Goal: Task Accomplishment & Management: Use online tool/utility

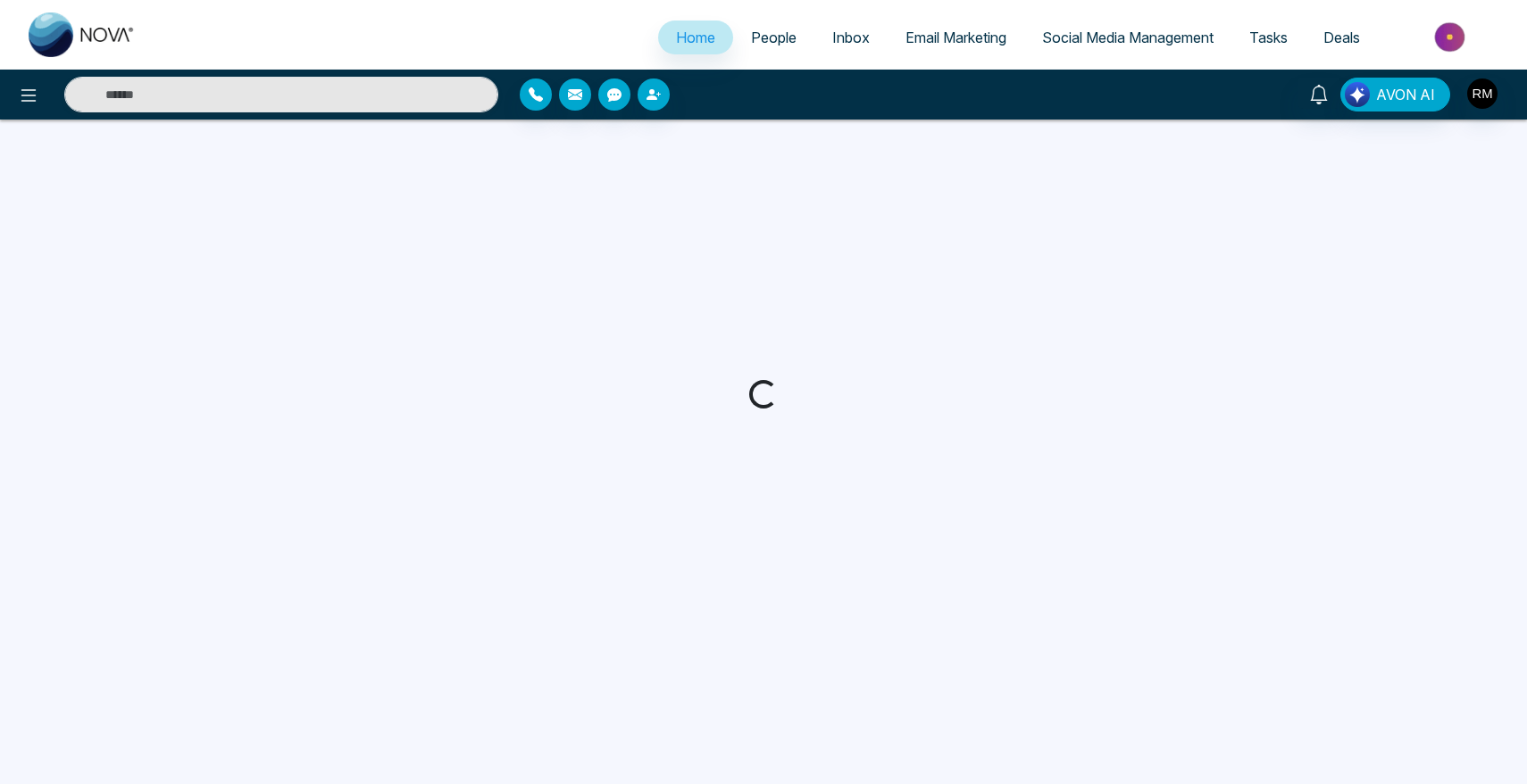
select select "*"
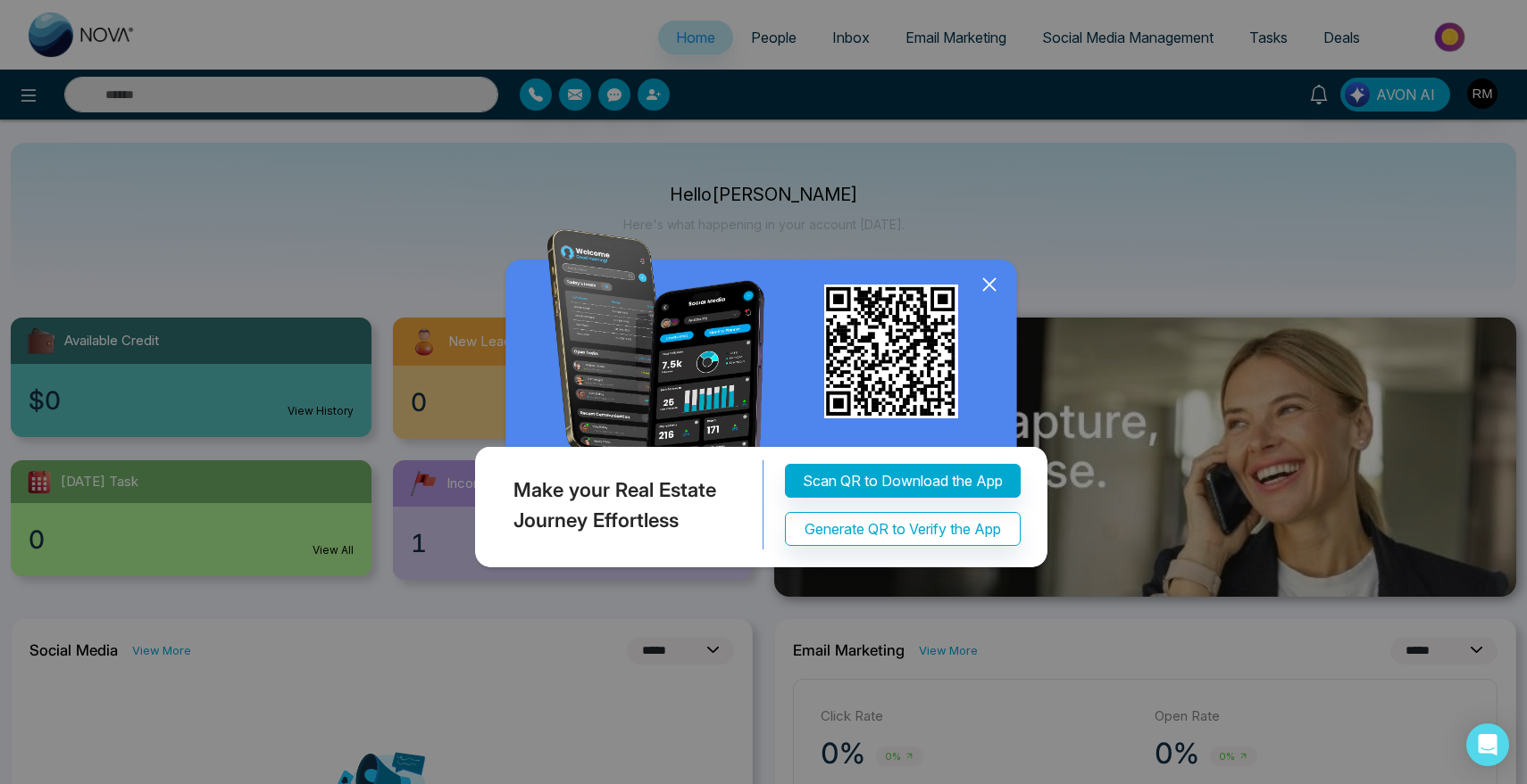
click at [994, 278] on icon at bounding box center [989, 284] width 12 height 12
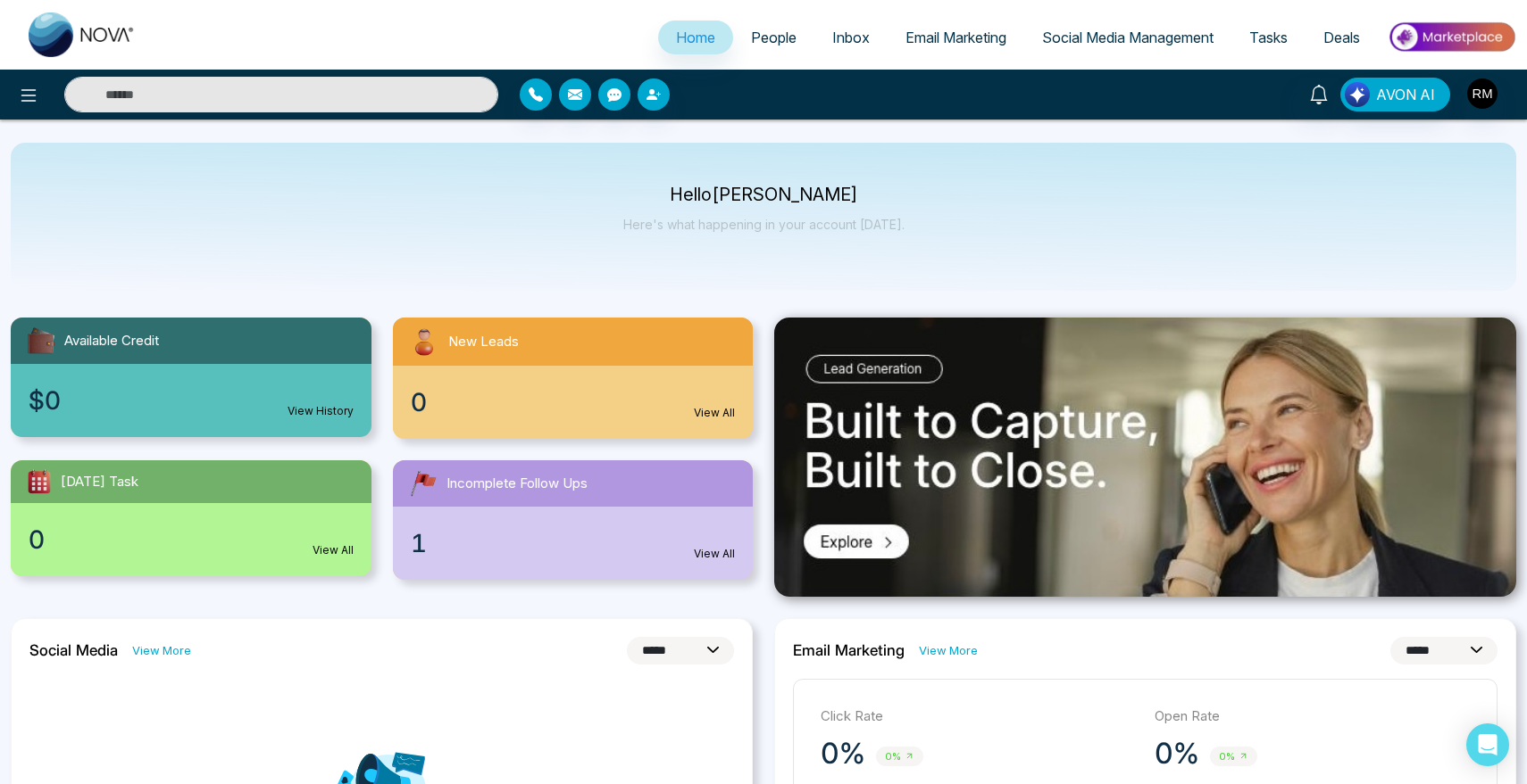
click at [756, 48] on link "People" at bounding box center [773, 38] width 81 height 34
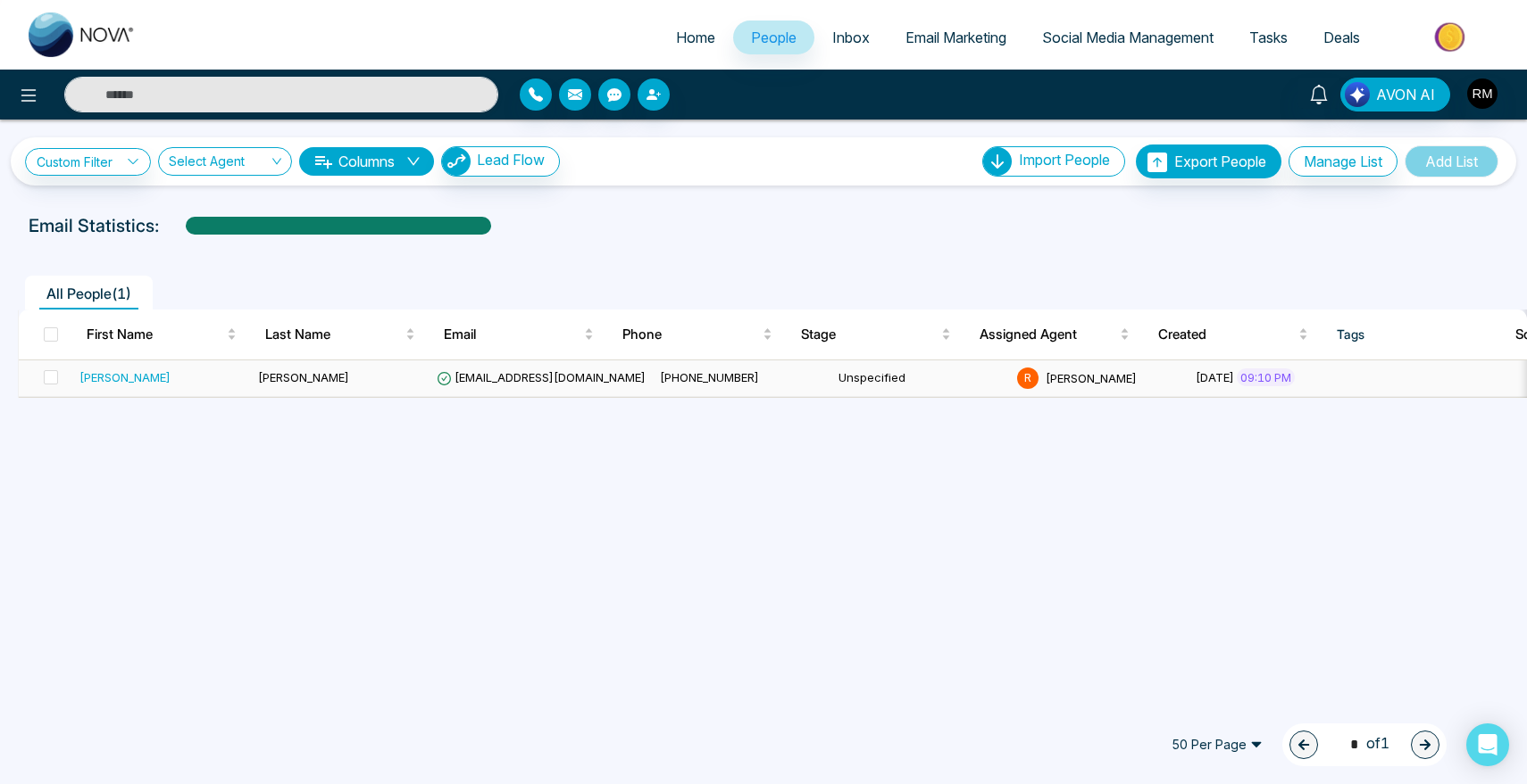
click at [82, 378] on div "[PERSON_NAME]" at bounding box center [125, 377] width 91 height 18
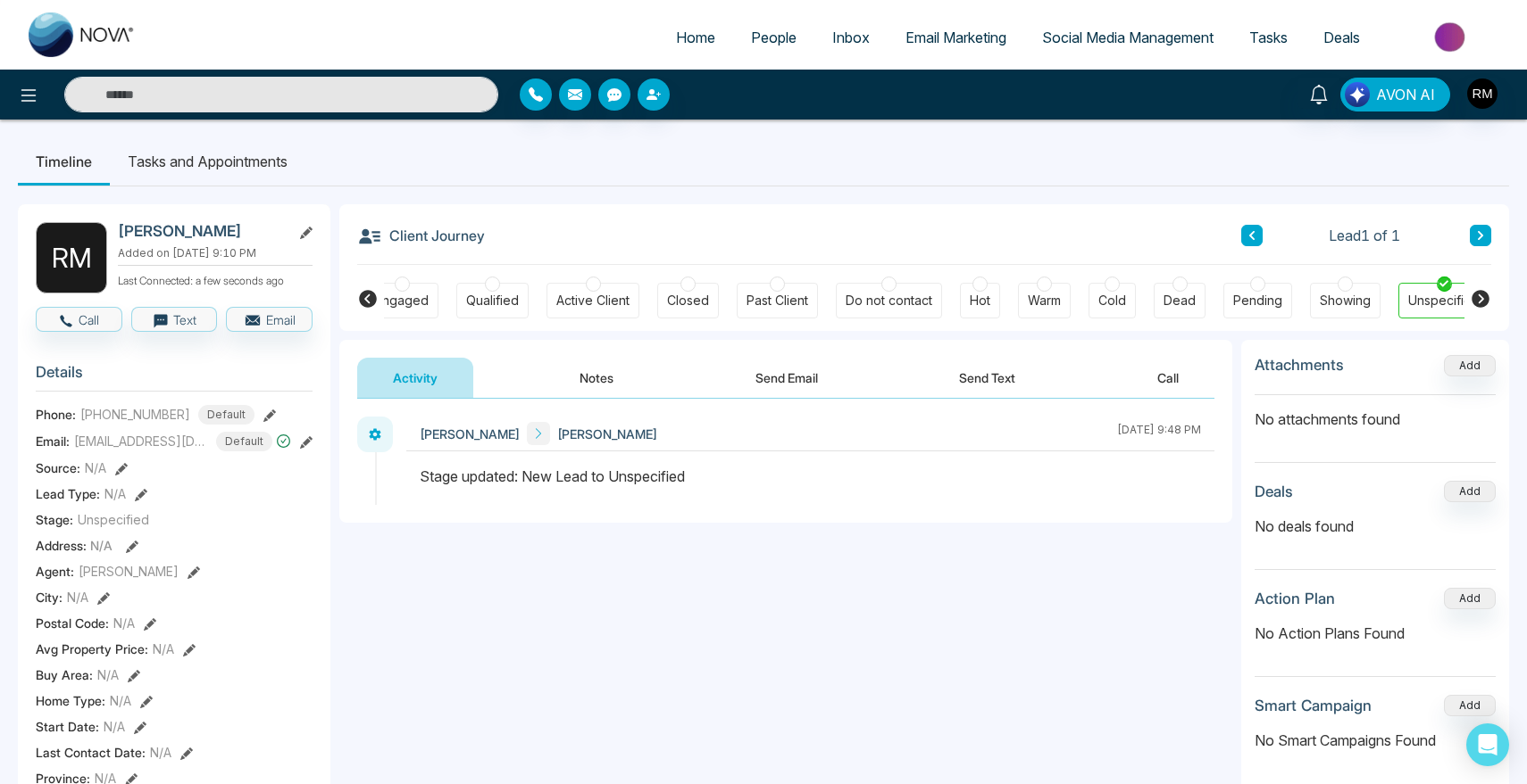
scroll to position [0, 239]
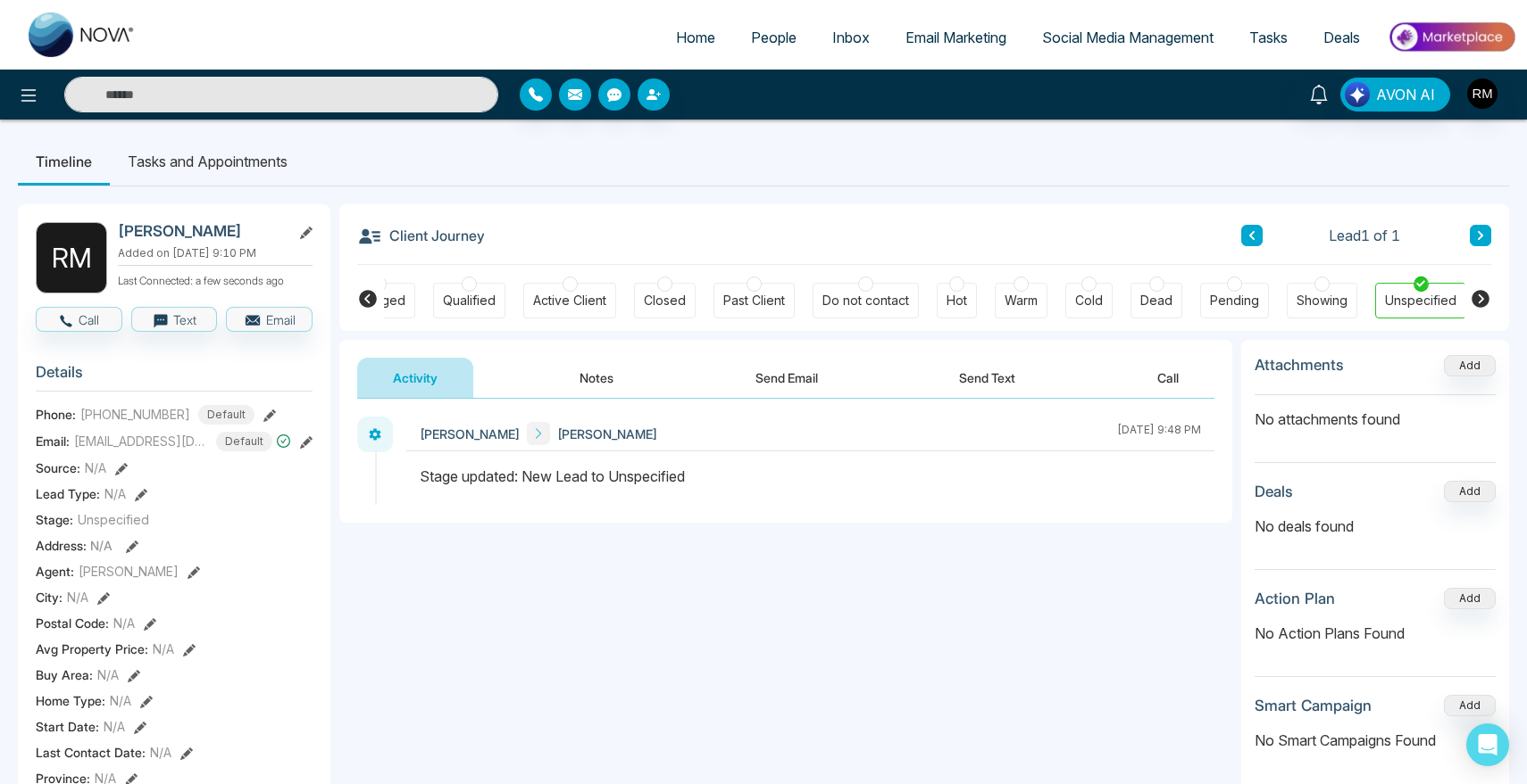
click at [361, 294] on icon at bounding box center [367, 299] width 18 height 18
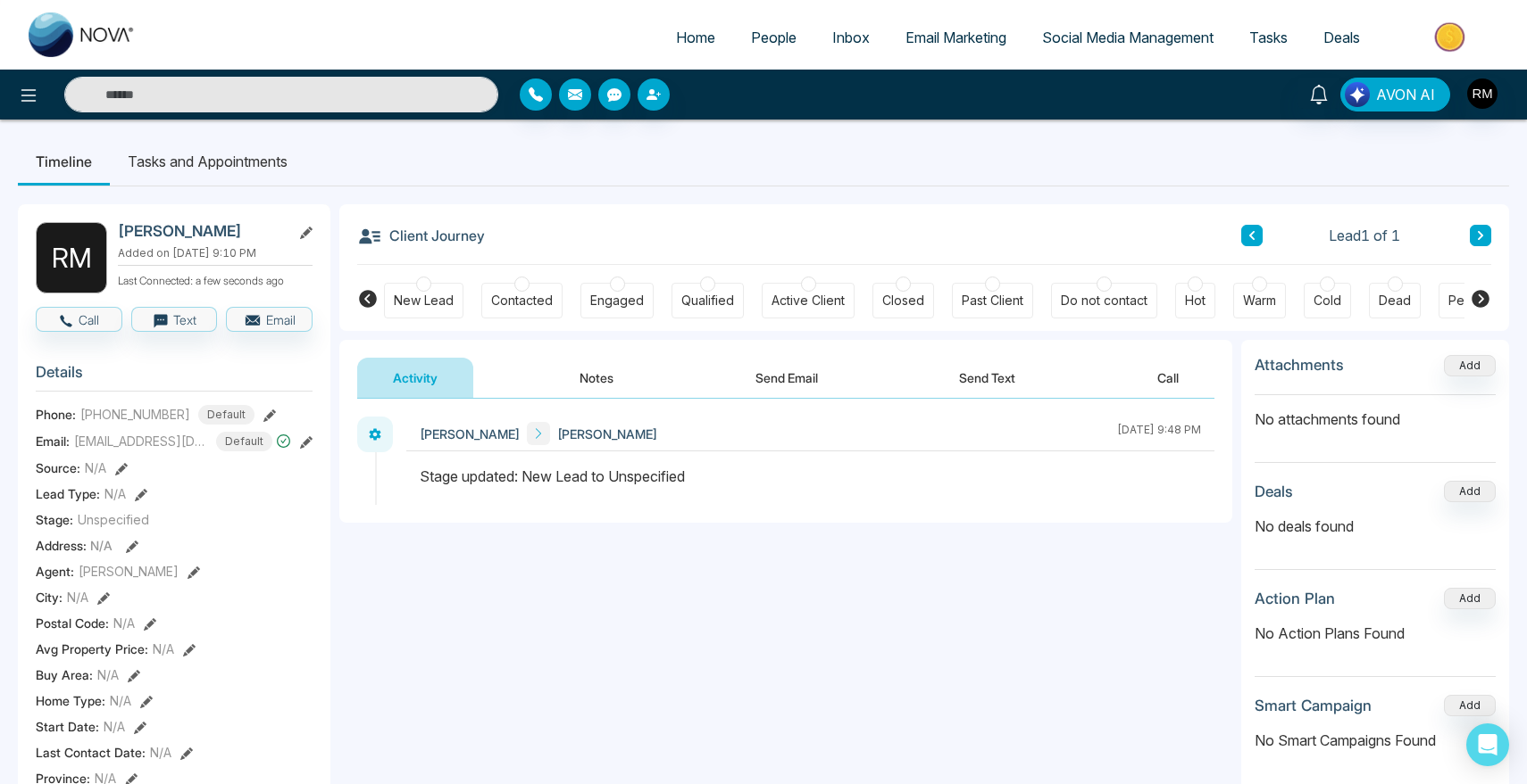
click at [1477, 291] on icon at bounding box center [1480, 299] width 18 height 18
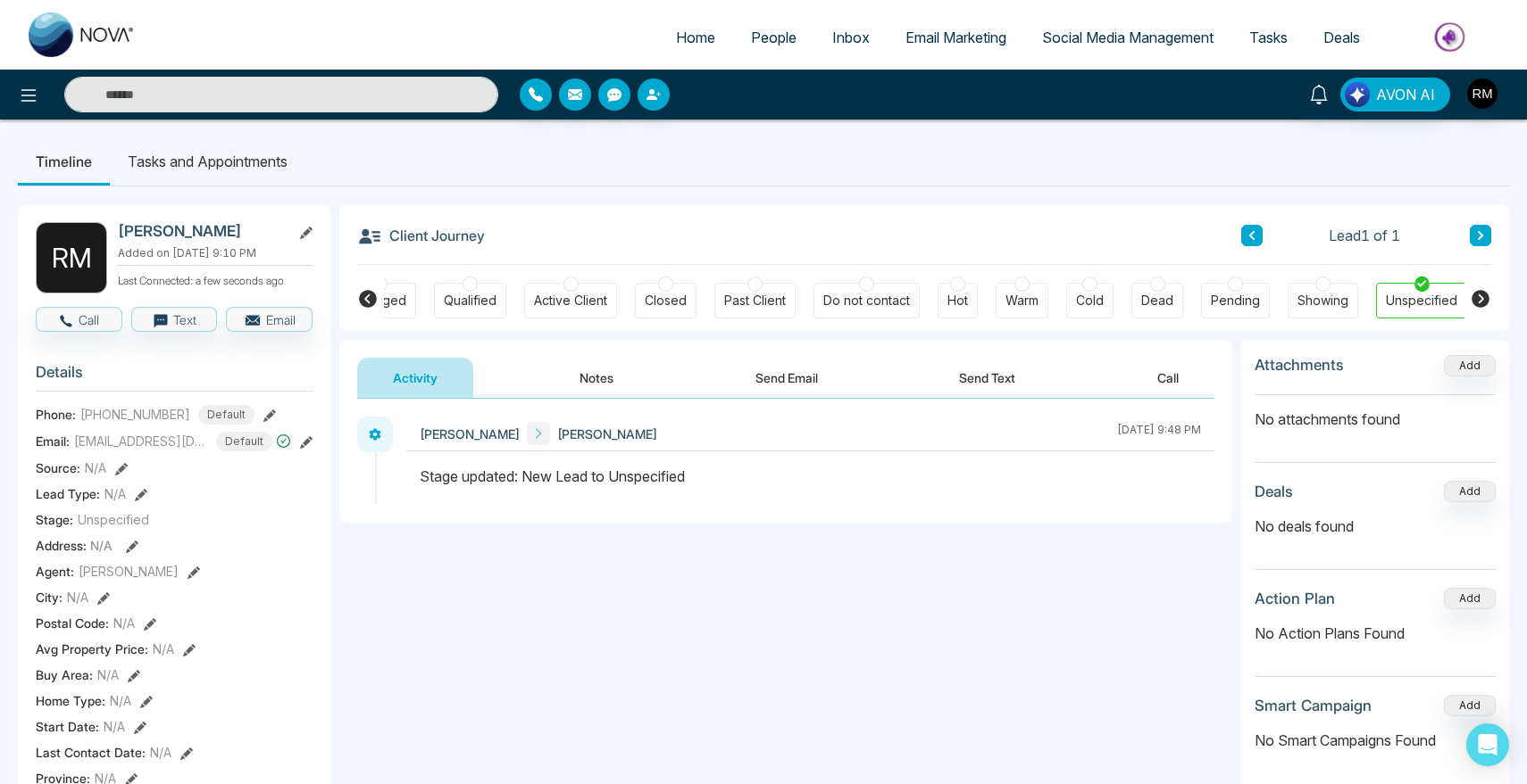
scroll to position [0, 239]
click at [751, 39] on span "People" at bounding box center [773, 38] width 46 height 18
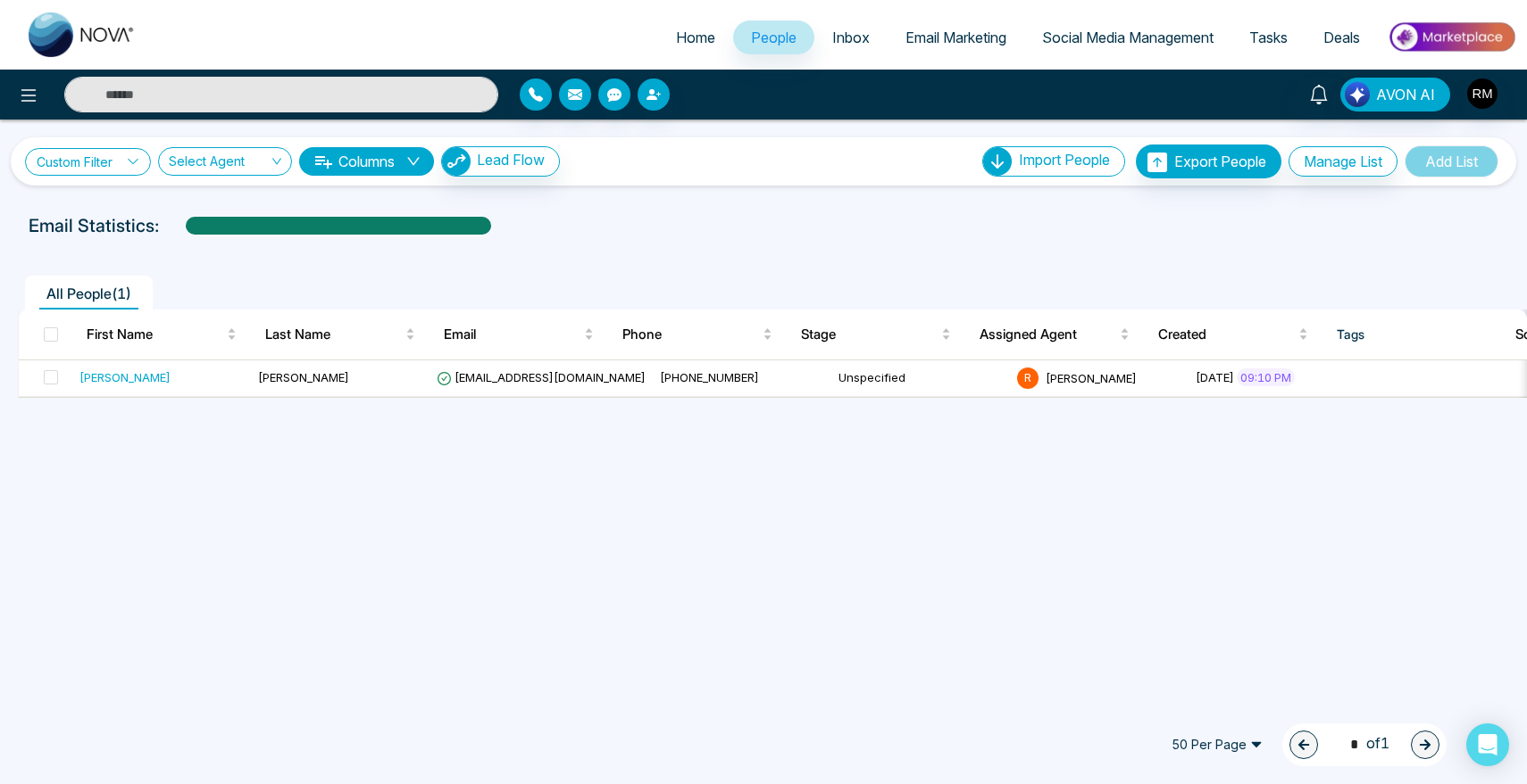
click at [132, 159] on icon at bounding box center [133, 160] width 10 height 5
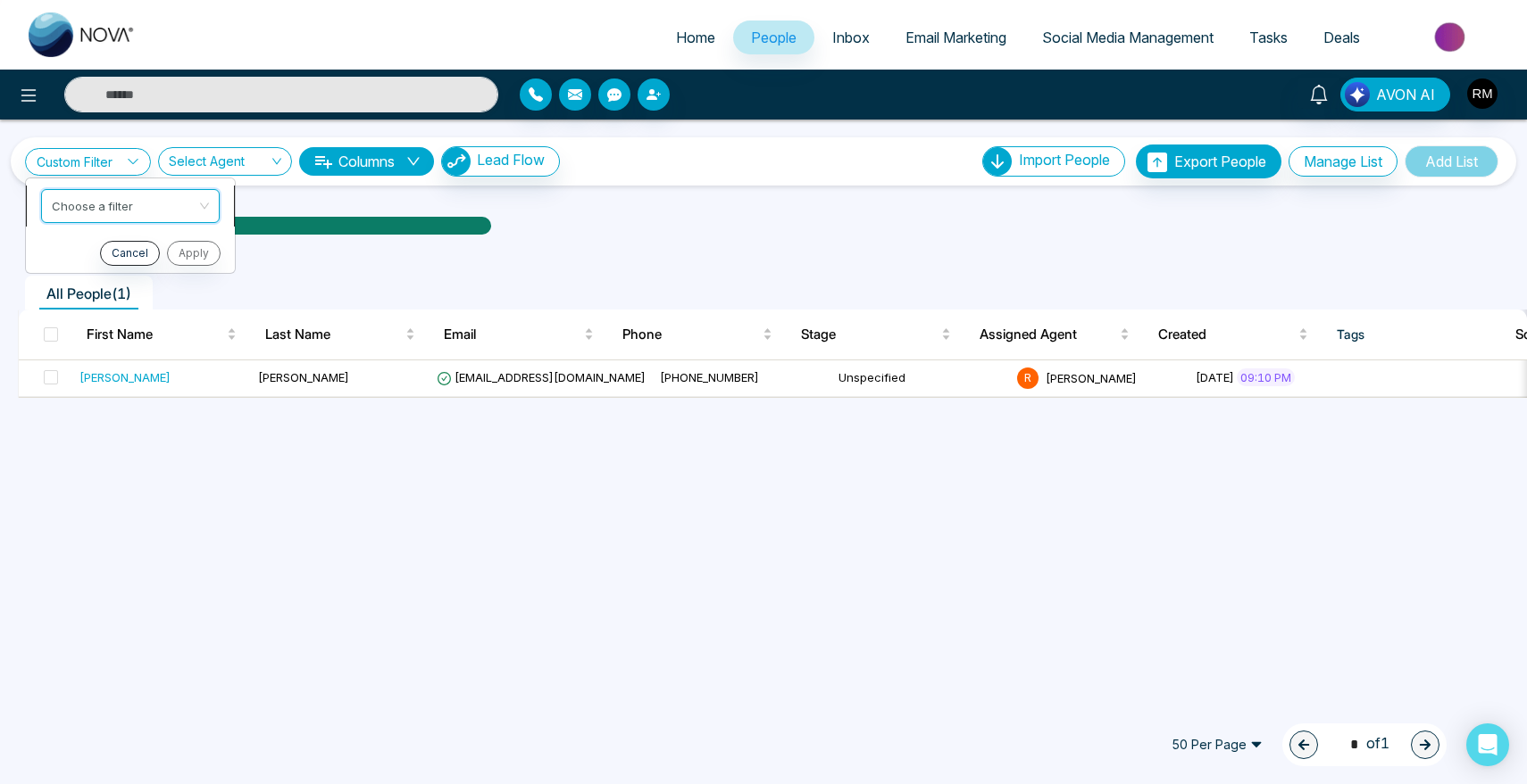
click at [132, 206] on div "Choose a filter first_name last_name First Name Last Name Email Phone Stages Cr…" at bounding box center [130, 206] width 178 height 34
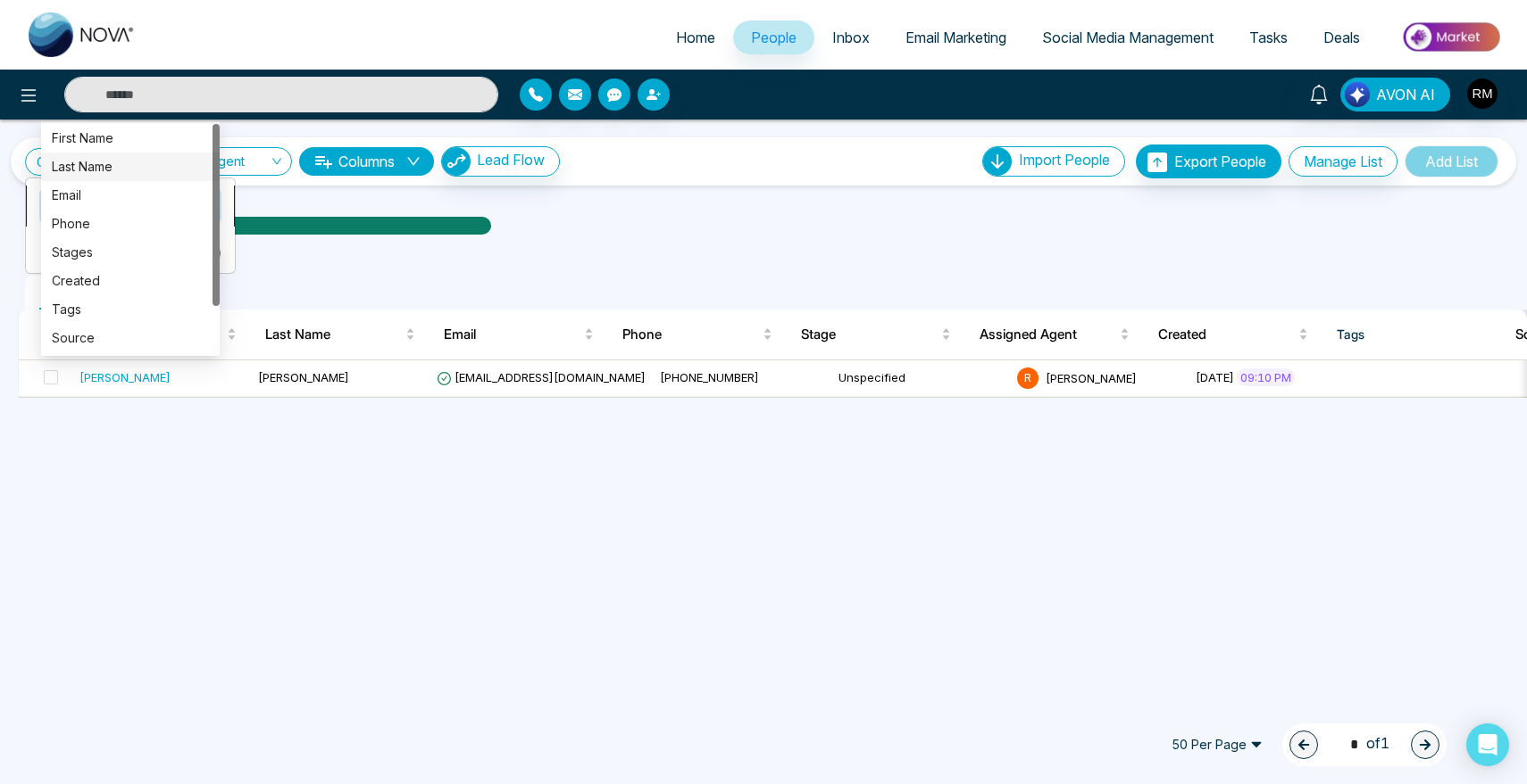
click at [144, 164] on div "Last Name" at bounding box center [130, 167] width 157 height 20
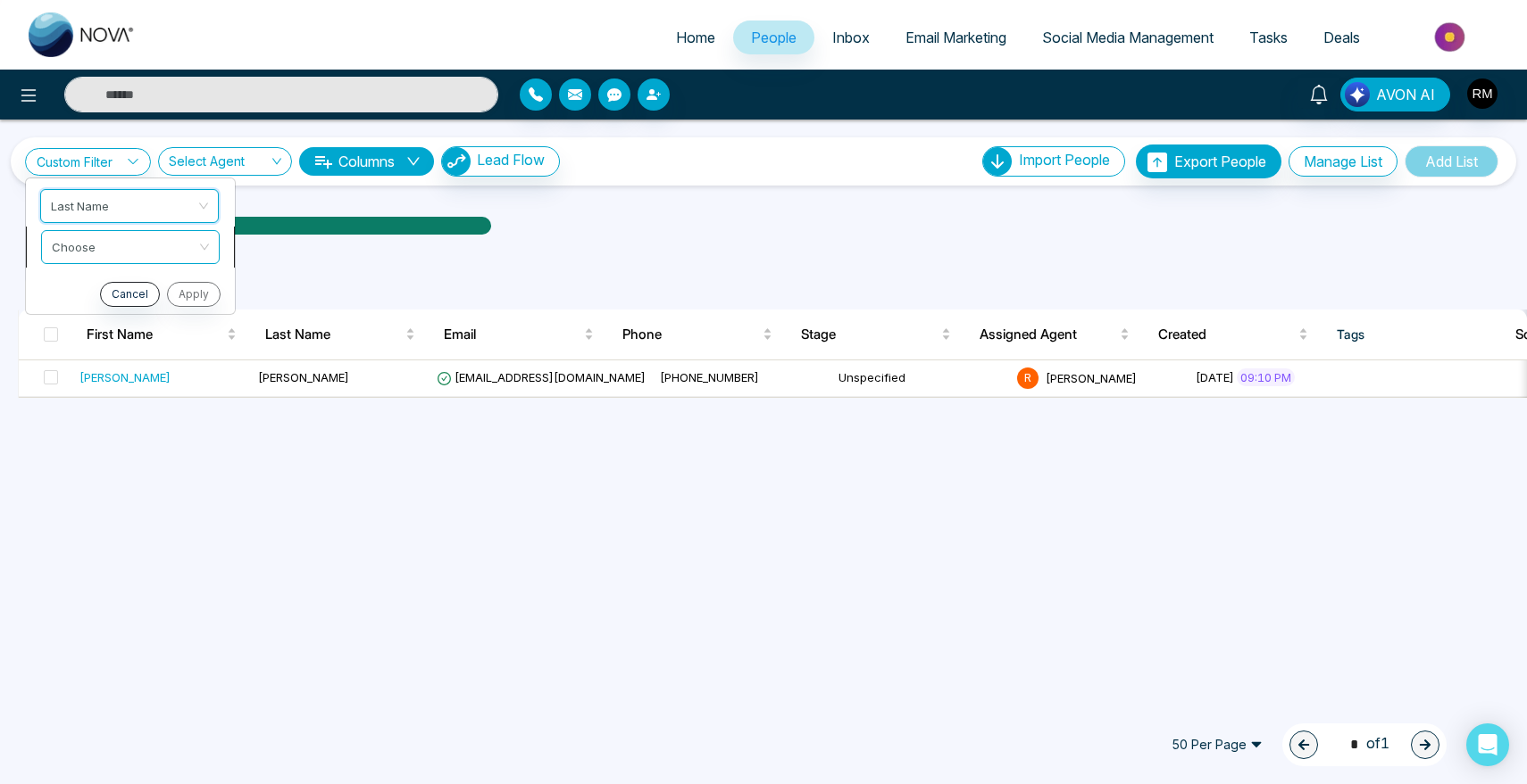
click at [153, 253] on input "search" at bounding box center [124, 244] width 145 height 27
click at [148, 284] on div "Start with" at bounding box center [130, 286] width 157 height 20
click at [148, 279] on input "text" at bounding box center [130, 292] width 178 height 34
click at [147, 204] on div "Last Name first_name last_name email First Name Last Name Email Phone Stages Cr…" at bounding box center [130, 206] width 178 height 34
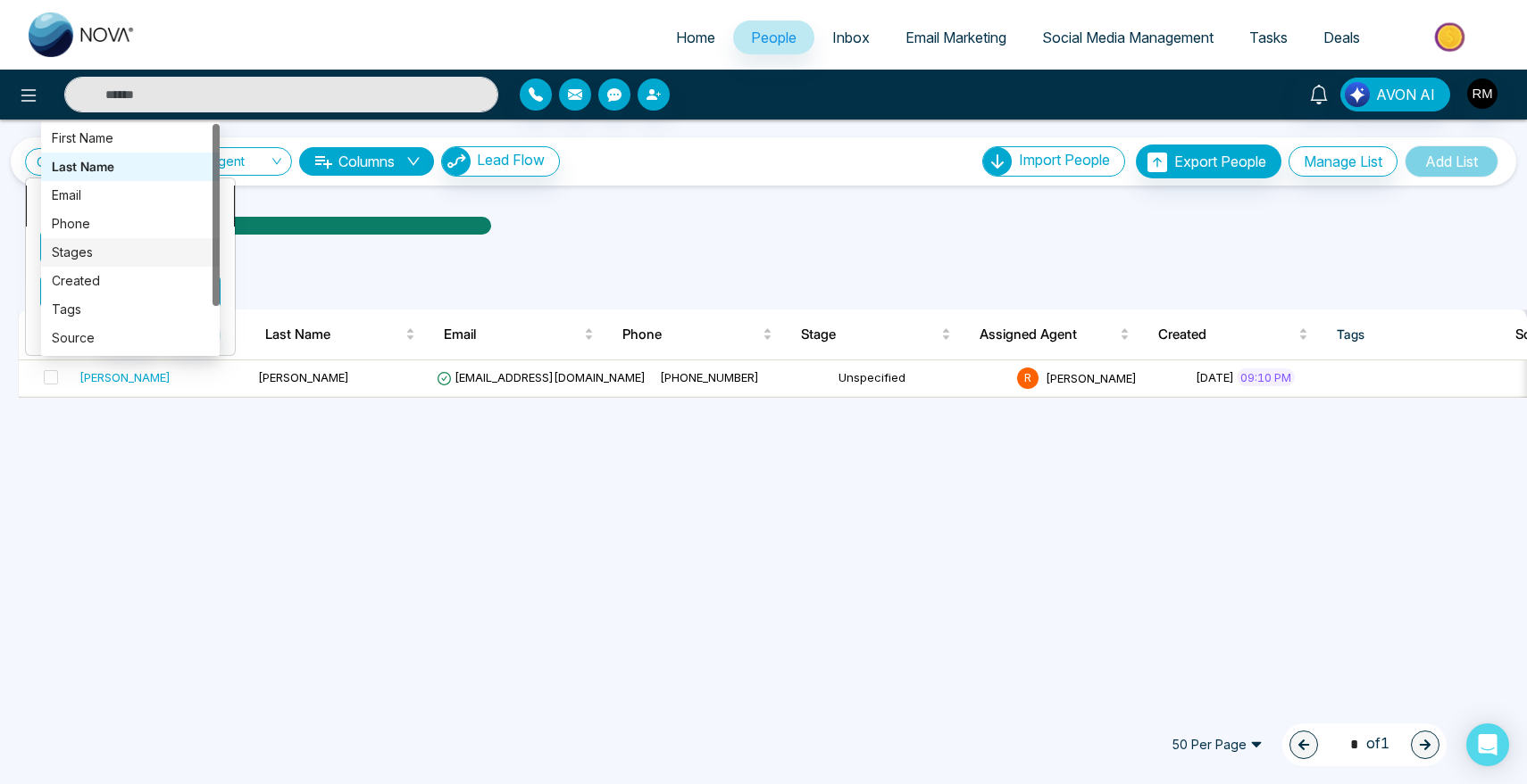
click at [136, 248] on div "Stages" at bounding box center [130, 252] width 157 height 20
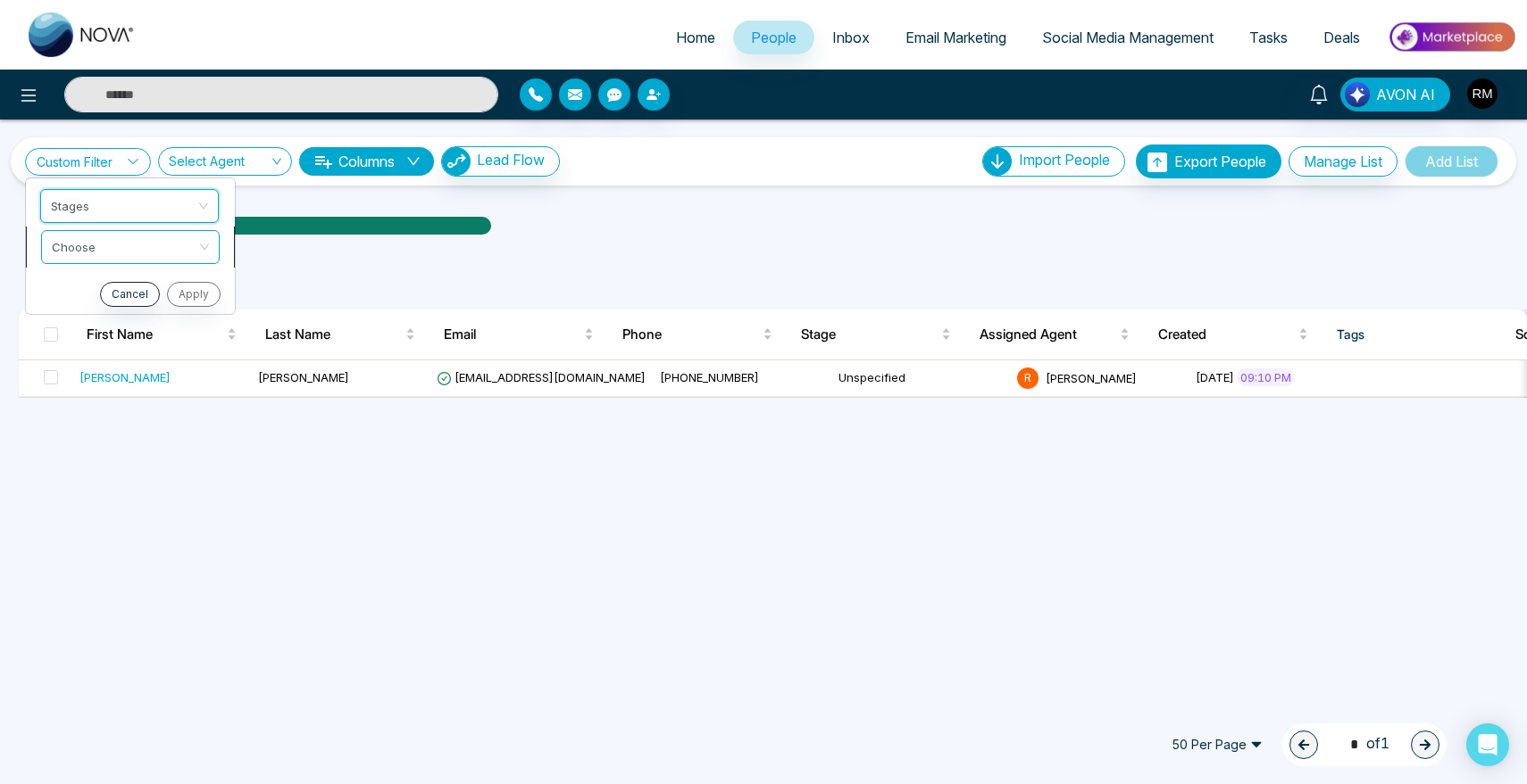
click at [136, 249] on input "search" at bounding box center [124, 244] width 145 height 27
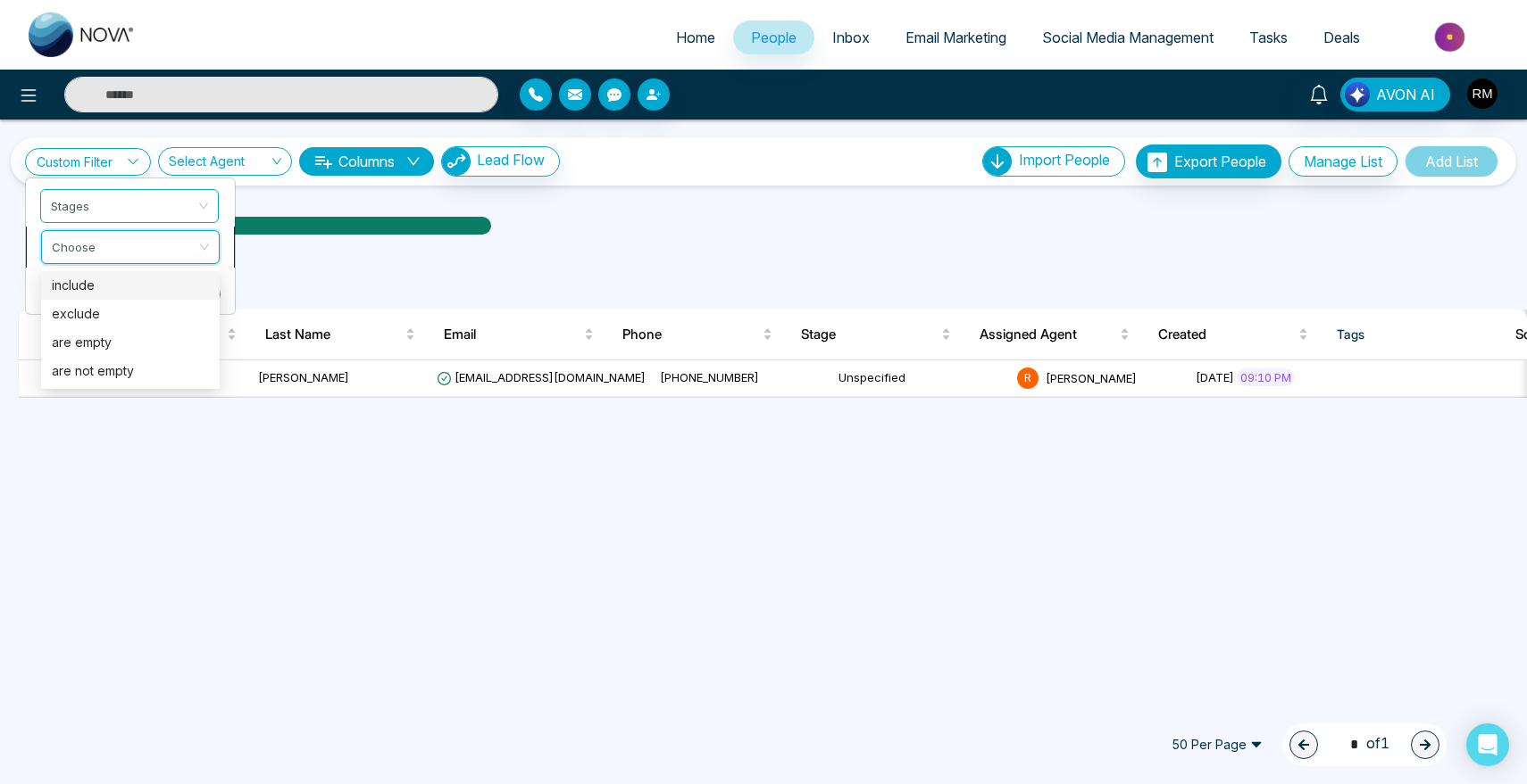
click at [136, 285] on div "include" at bounding box center [130, 286] width 157 height 20
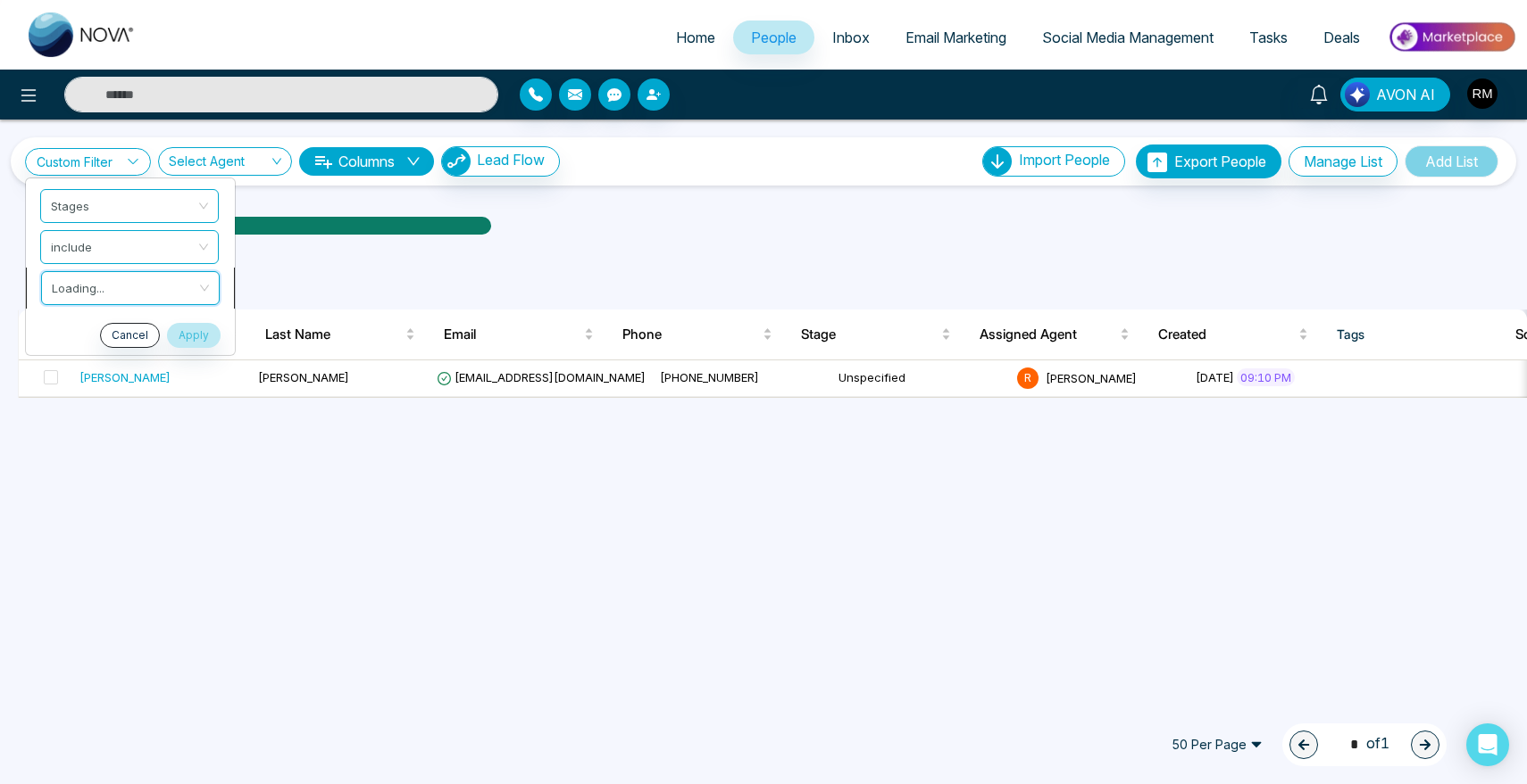
click at [136, 285] on input "search" at bounding box center [124, 285] width 145 height 27
click at [83, 371] on div "[PERSON_NAME]" at bounding box center [125, 377] width 91 height 18
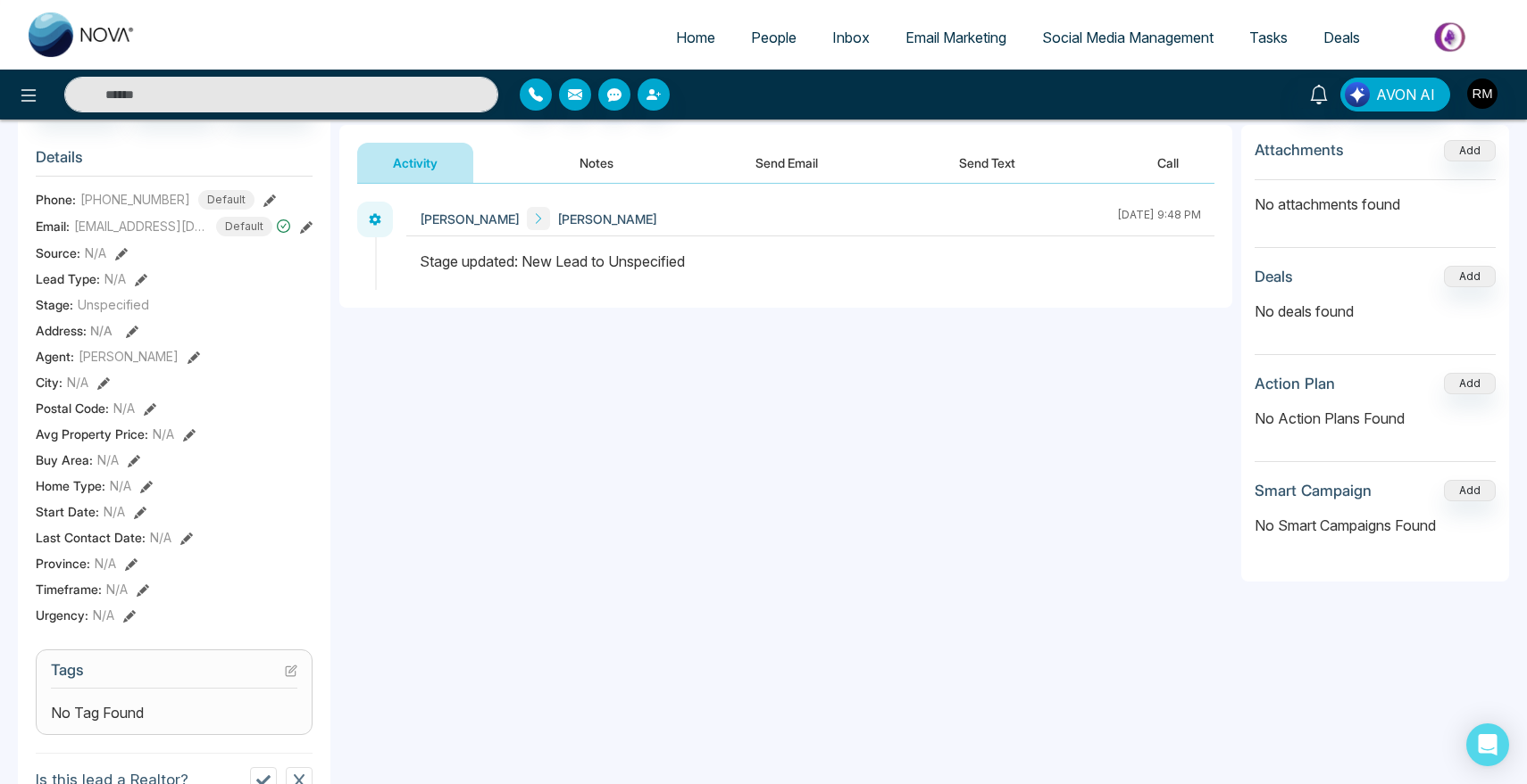
scroll to position [200, 0]
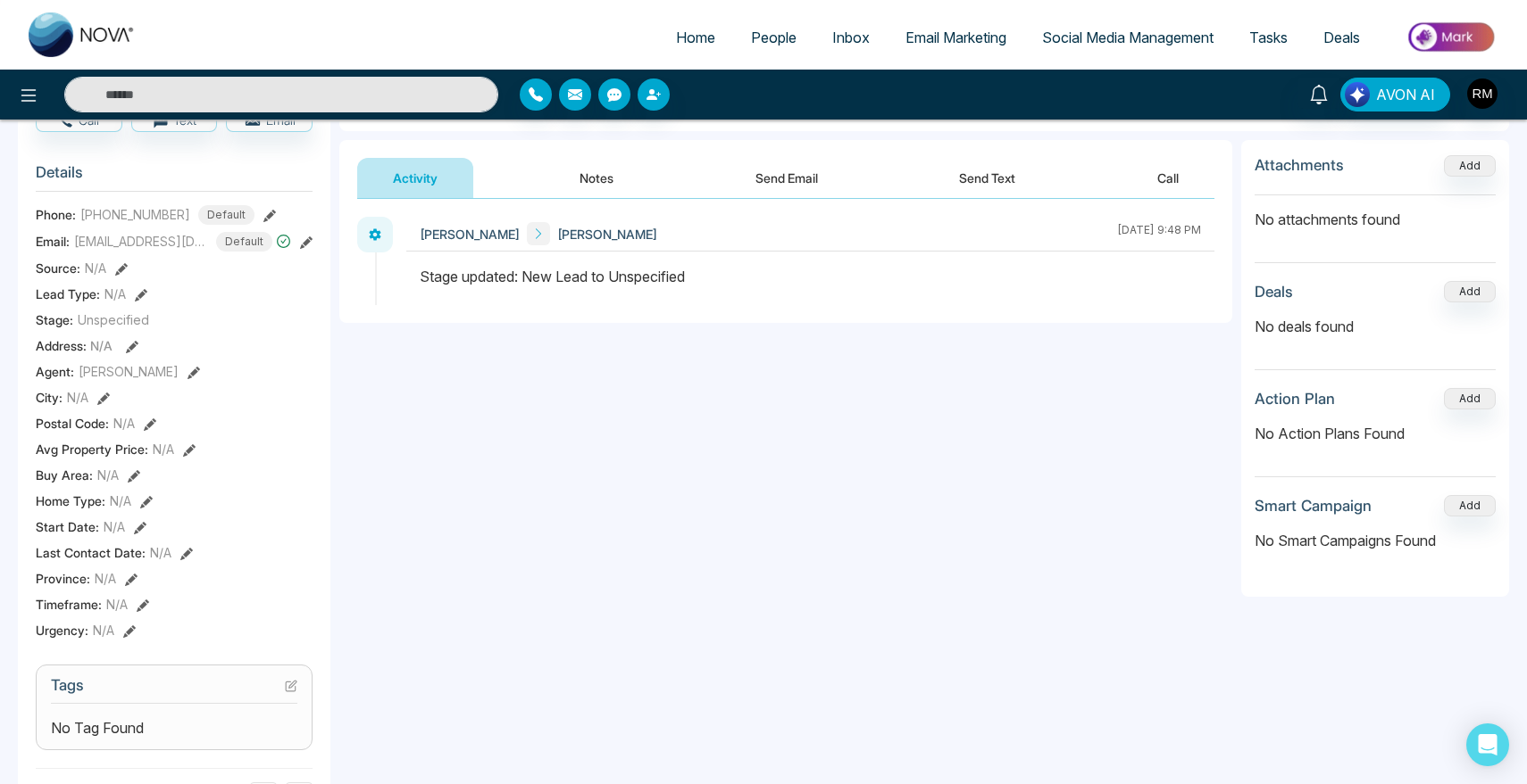
click at [610, 162] on button "Notes" at bounding box center [596, 178] width 105 height 41
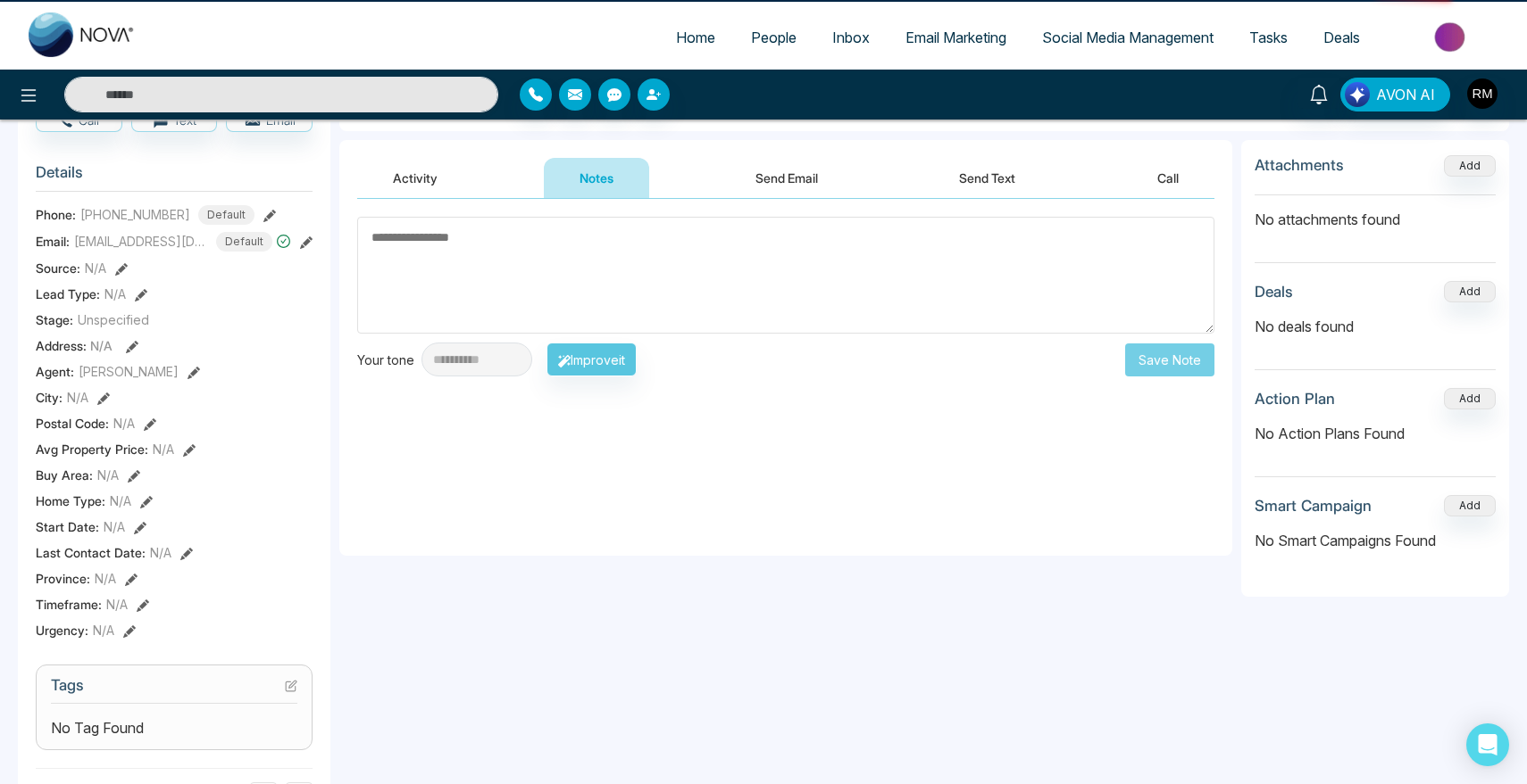
click at [798, 176] on button "Send Email" at bounding box center [786, 178] width 134 height 41
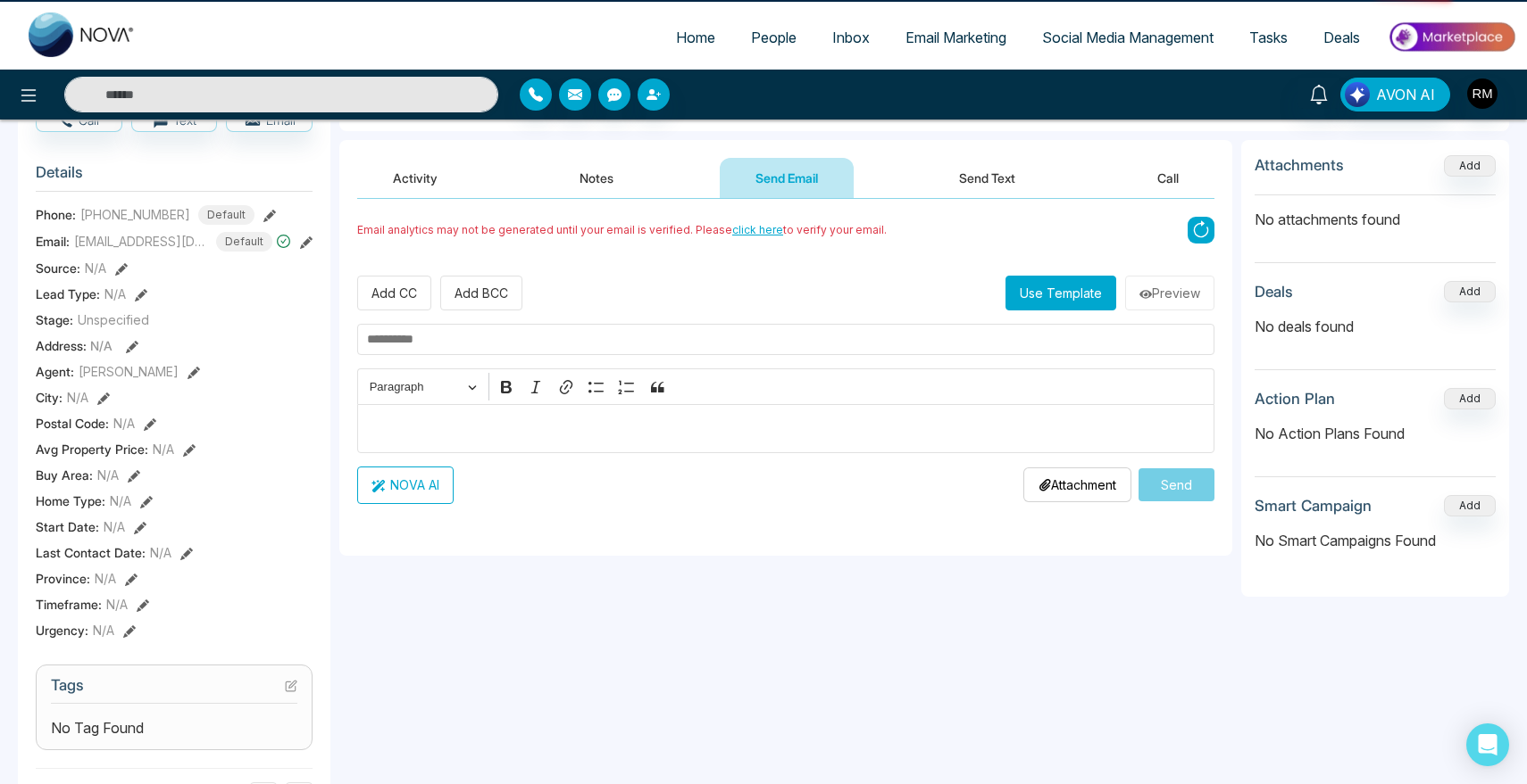
click at [598, 176] on button "Notes" at bounding box center [596, 178] width 105 height 41
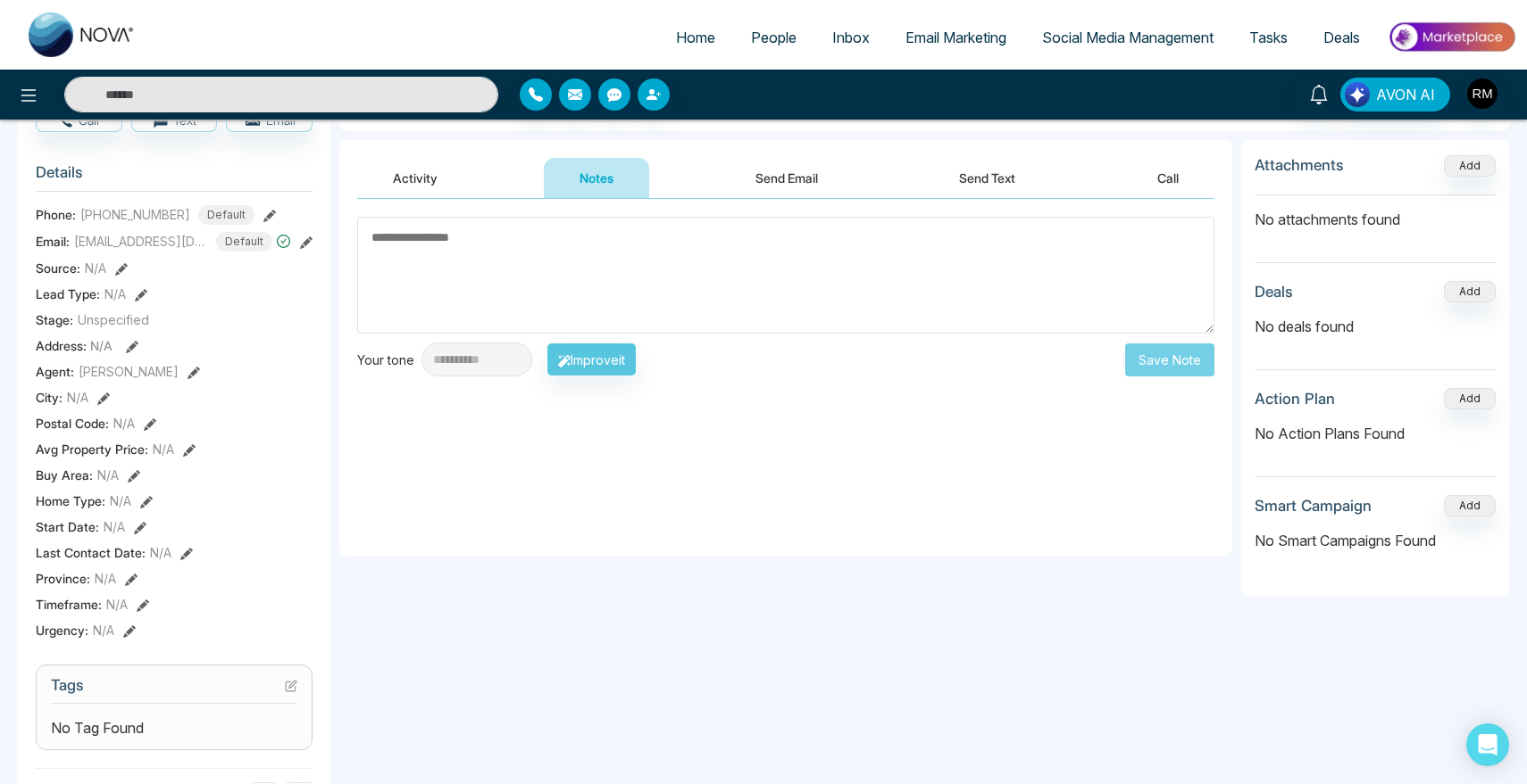
click at [815, 176] on button "Send Email" at bounding box center [786, 178] width 134 height 41
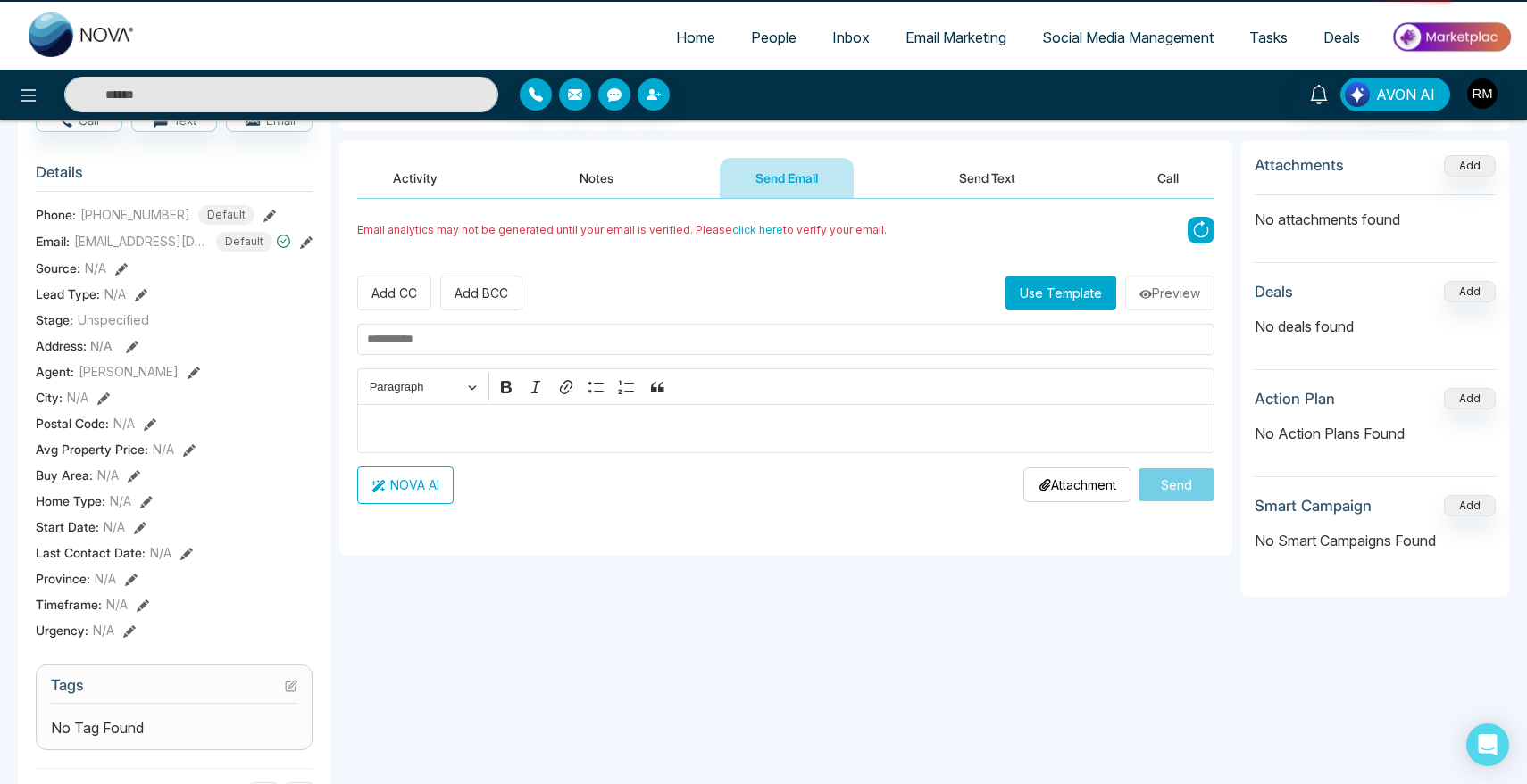
click at [622, 181] on button "Notes" at bounding box center [596, 178] width 105 height 41
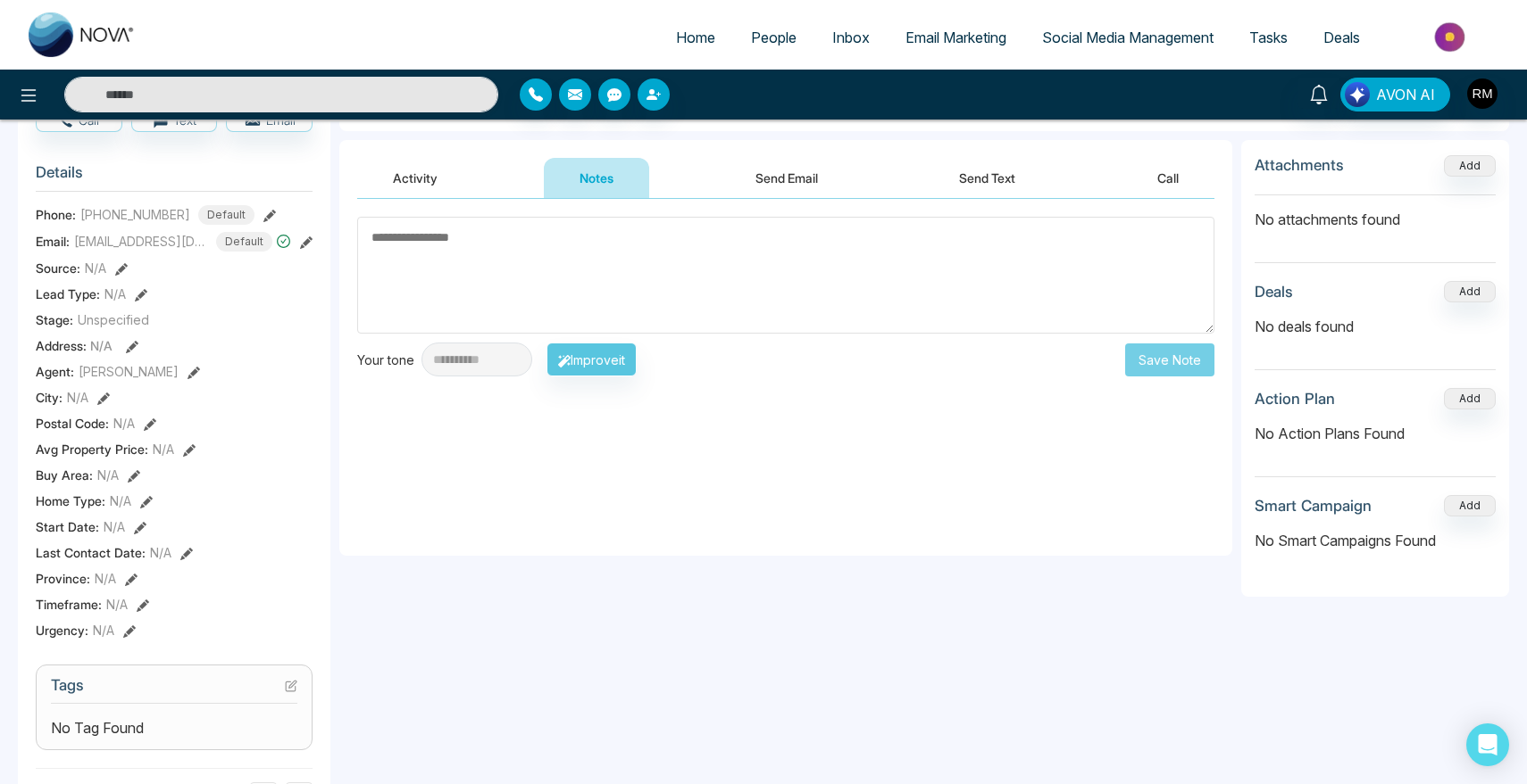
click at [793, 181] on button "Send Email" at bounding box center [786, 178] width 134 height 41
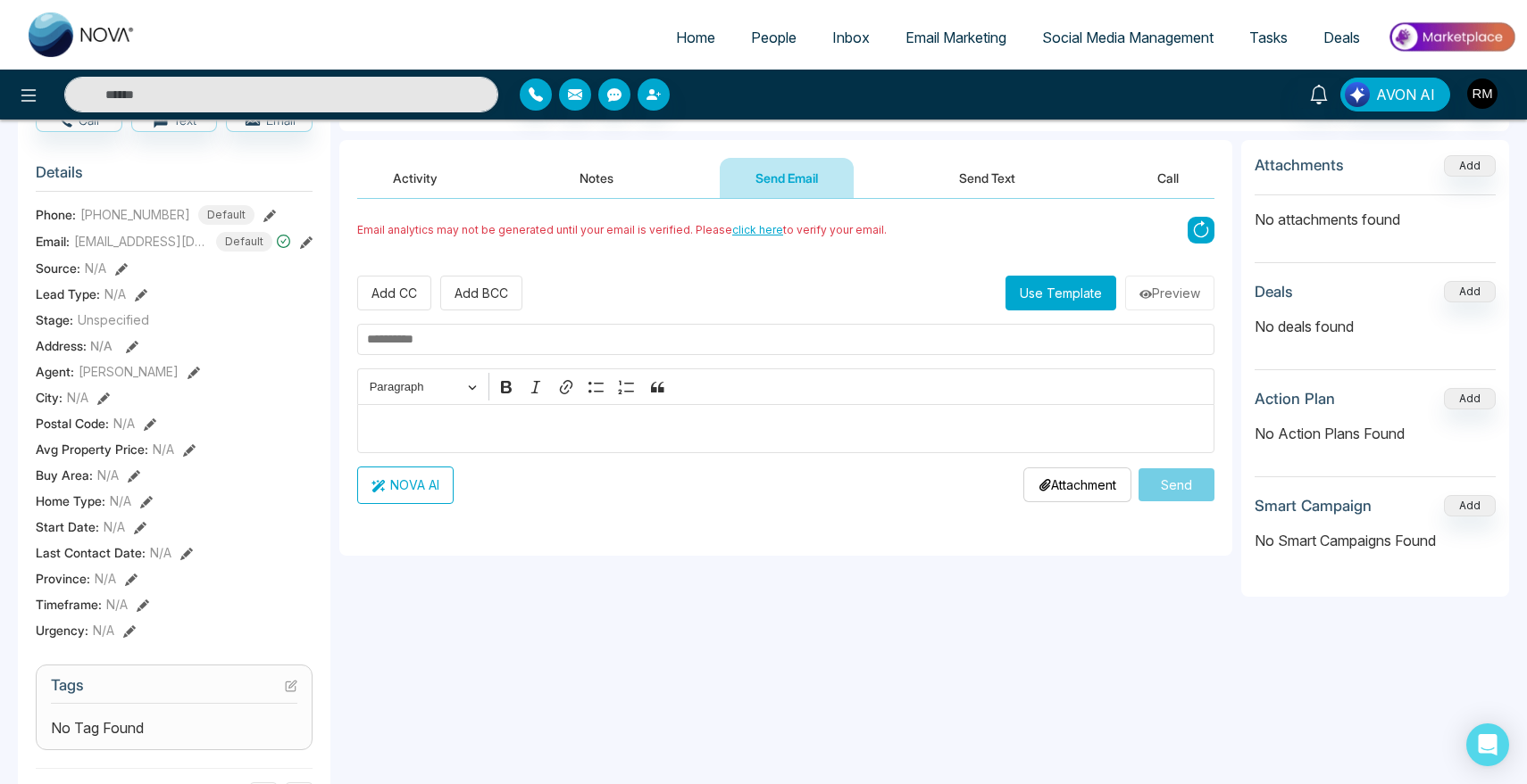
click at [605, 181] on button "Notes" at bounding box center [596, 178] width 105 height 41
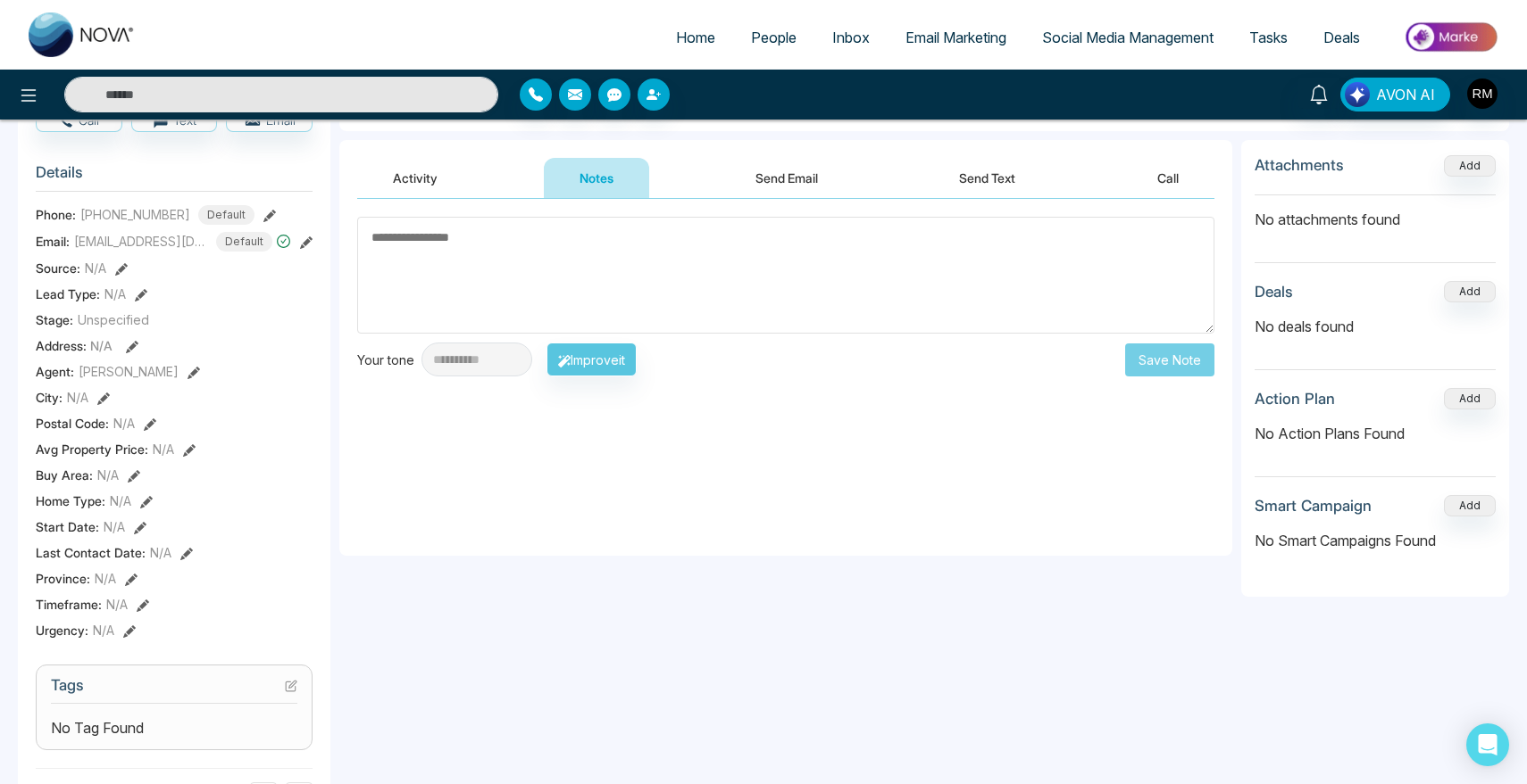
click at [783, 181] on button "Send Email" at bounding box center [786, 178] width 134 height 41
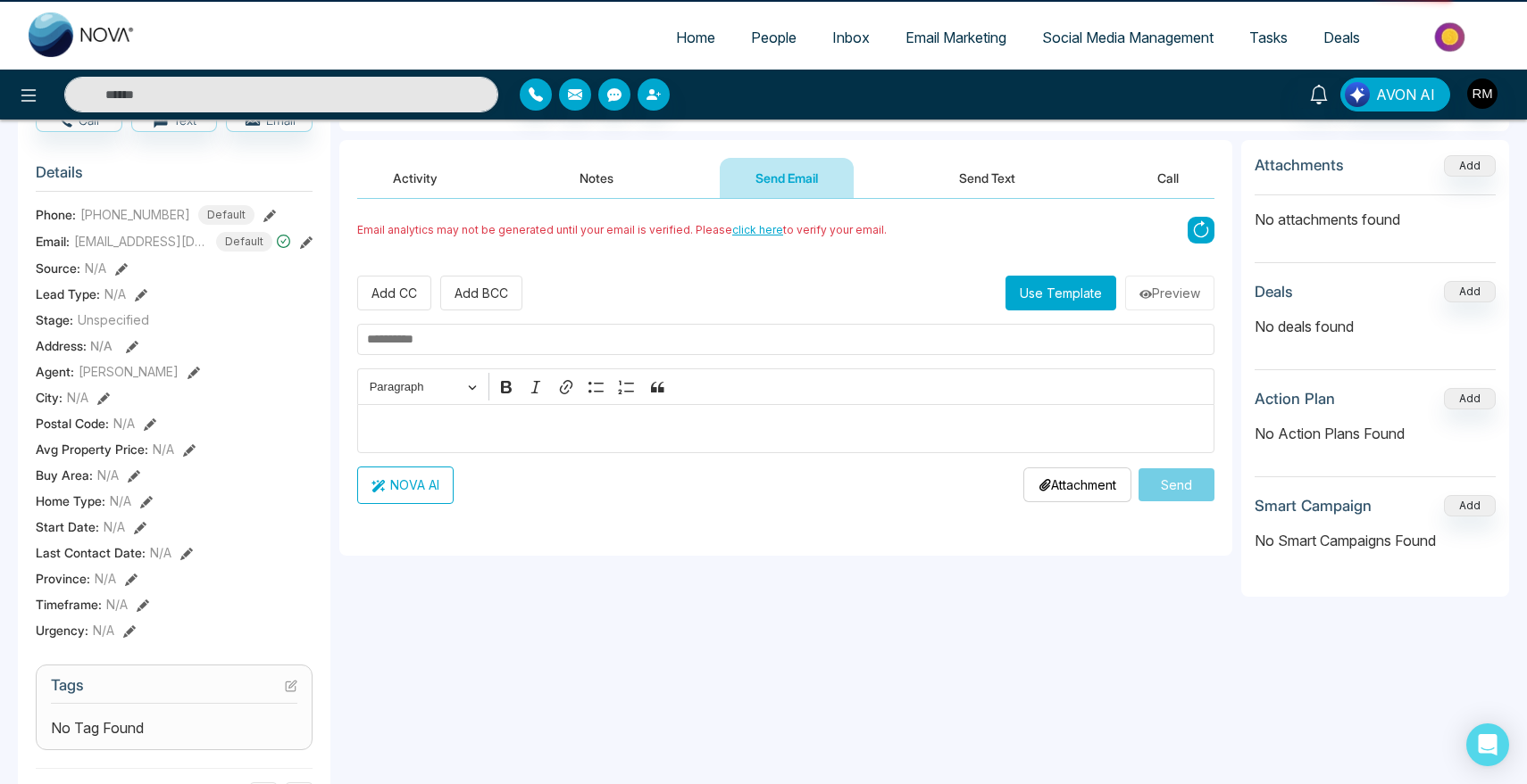
click at [631, 182] on button "Notes" at bounding box center [596, 178] width 105 height 41
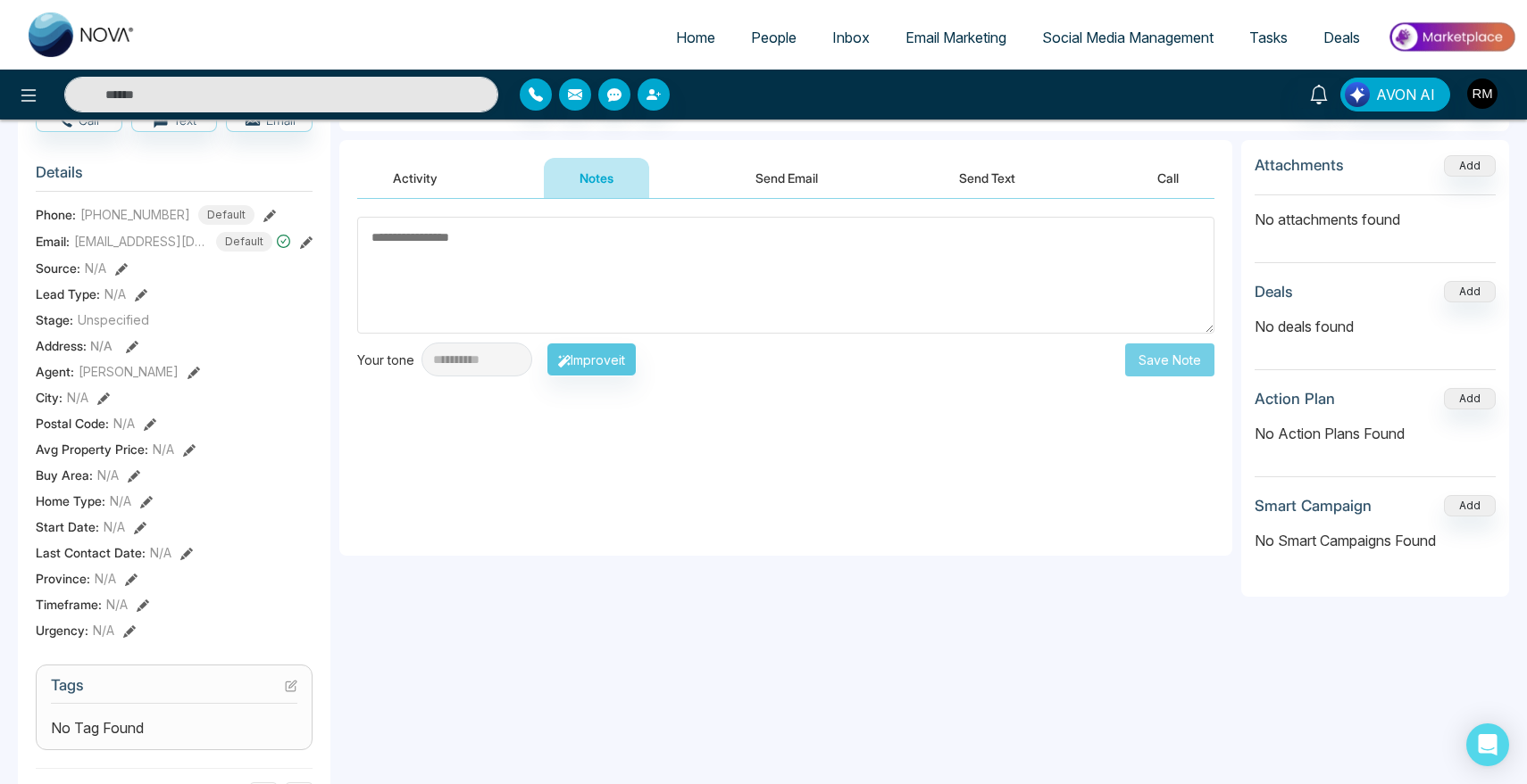
click at [761, 182] on button "Send Email" at bounding box center [786, 178] width 134 height 41
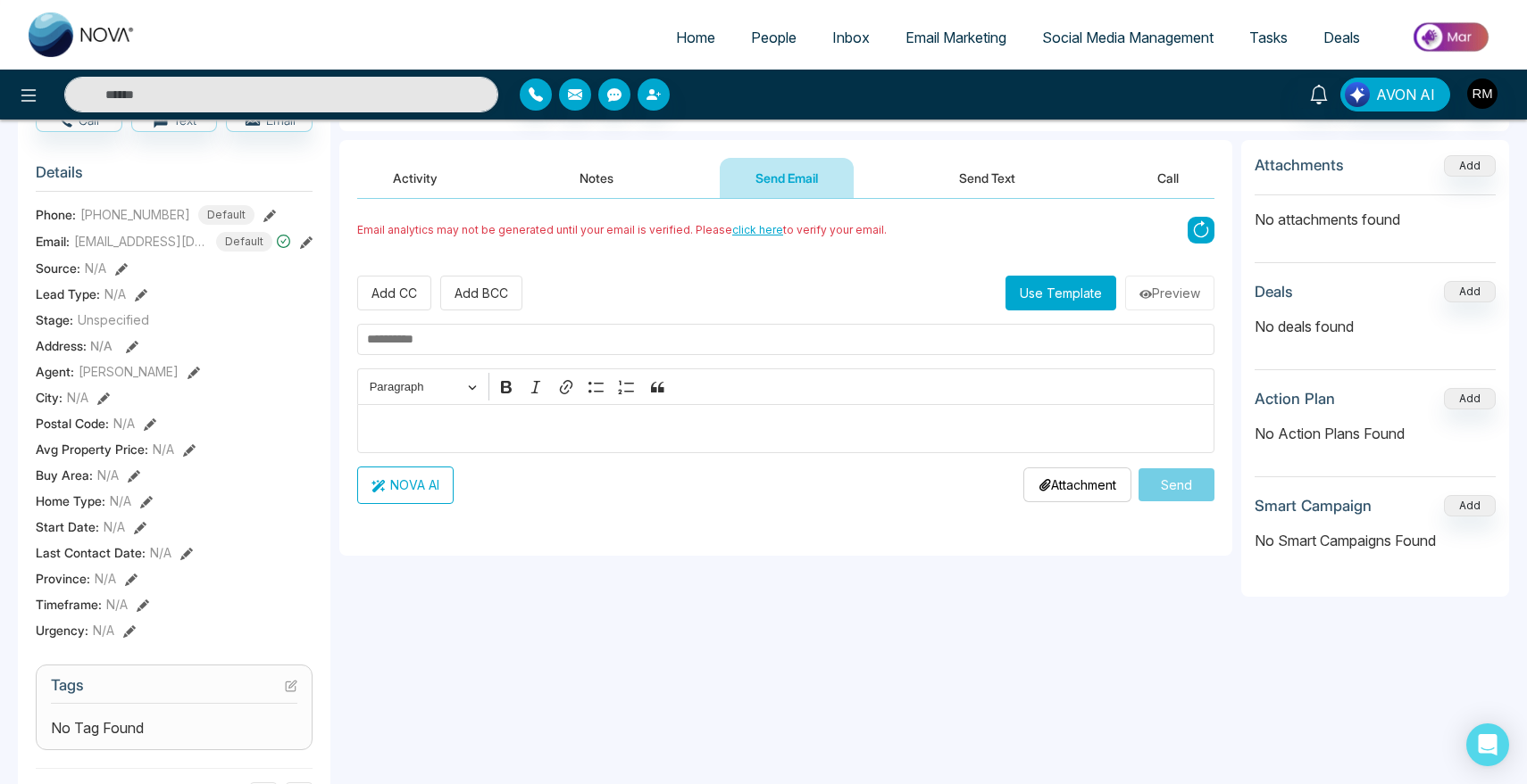
click at [582, 182] on button "Notes" at bounding box center [596, 178] width 105 height 41
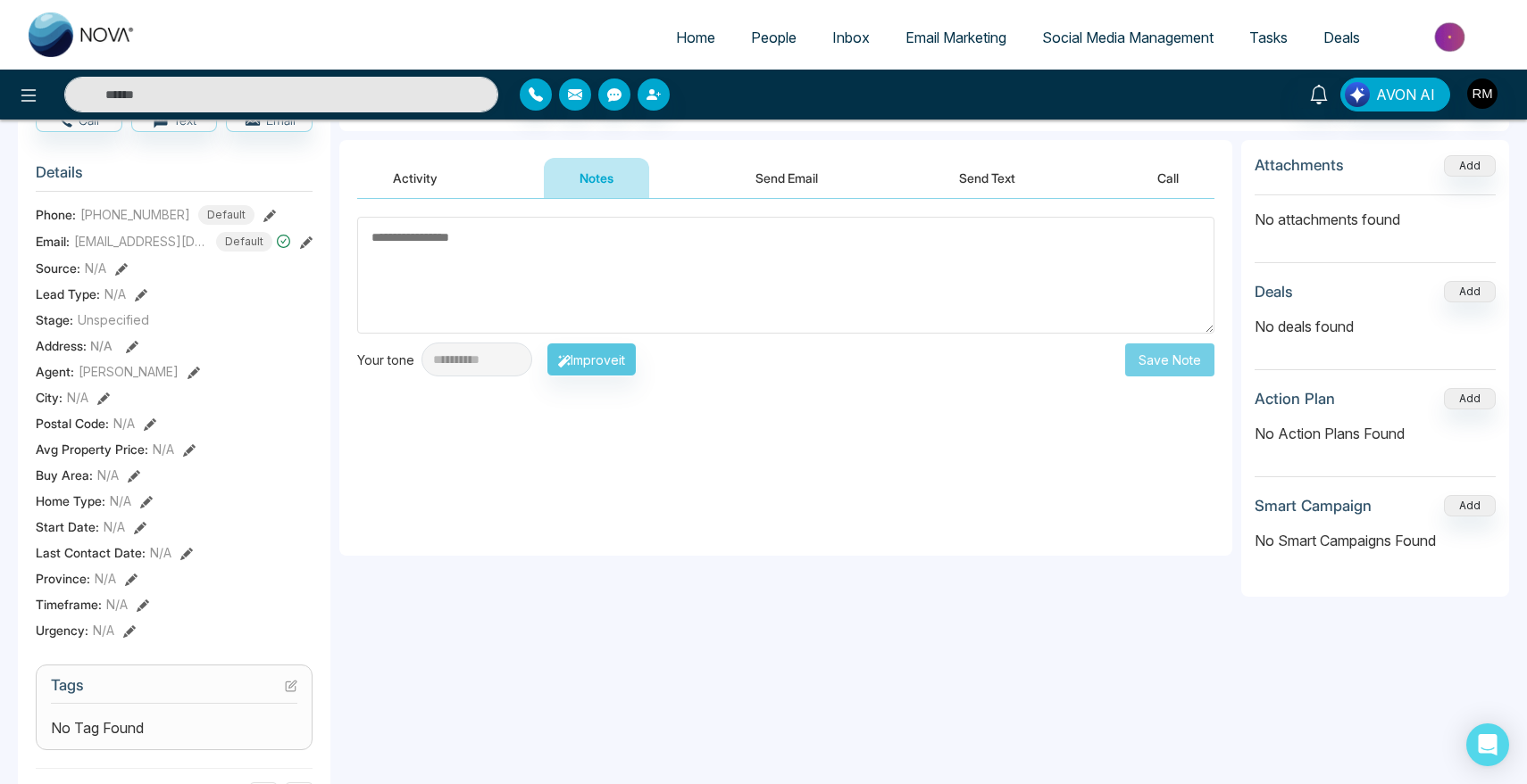
click at [739, 182] on button "Send Email" at bounding box center [786, 178] width 134 height 41
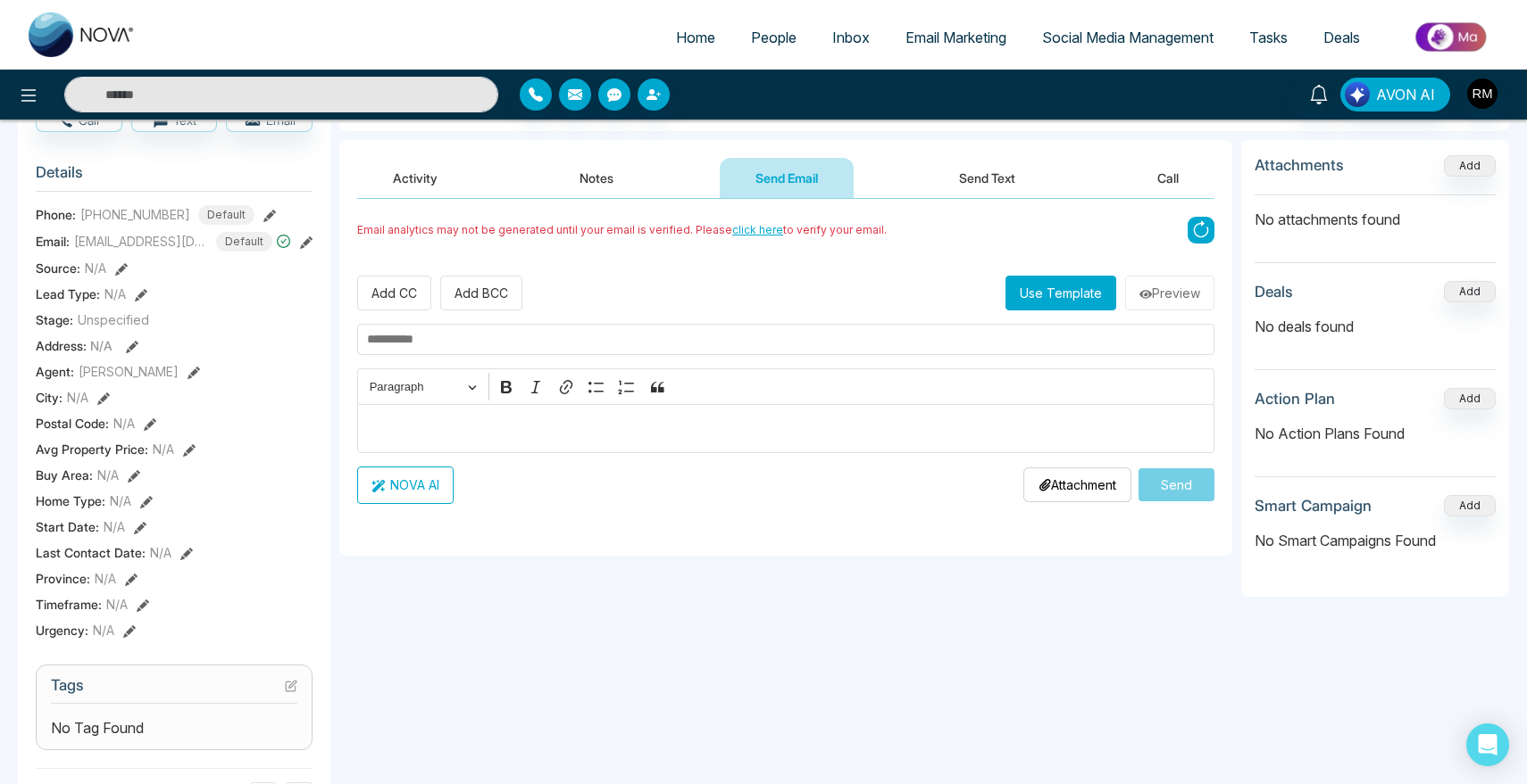
click at [635, 189] on button "Notes" at bounding box center [596, 178] width 105 height 41
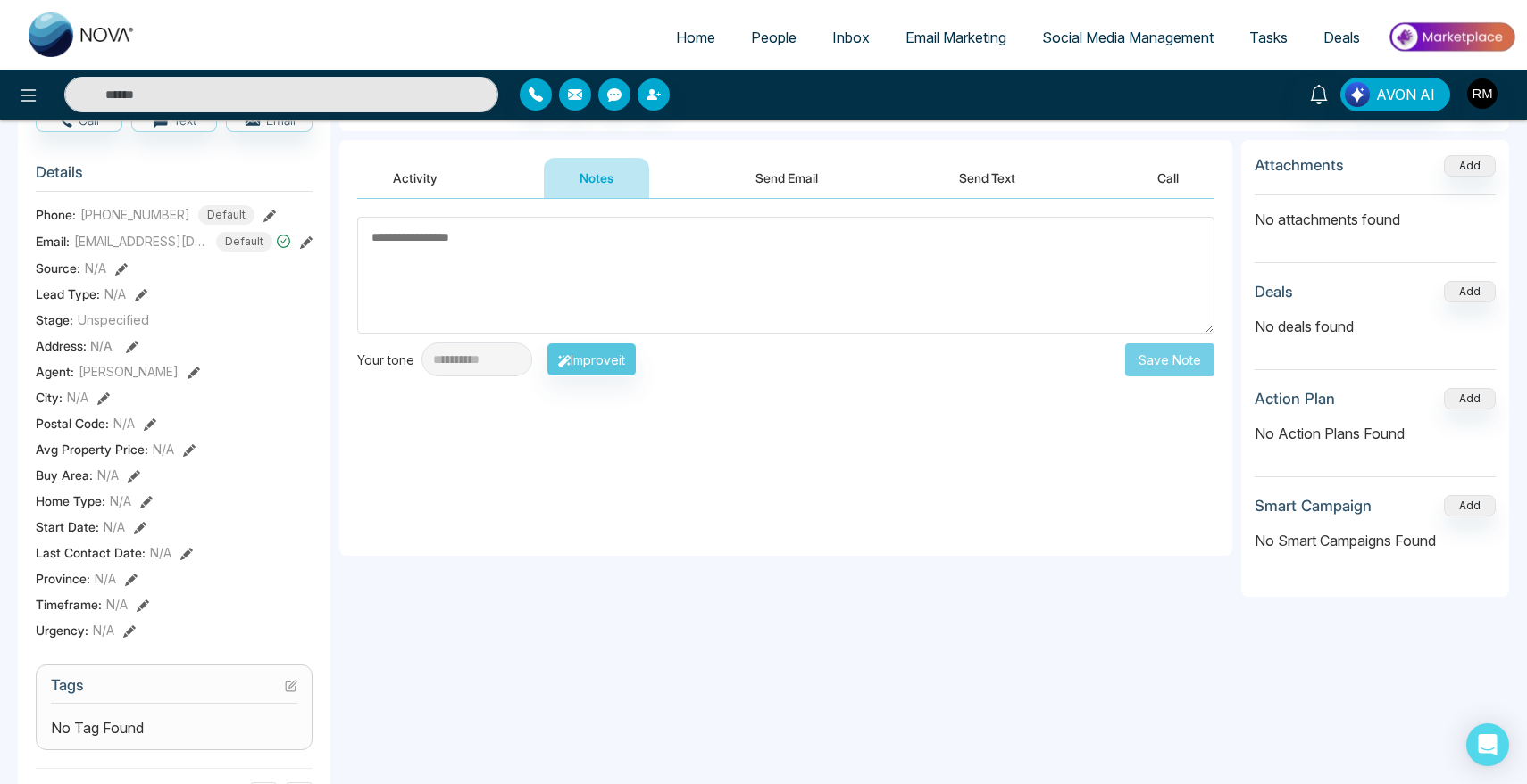
click at [748, 186] on button "Send Email" at bounding box center [786, 178] width 134 height 41
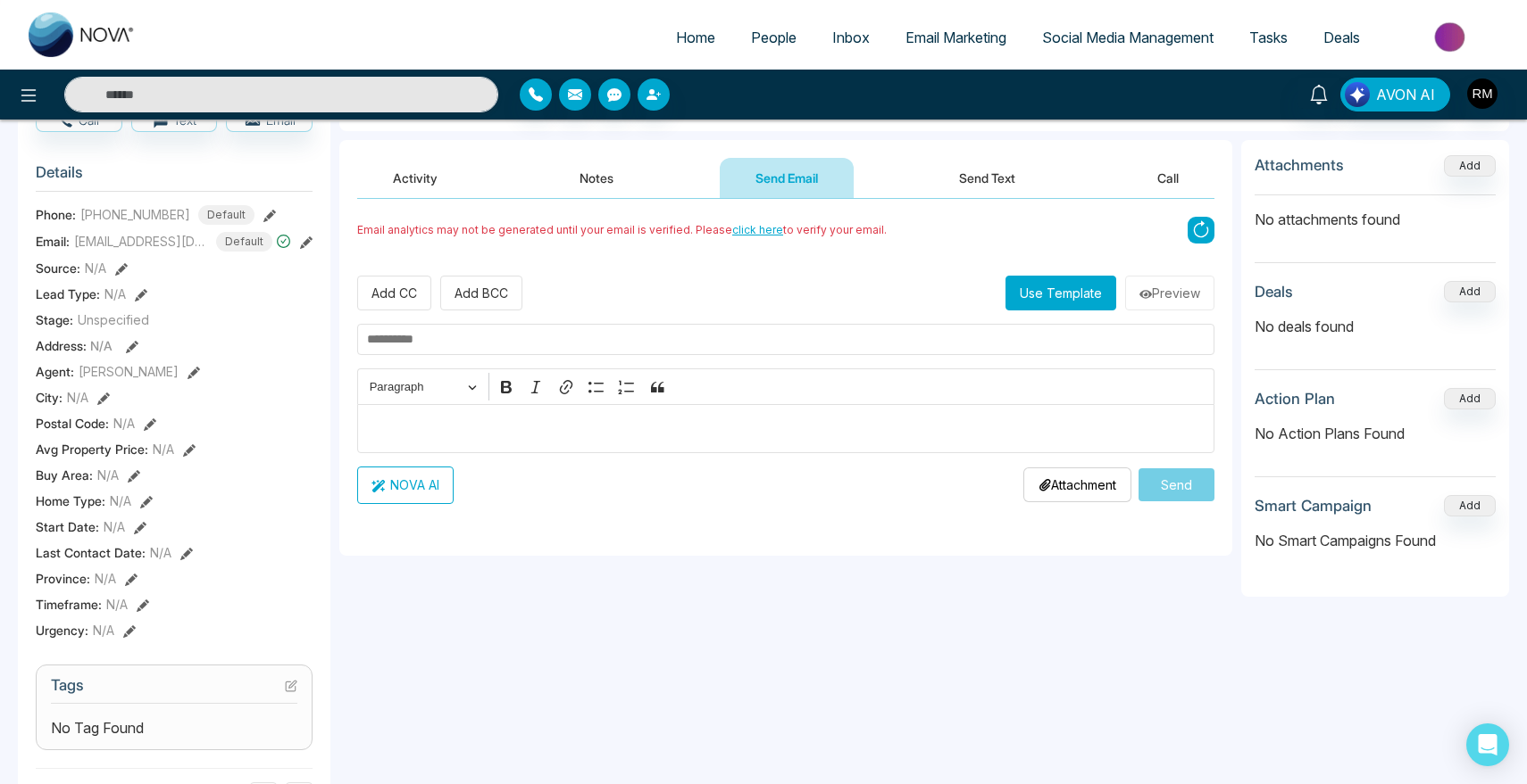
click at [610, 186] on button "Notes" at bounding box center [596, 178] width 105 height 41
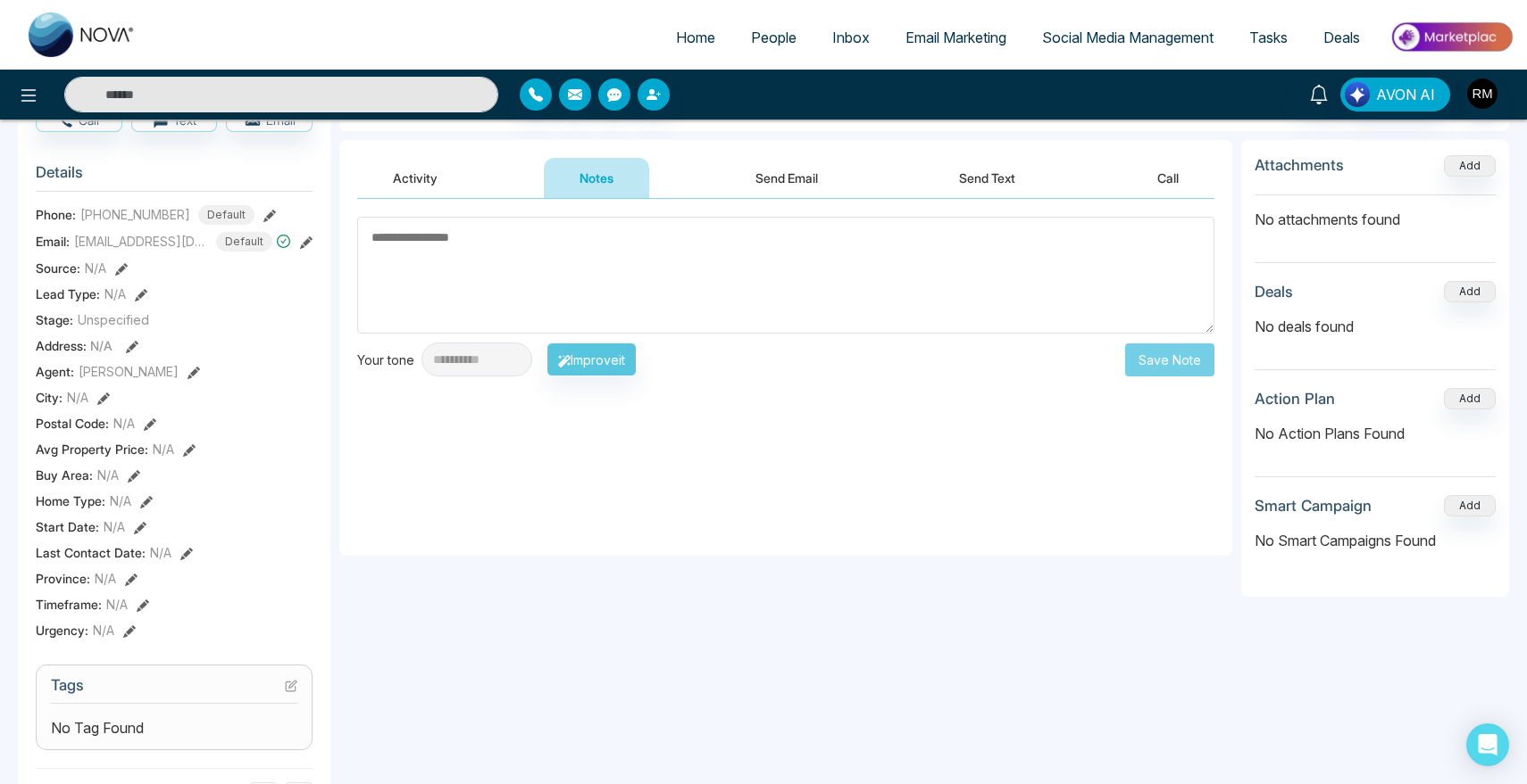
click at [740, 186] on button "Send Email" at bounding box center [786, 178] width 134 height 41
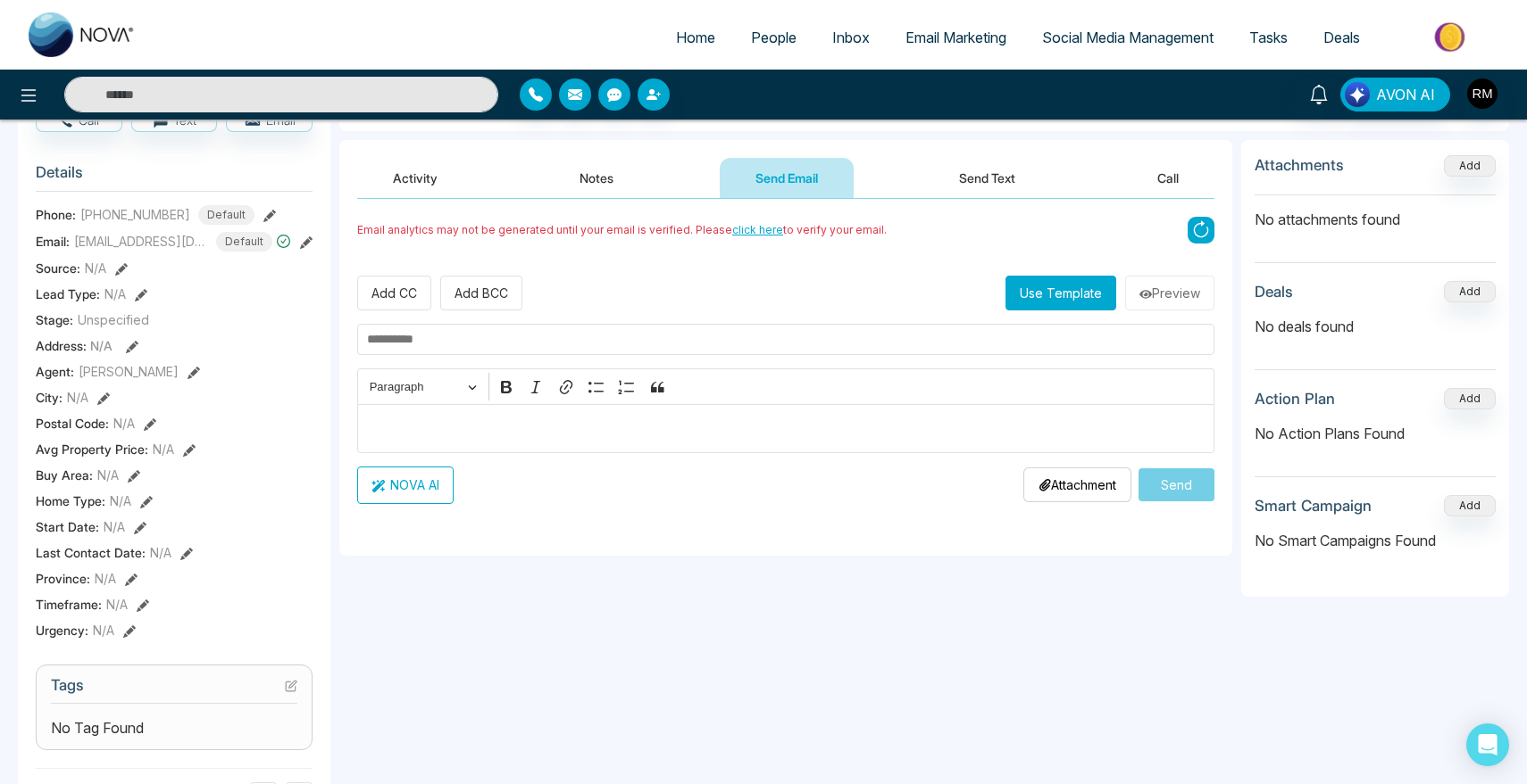
click at [636, 186] on button "Notes" at bounding box center [596, 178] width 105 height 41
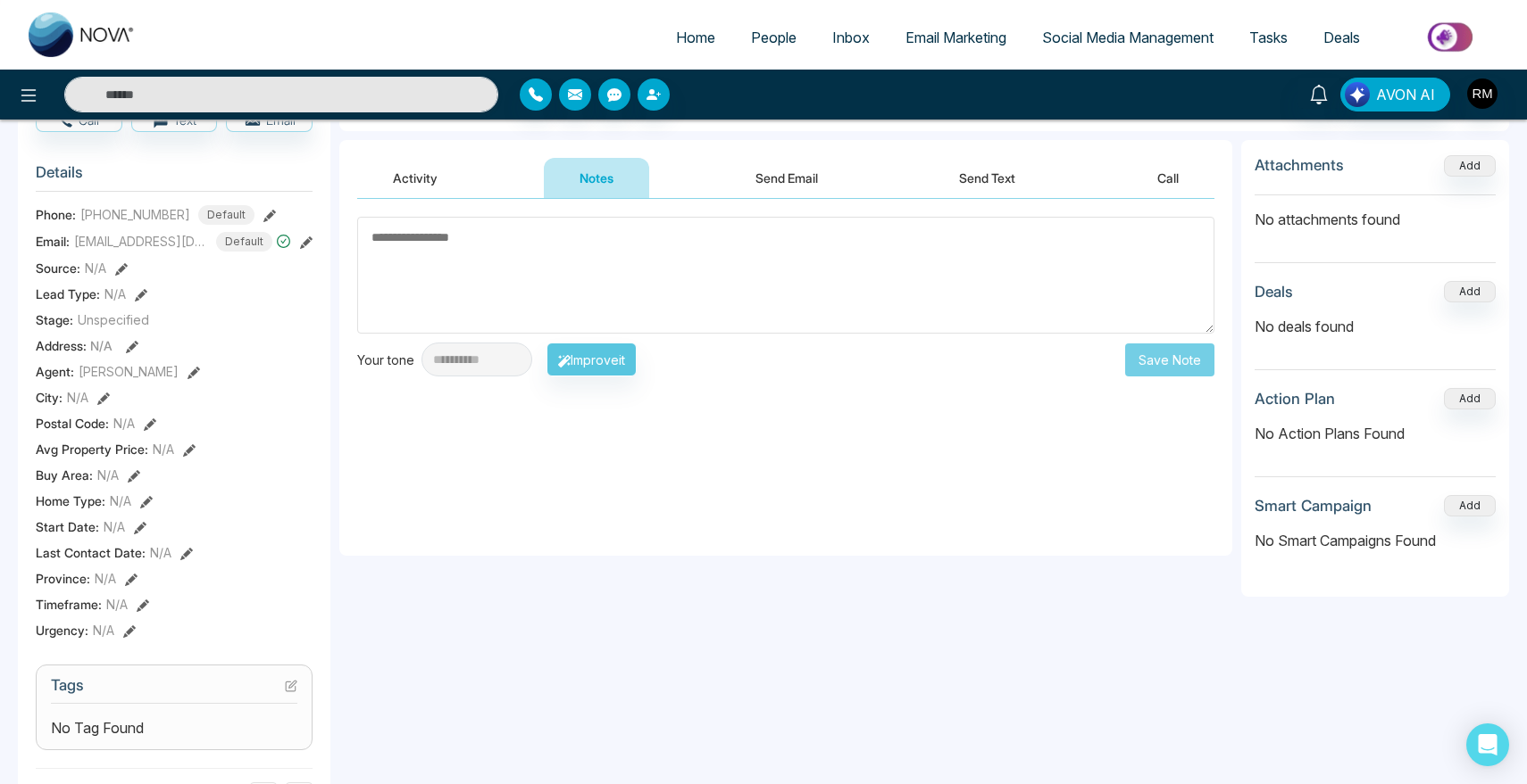
click at [753, 186] on button "Send Email" at bounding box center [786, 178] width 134 height 41
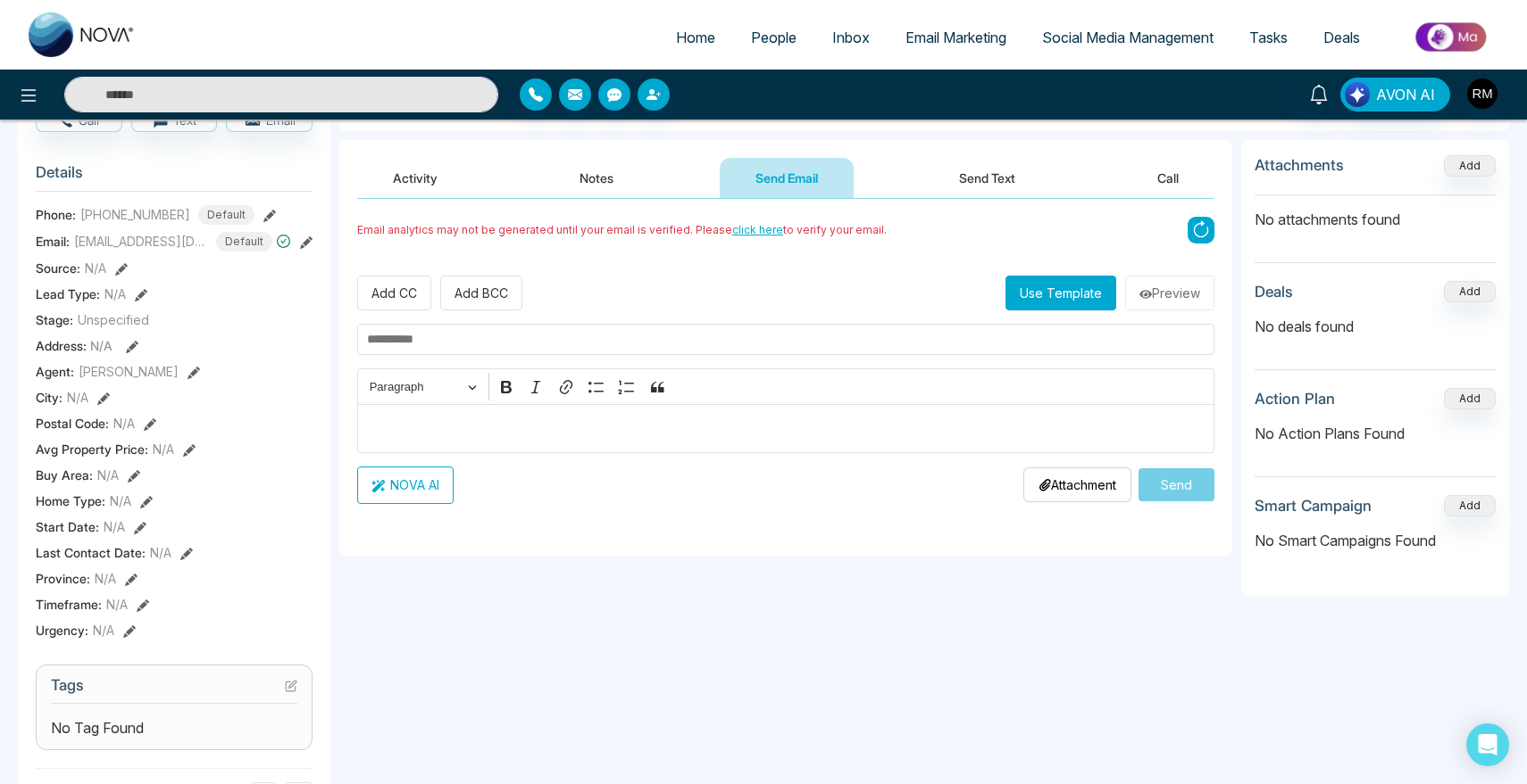
click at [642, 186] on button "Notes" at bounding box center [596, 178] width 105 height 41
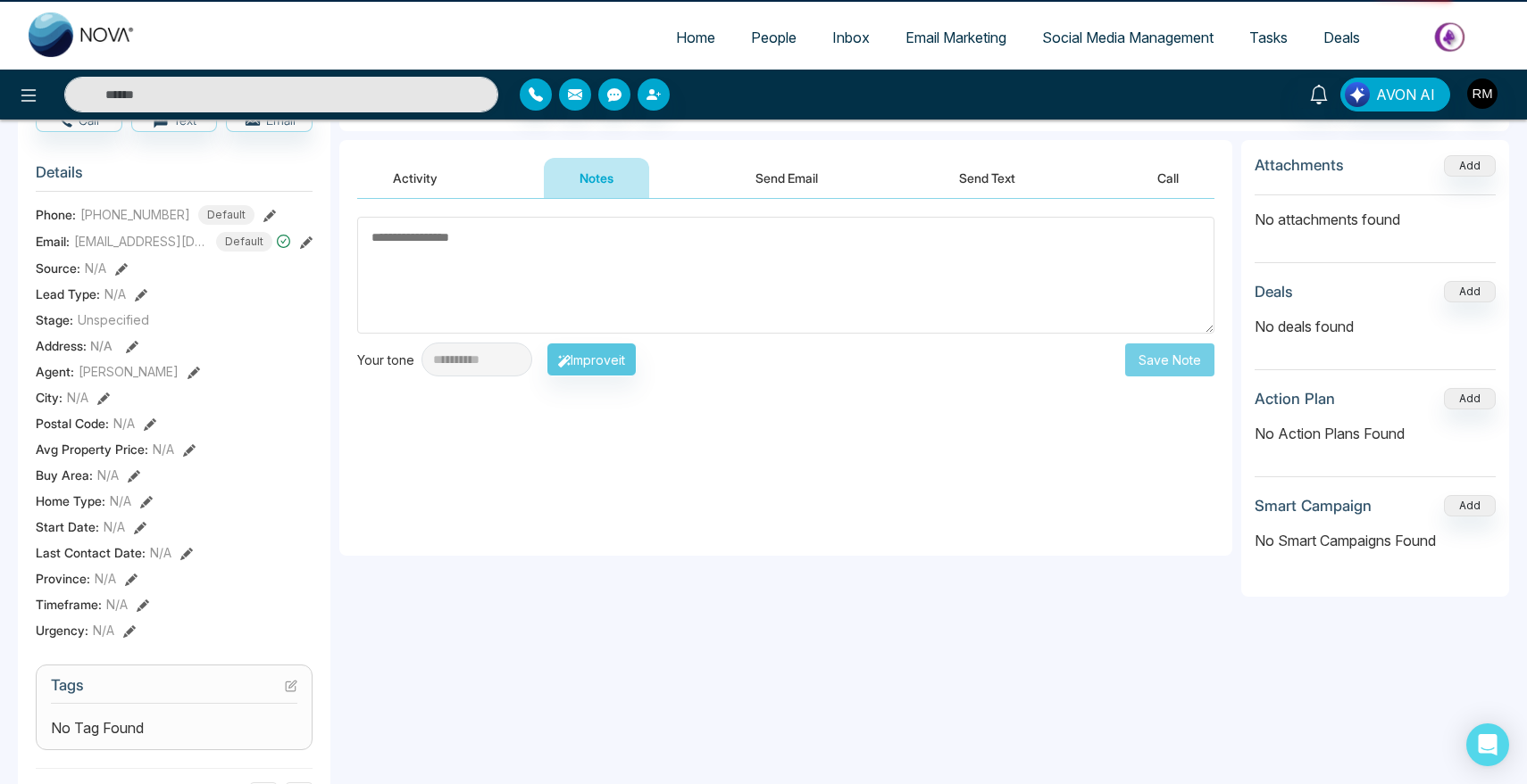
click at [783, 186] on button "Send Email" at bounding box center [786, 178] width 134 height 41
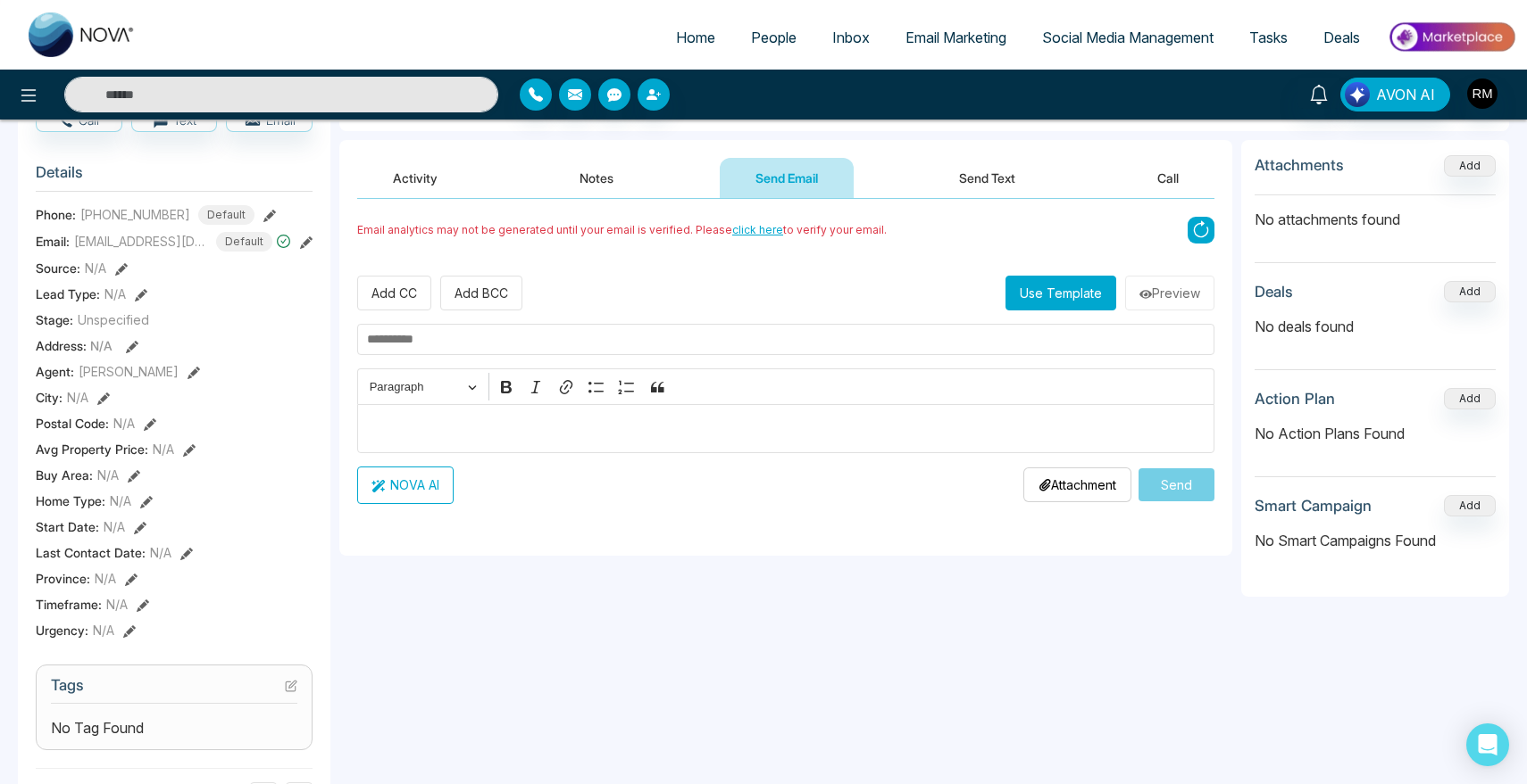
click at [690, 182] on div "Activity Notes Send Email Send Text Call" at bounding box center [785, 178] width 857 height 41
drag, startPoint x: 778, startPoint y: 163, endPoint x: 630, endPoint y: 163, distance: 148.0
click at [778, 163] on button "Send Email" at bounding box center [786, 178] width 134 height 41
click at [630, 163] on button "Notes" at bounding box center [596, 178] width 105 height 41
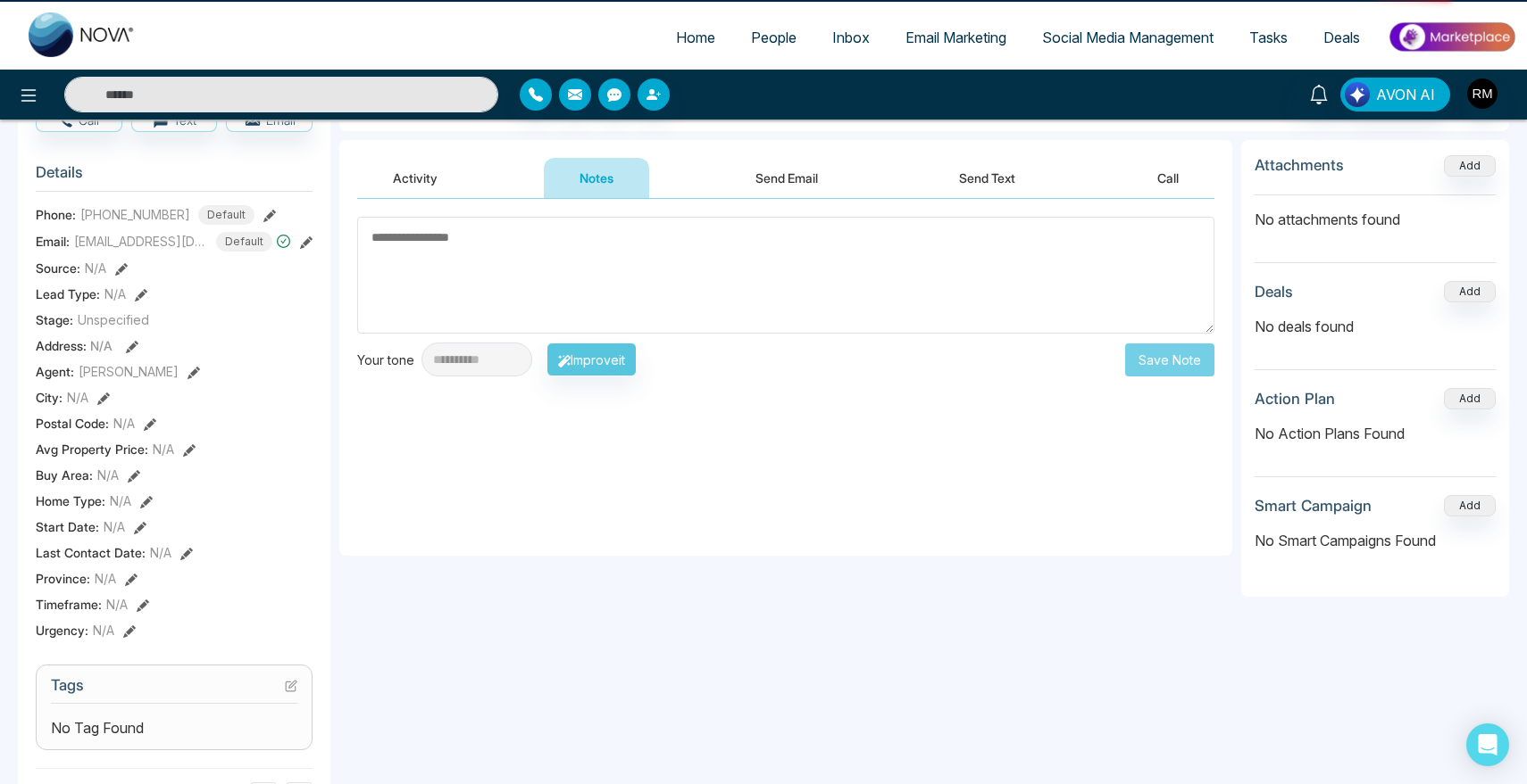
click at [735, 163] on button "Send Email" at bounding box center [786, 178] width 134 height 41
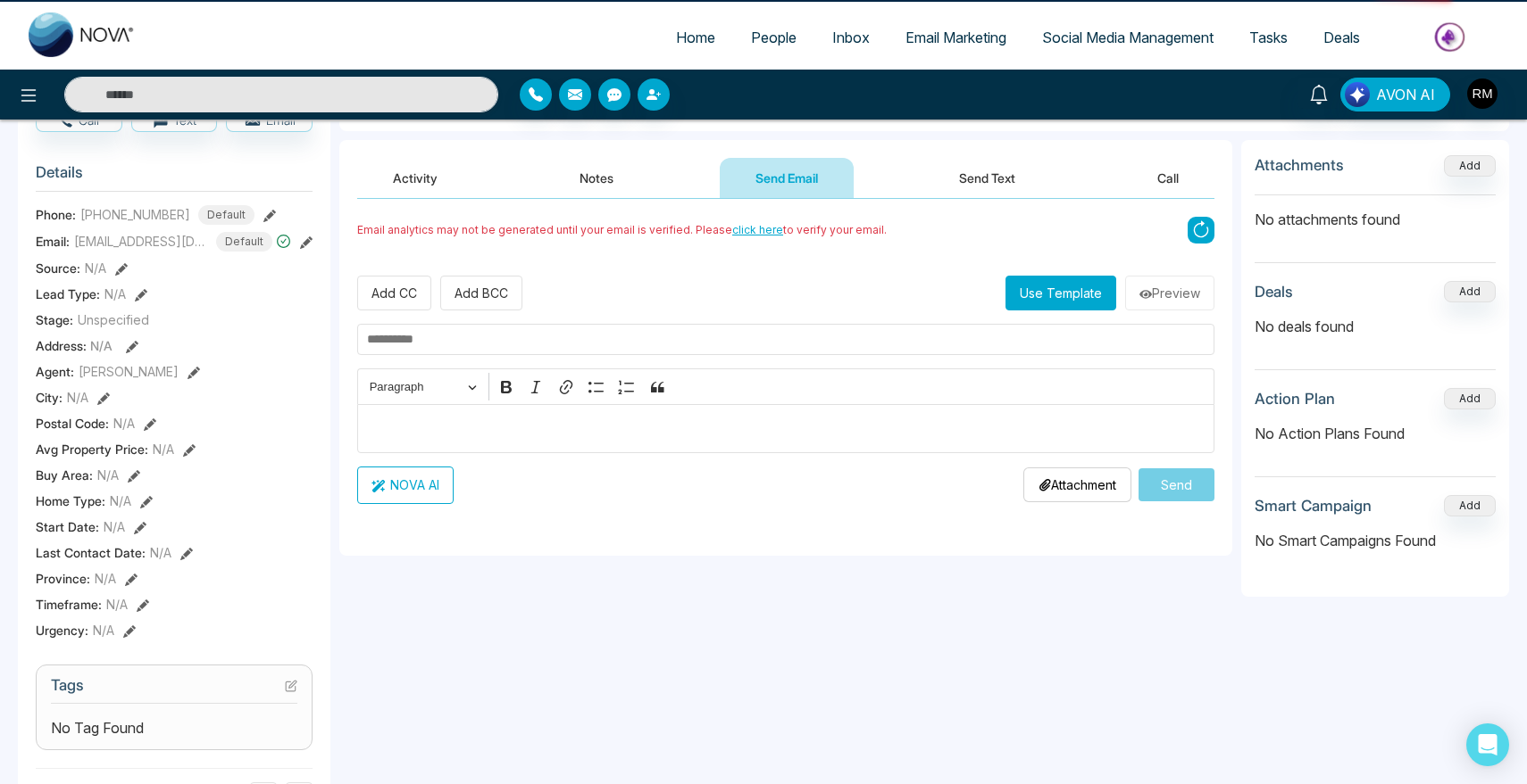
drag, startPoint x: 629, startPoint y: 170, endPoint x: 727, endPoint y: 170, distance: 98.0
click at [629, 170] on button "Notes" at bounding box center [596, 178] width 105 height 41
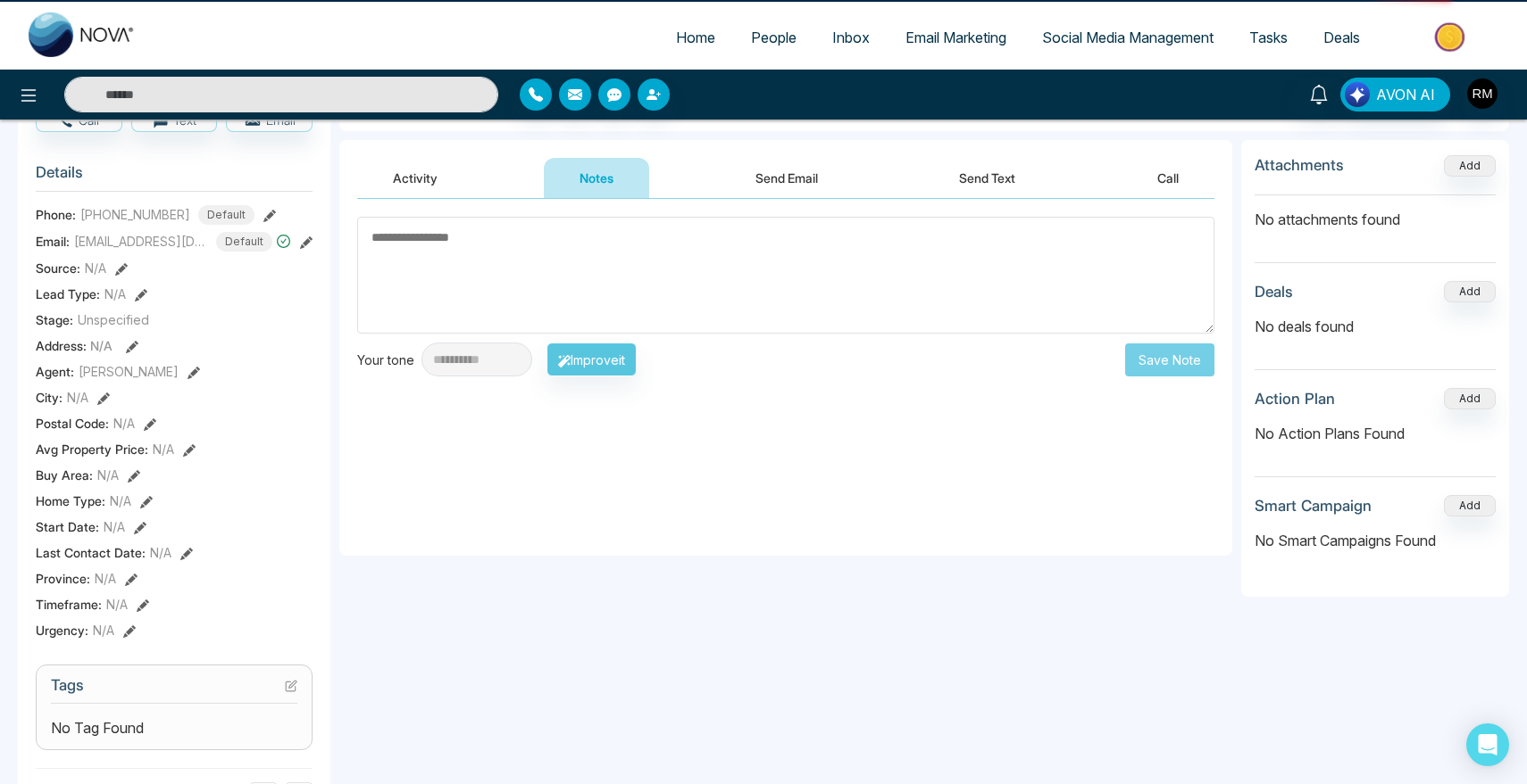
click at [730, 170] on button "Send Email" at bounding box center [786, 178] width 134 height 41
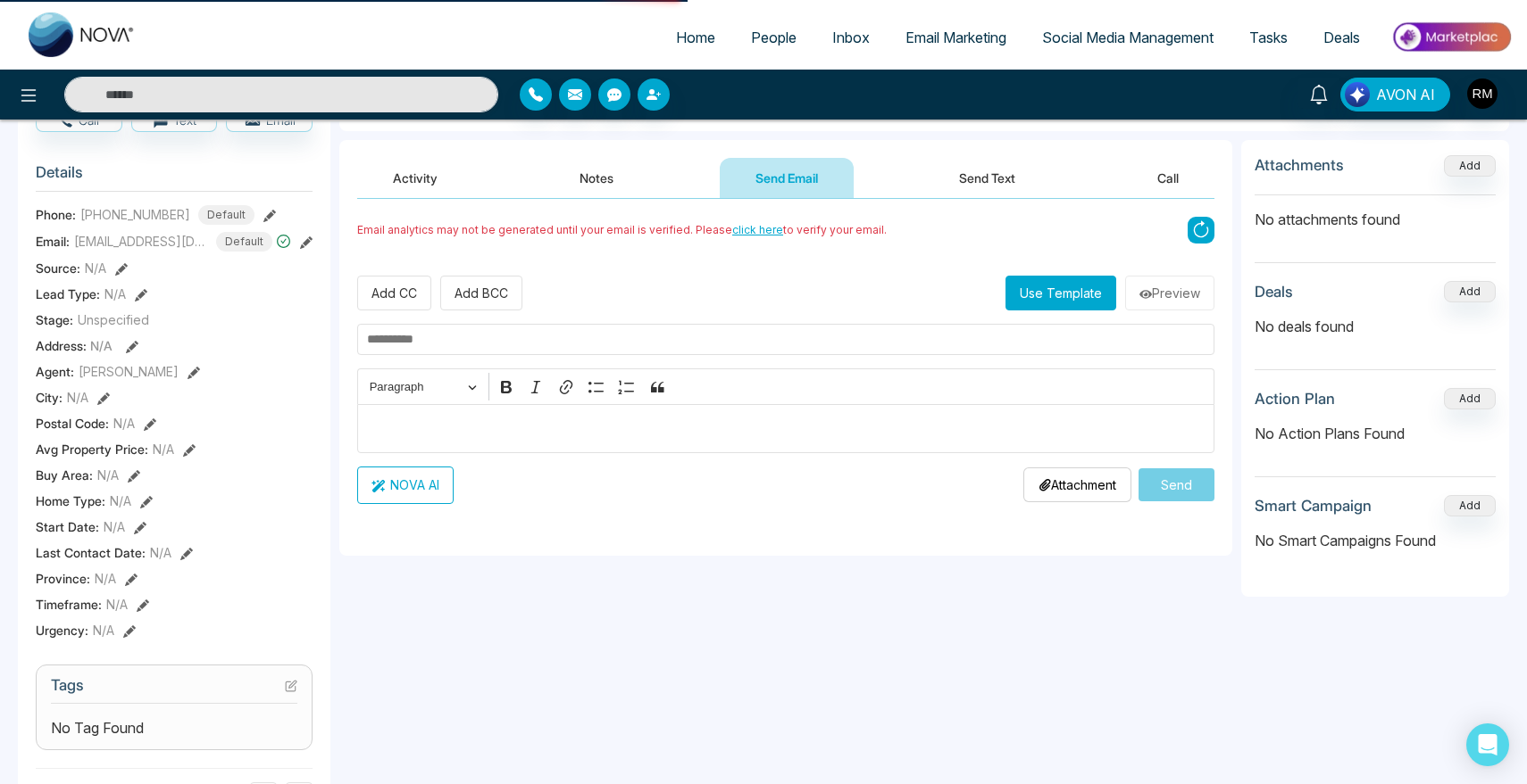
drag, startPoint x: 644, startPoint y: 170, endPoint x: 711, endPoint y: 170, distance: 67.0
click at [644, 170] on button "Notes" at bounding box center [596, 178] width 105 height 41
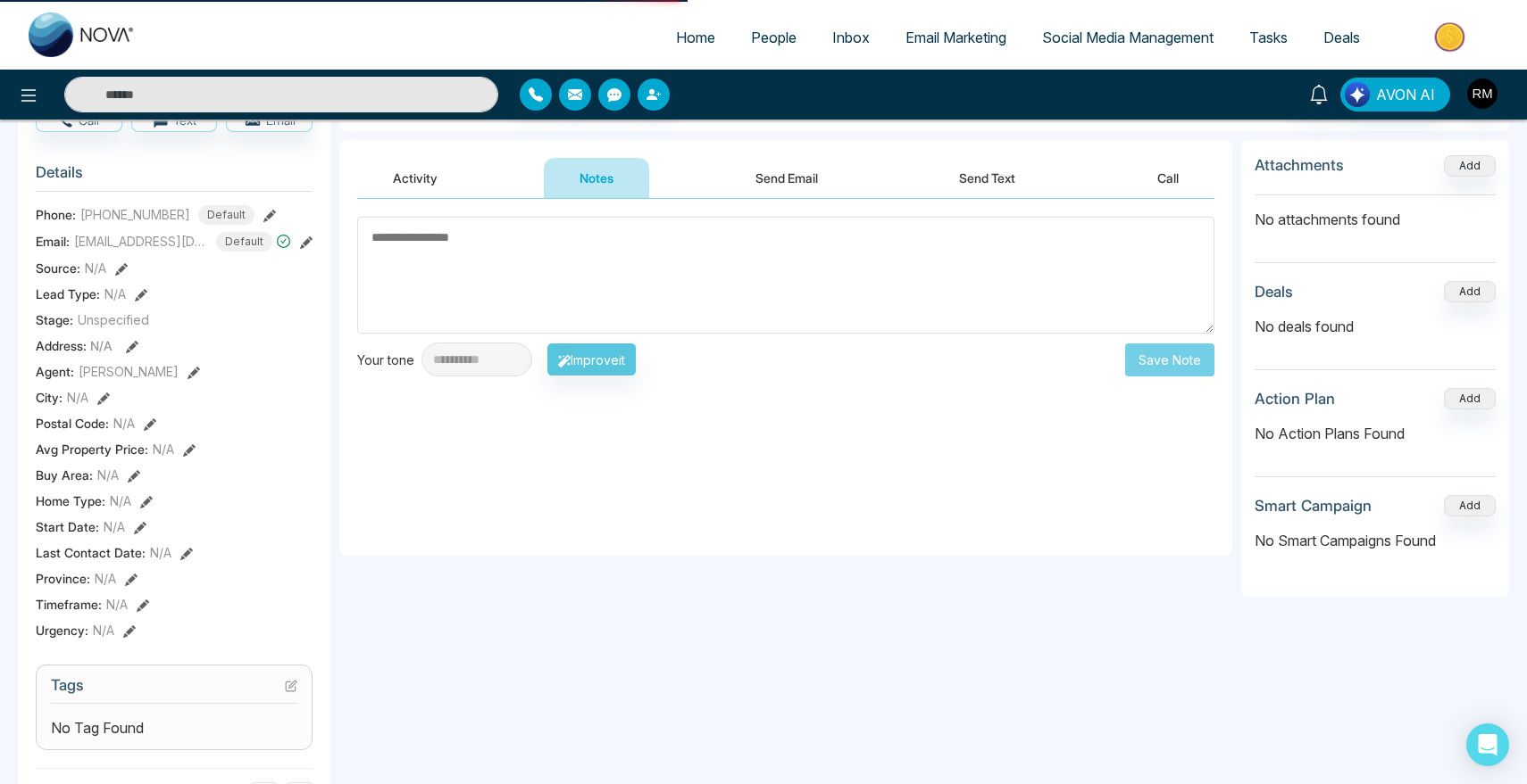
click at [752, 170] on button "Send Email" at bounding box center [786, 178] width 134 height 41
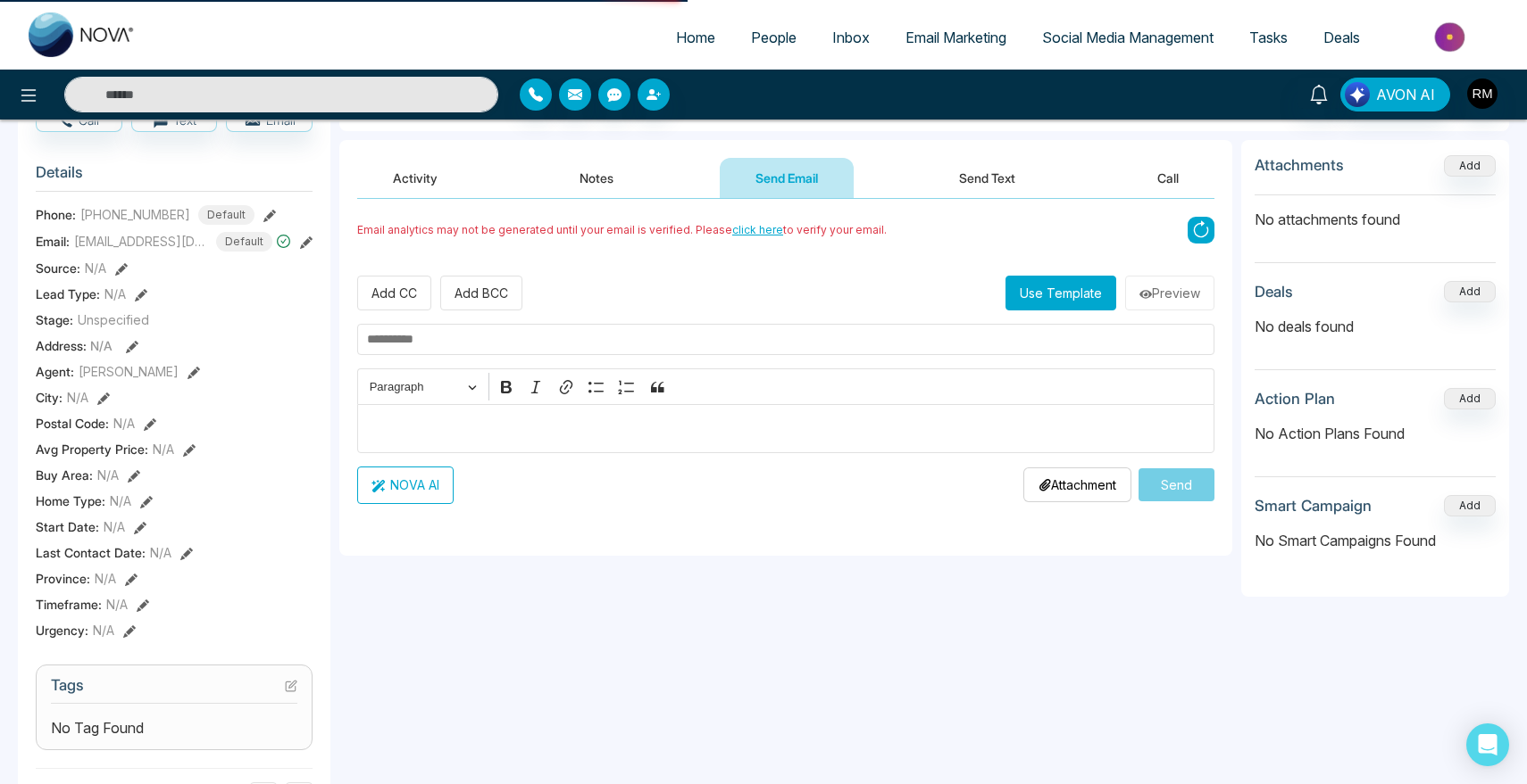
click at [626, 170] on button "Notes" at bounding box center [596, 178] width 105 height 41
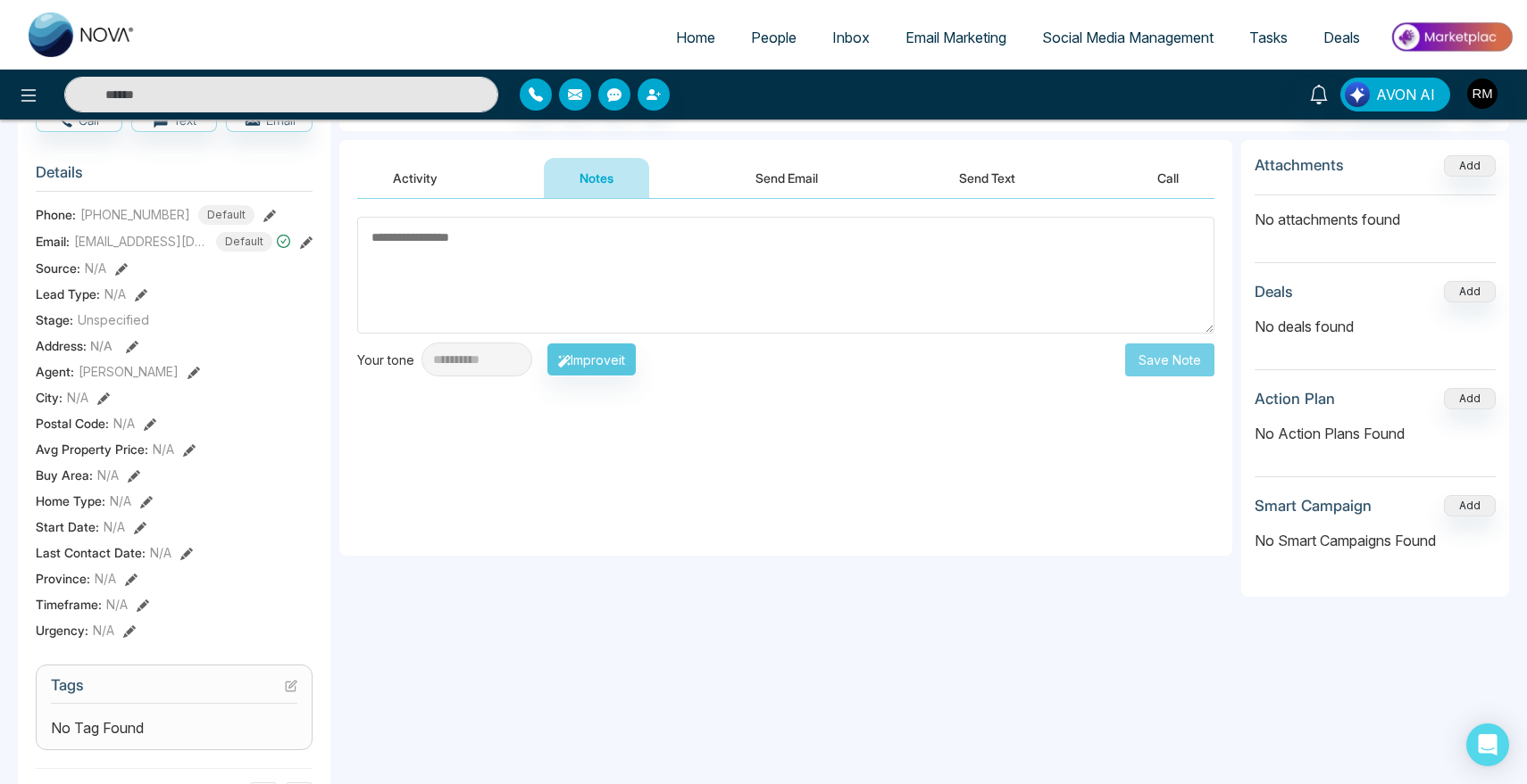
drag, startPoint x: 716, startPoint y: 170, endPoint x: 686, endPoint y: 170, distance: 30.0
click at [672, 170] on div "Activity Notes Send Email Send Text Call" at bounding box center [785, 178] width 857 height 41
click at [712, 170] on div "Activity Notes Send Email Send Text Call" at bounding box center [785, 178] width 857 height 41
click at [617, 174] on button "Notes" at bounding box center [596, 178] width 105 height 41
click at [737, 174] on button "Send Email" at bounding box center [786, 178] width 134 height 41
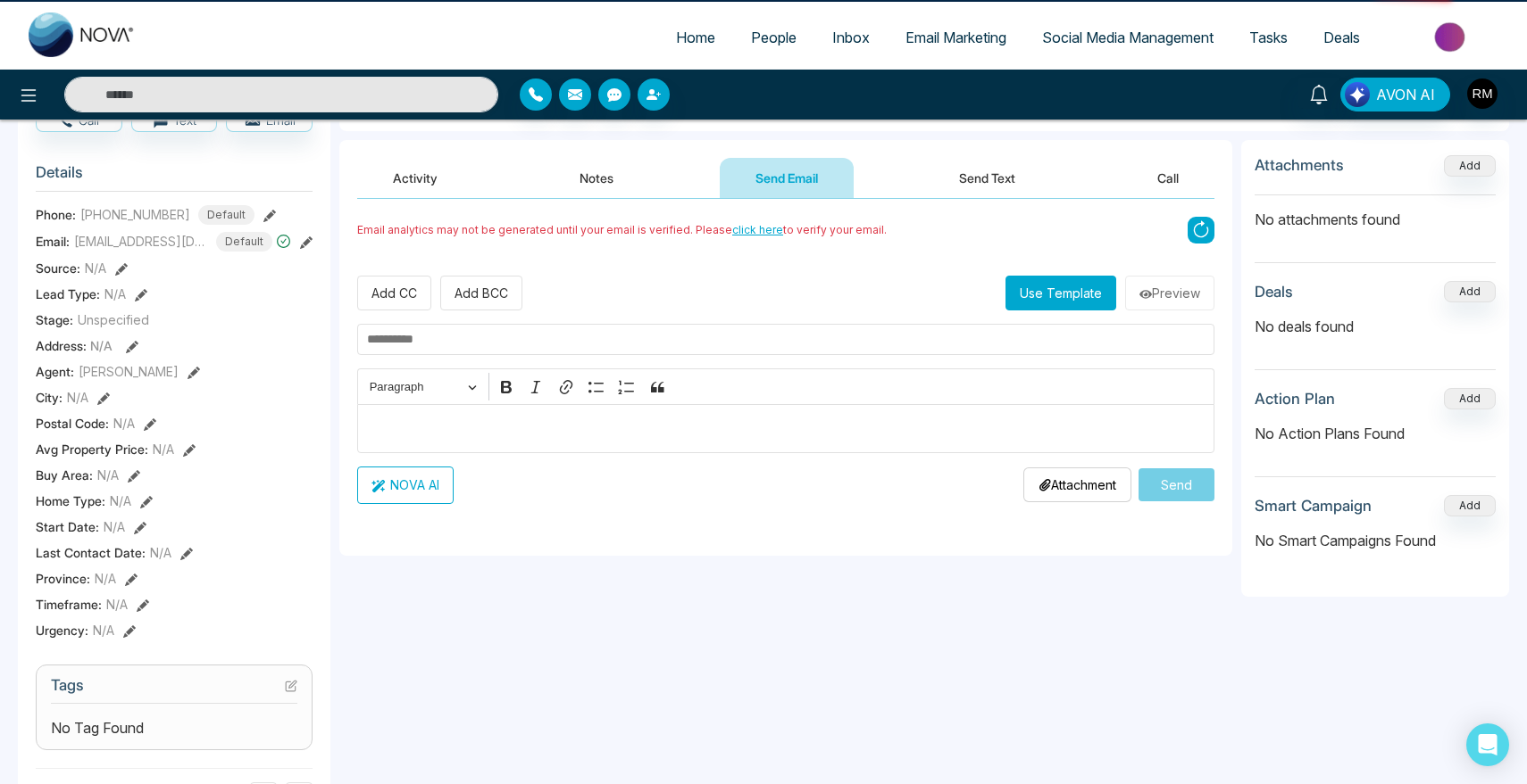
click at [612, 174] on button "Notes" at bounding box center [596, 178] width 105 height 41
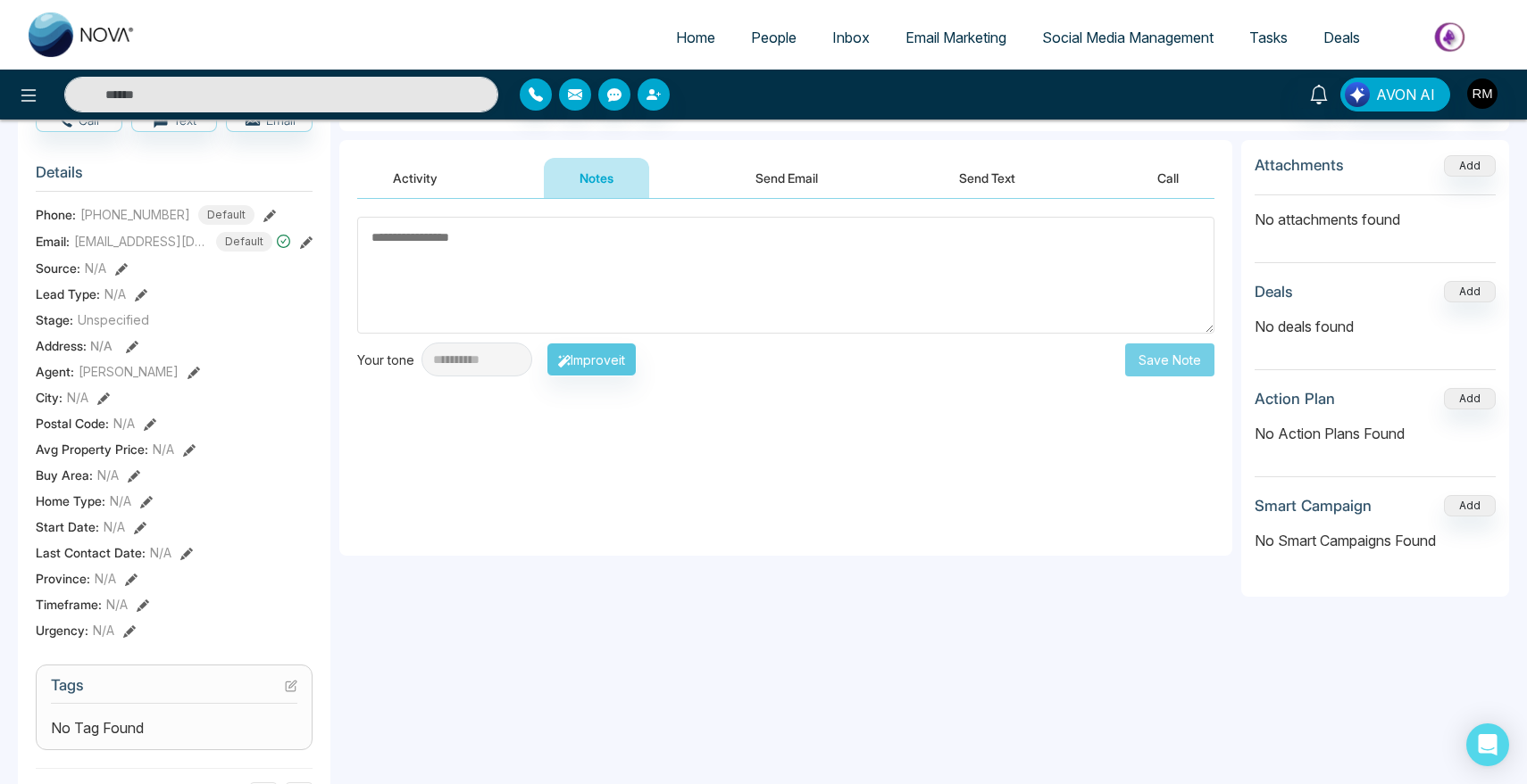
click at [774, 174] on button "Send Email" at bounding box center [786, 178] width 134 height 41
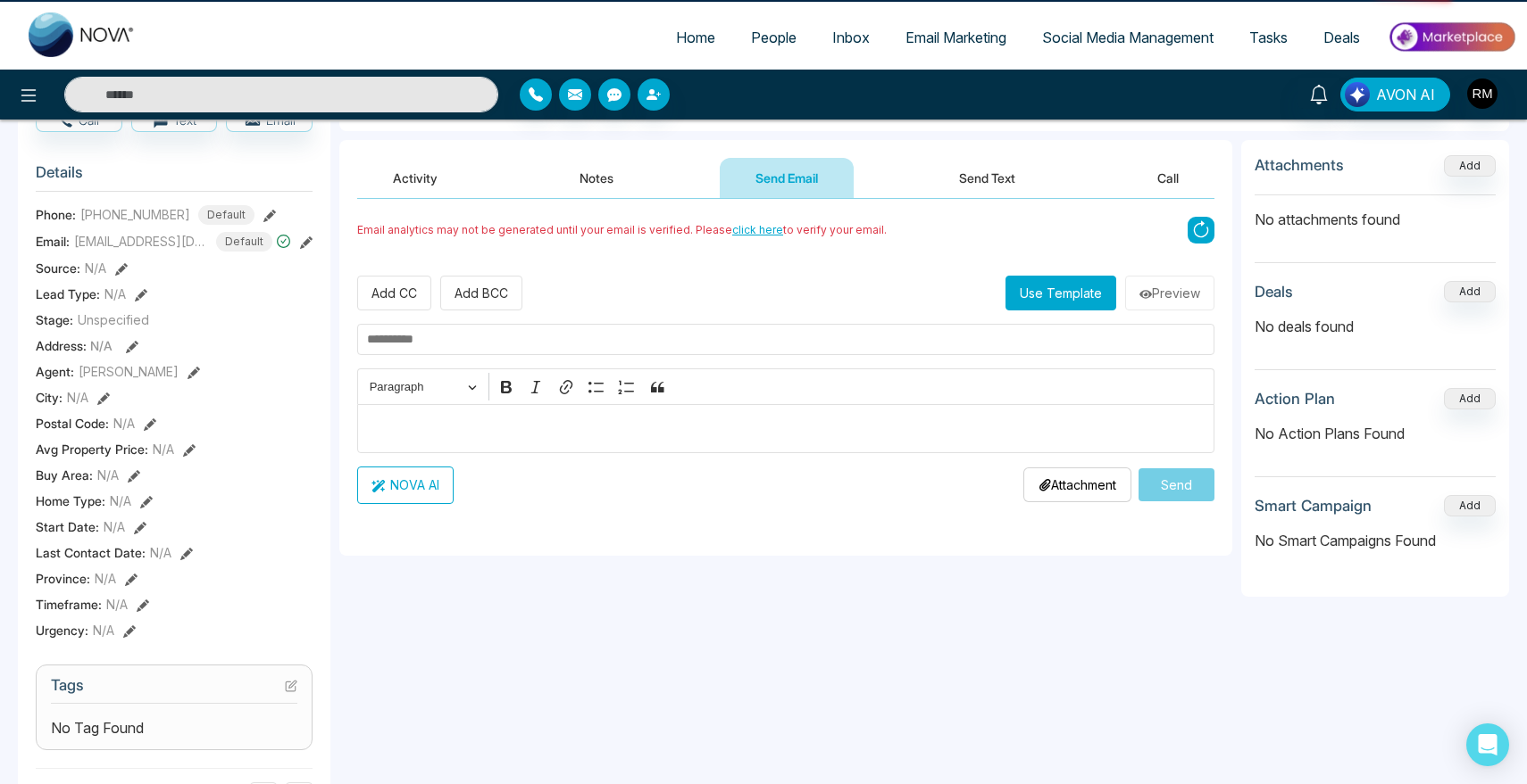
click at [611, 174] on button "Notes" at bounding box center [596, 178] width 105 height 41
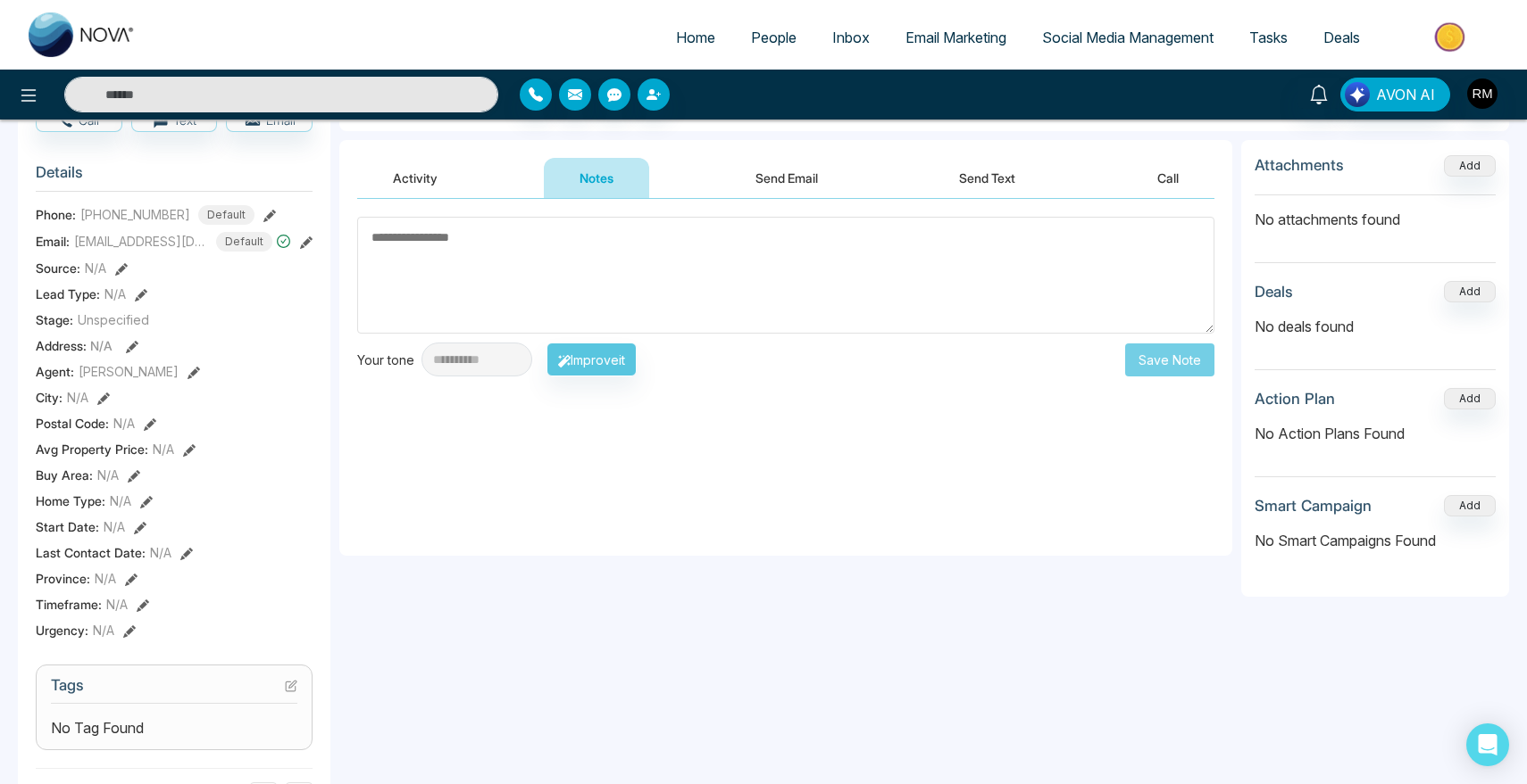
click at [777, 174] on button "Send Email" at bounding box center [786, 178] width 134 height 41
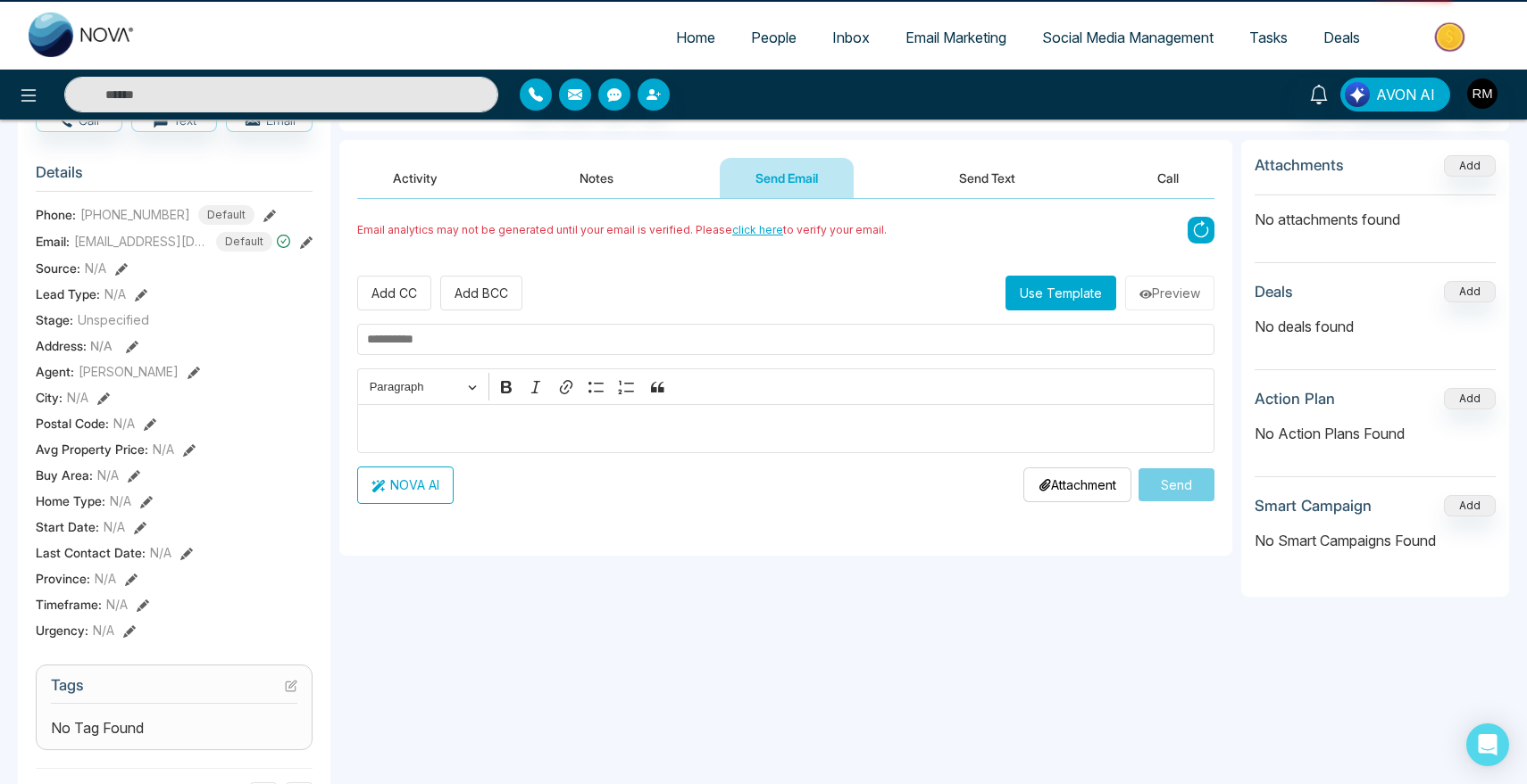
click at [650, 174] on div "Activity Notes Send Email Send Text Call" at bounding box center [785, 178] width 857 height 41
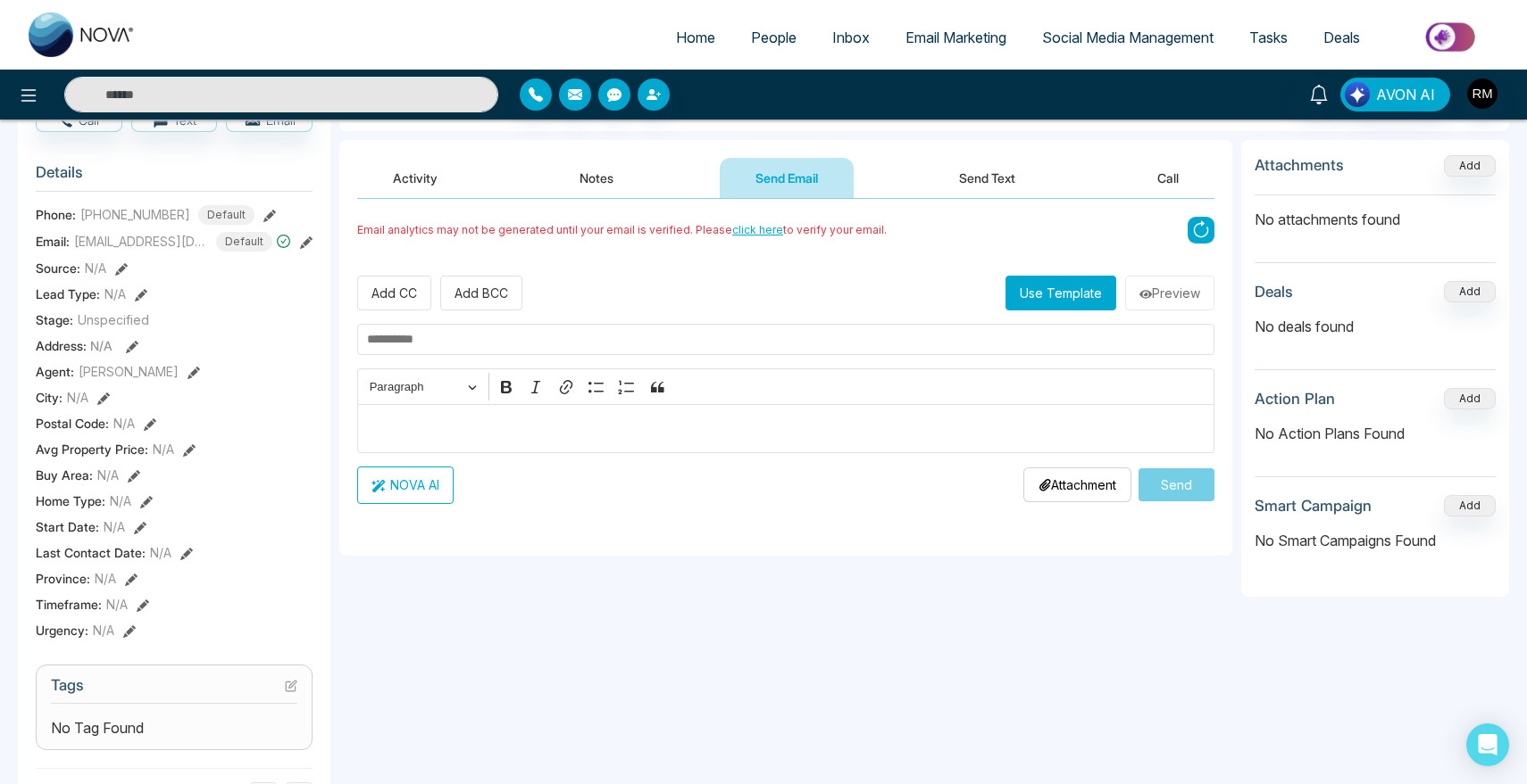
click at [806, 174] on button "Send Email" at bounding box center [786, 178] width 134 height 41
click at [609, 169] on button "Notes" at bounding box center [596, 178] width 105 height 41
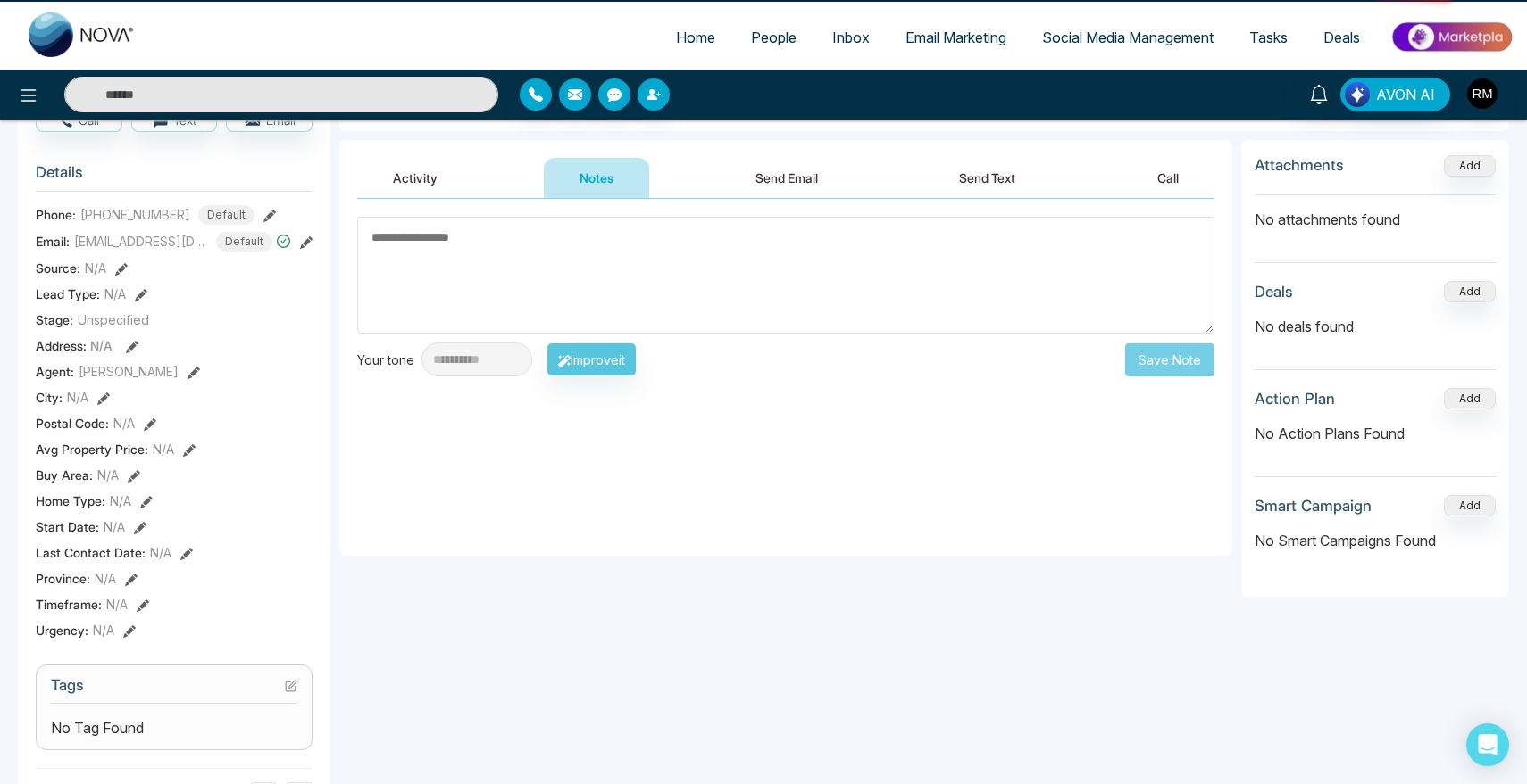
click at [771, 169] on button "Send Email" at bounding box center [786, 178] width 134 height 41
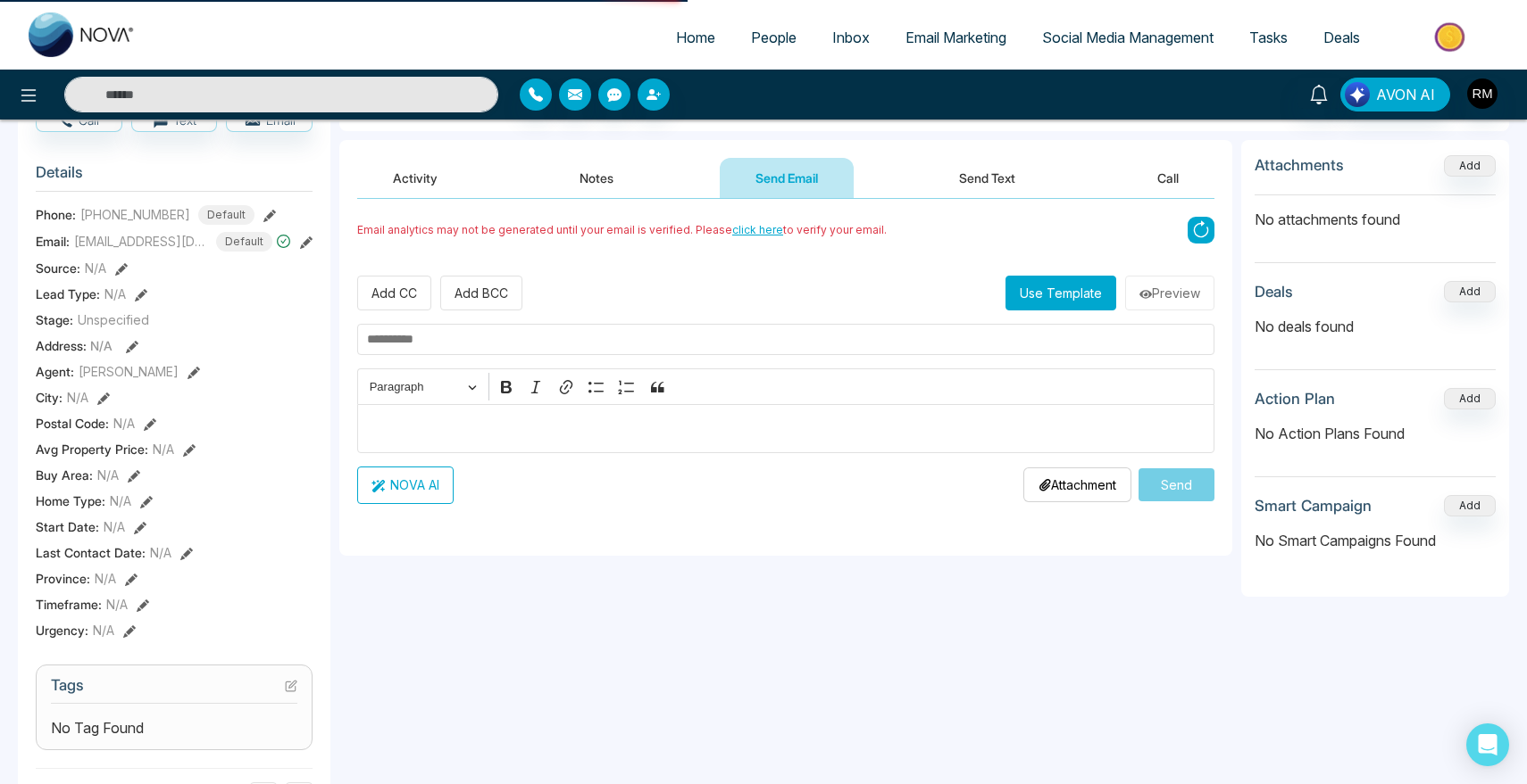
click at [577, 169] on button "Notes" at bounding box center [596, 178] width 105 height 41
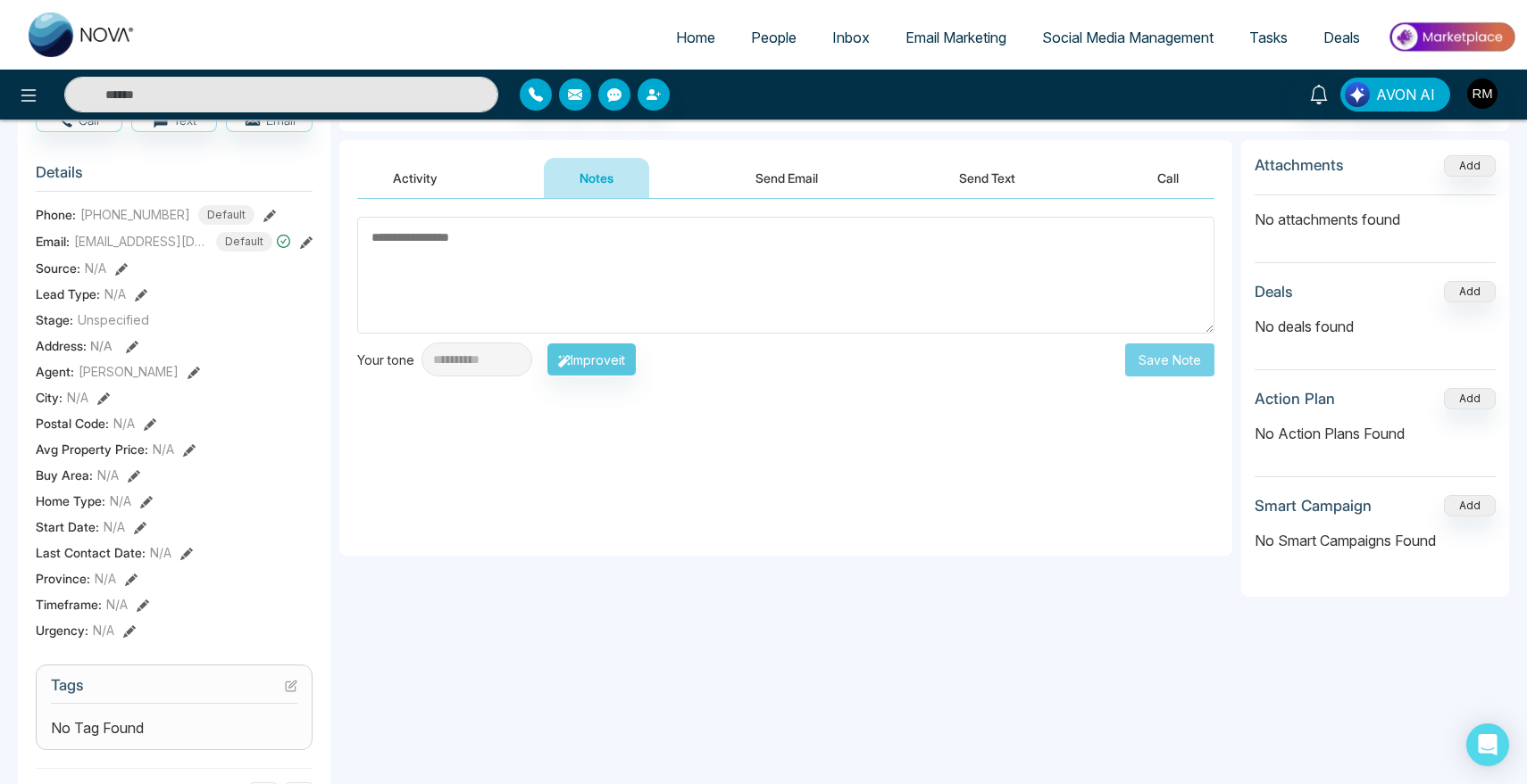
click at [736, 169] on button "Send Email" at bounding box center [786, 178] width 134 height 41
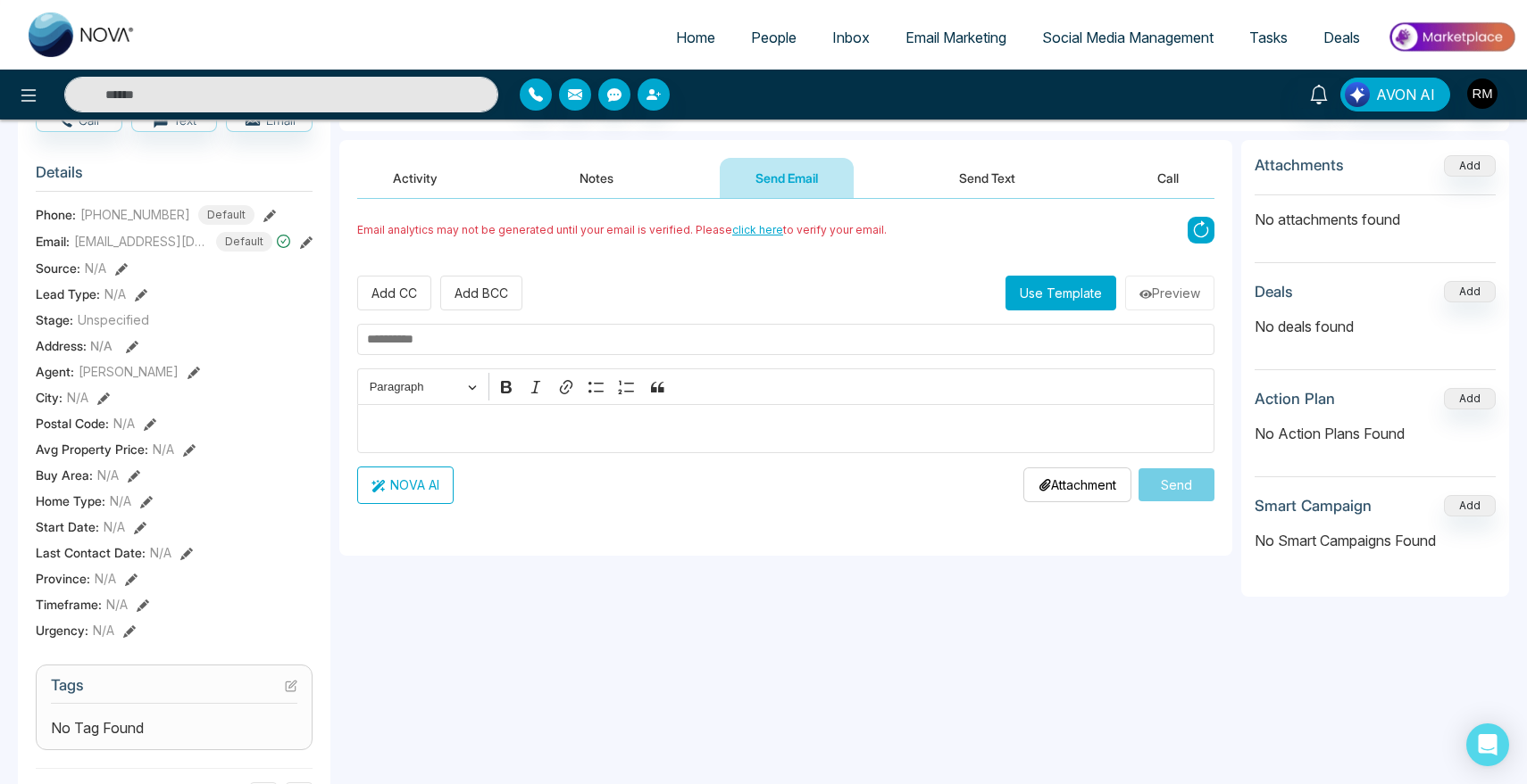
click at [602, 169] on button "Notes" at bounding box center [596, 178] width 105 height 41
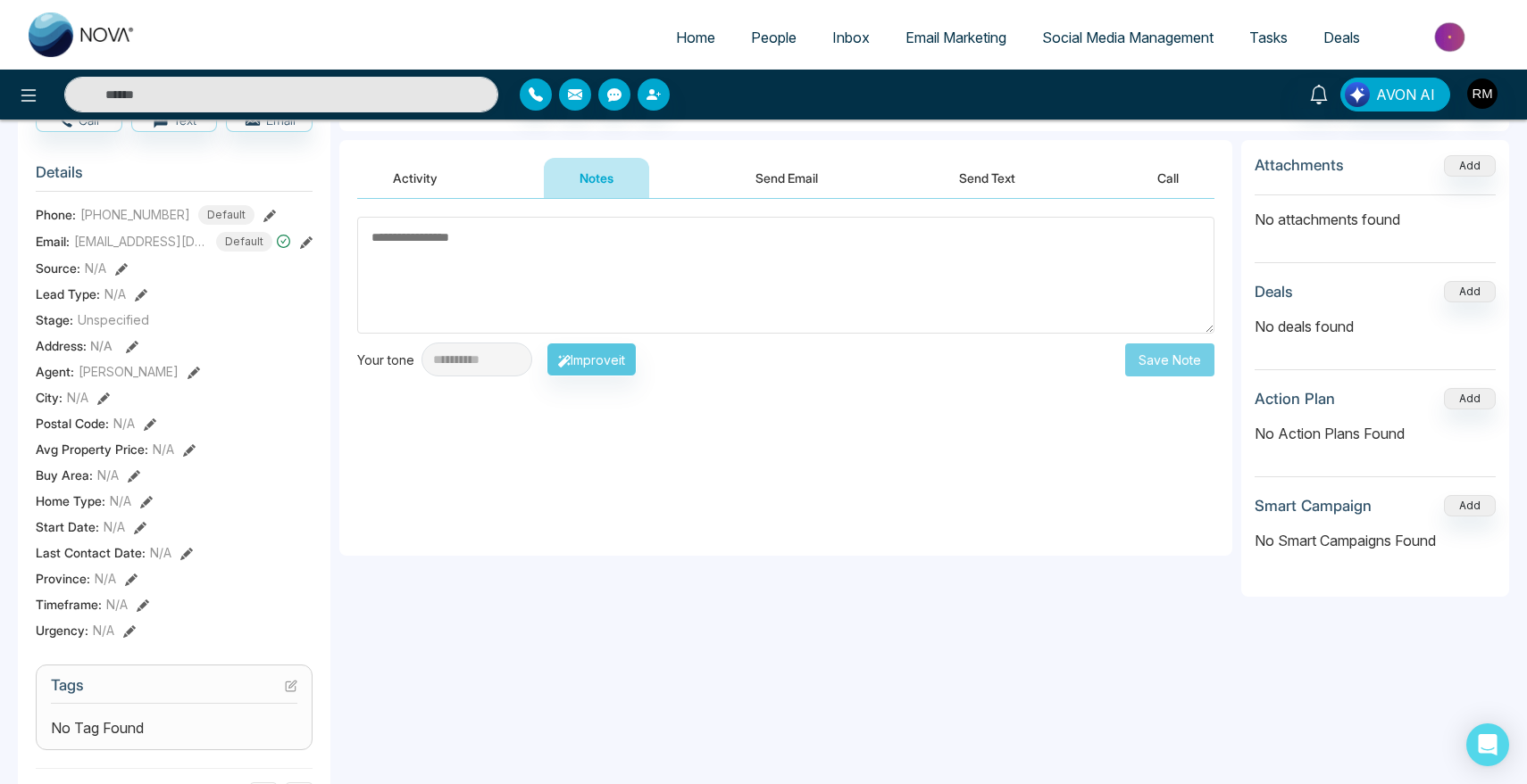
click at [763, 169] on button "Send Email" at bounding box center [786, 178] width 134 height 41
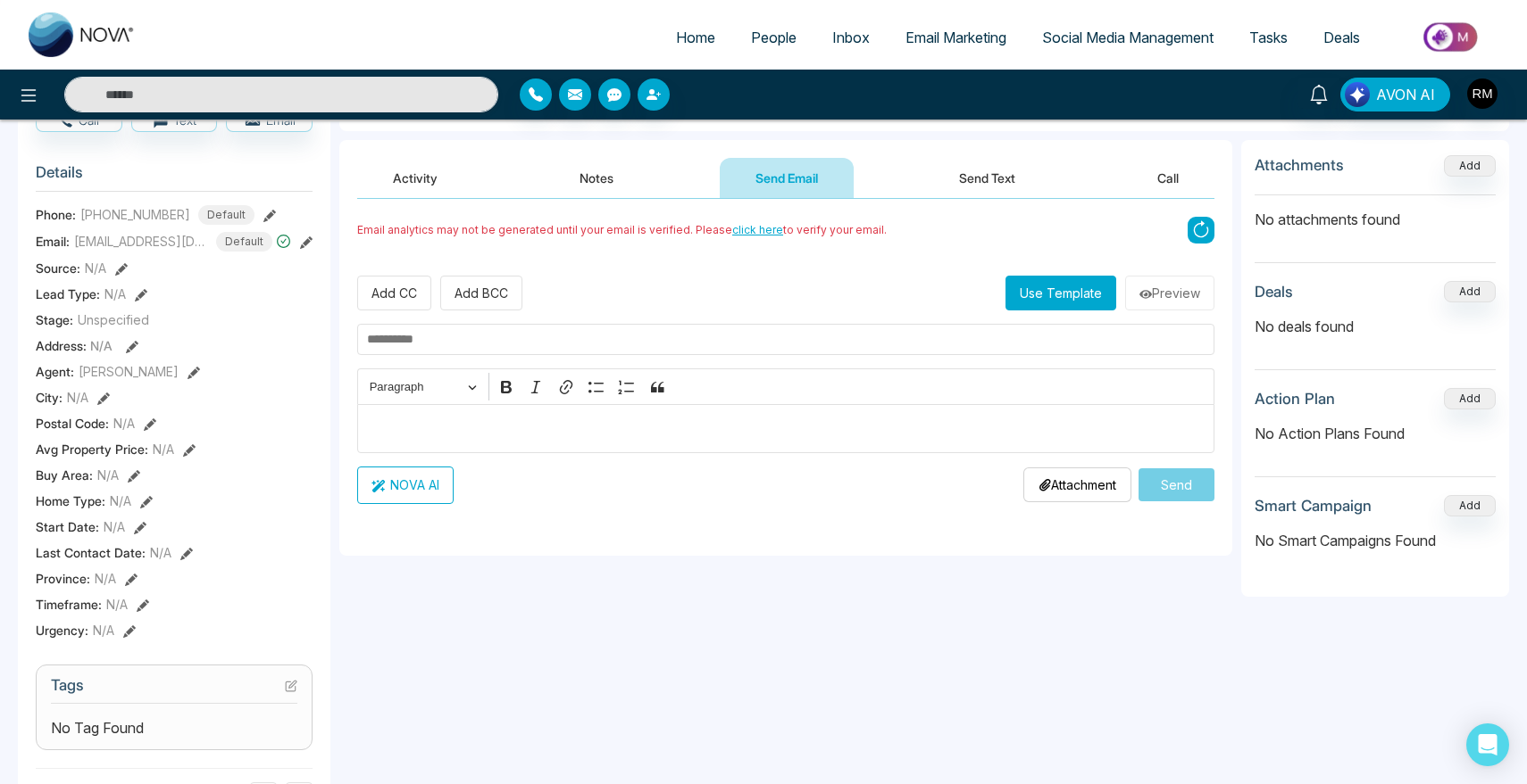
click at [635, 169] on button "Notes" at bounding box center [596, 178] width 105 height 41
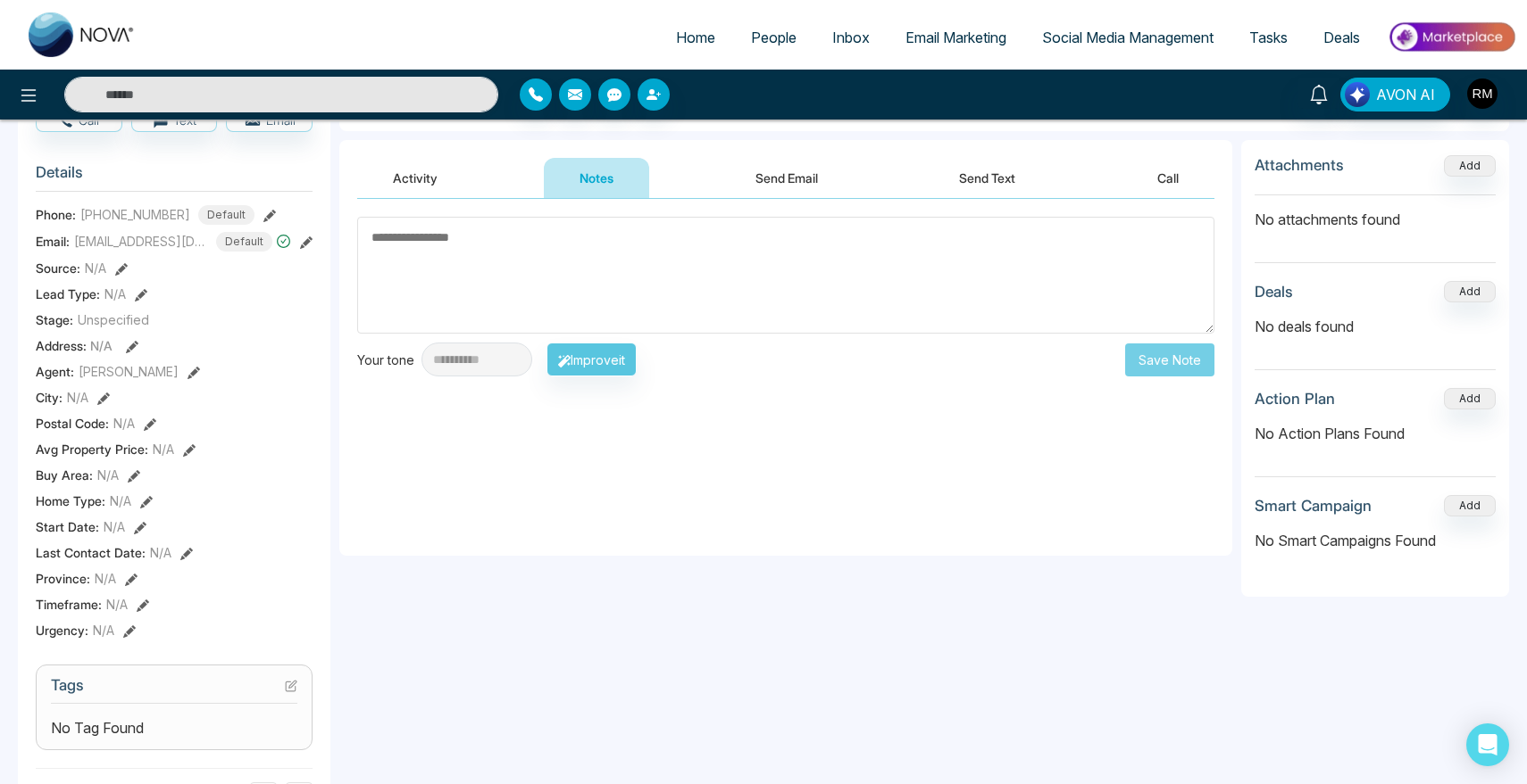
click at [747, 169] on button "Send Email" at bounding box center [786, 178] width 134 height 41
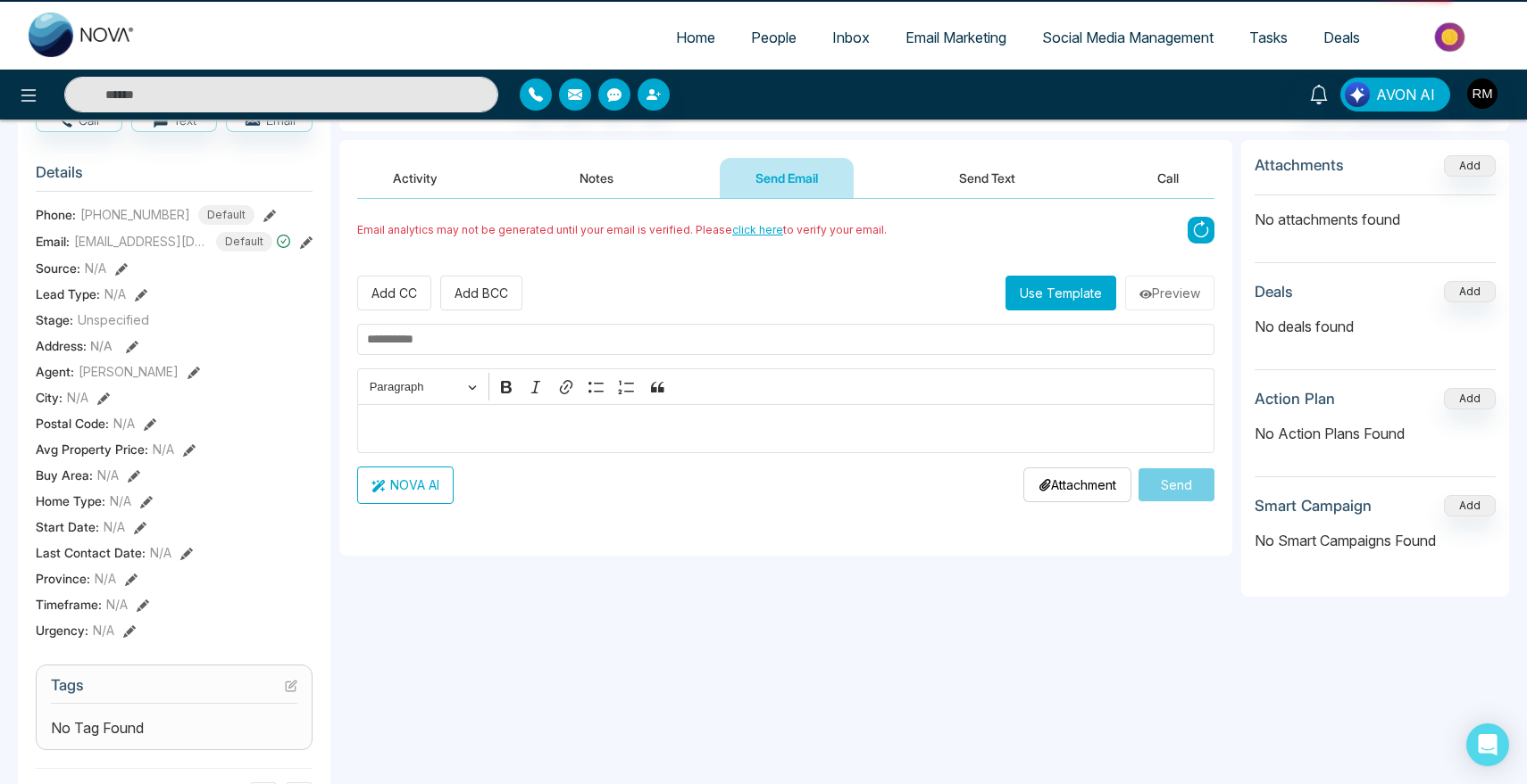
click at [594, 169] on button "Notes" at bounding box center [596, 178] width 105 height 41
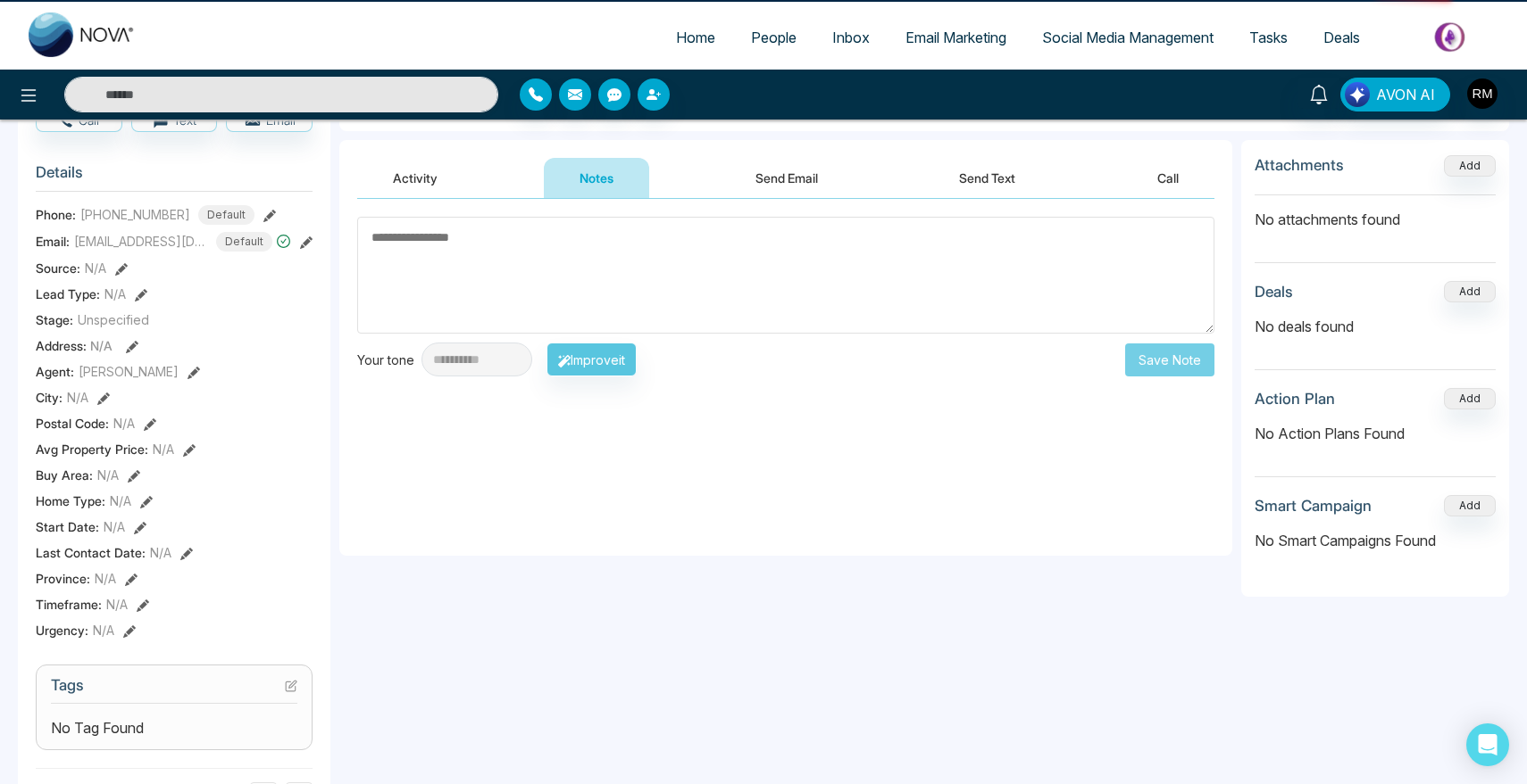
click at [739, 169] on button "Send Email" at bounding box center [786, 178] width 134 height 41
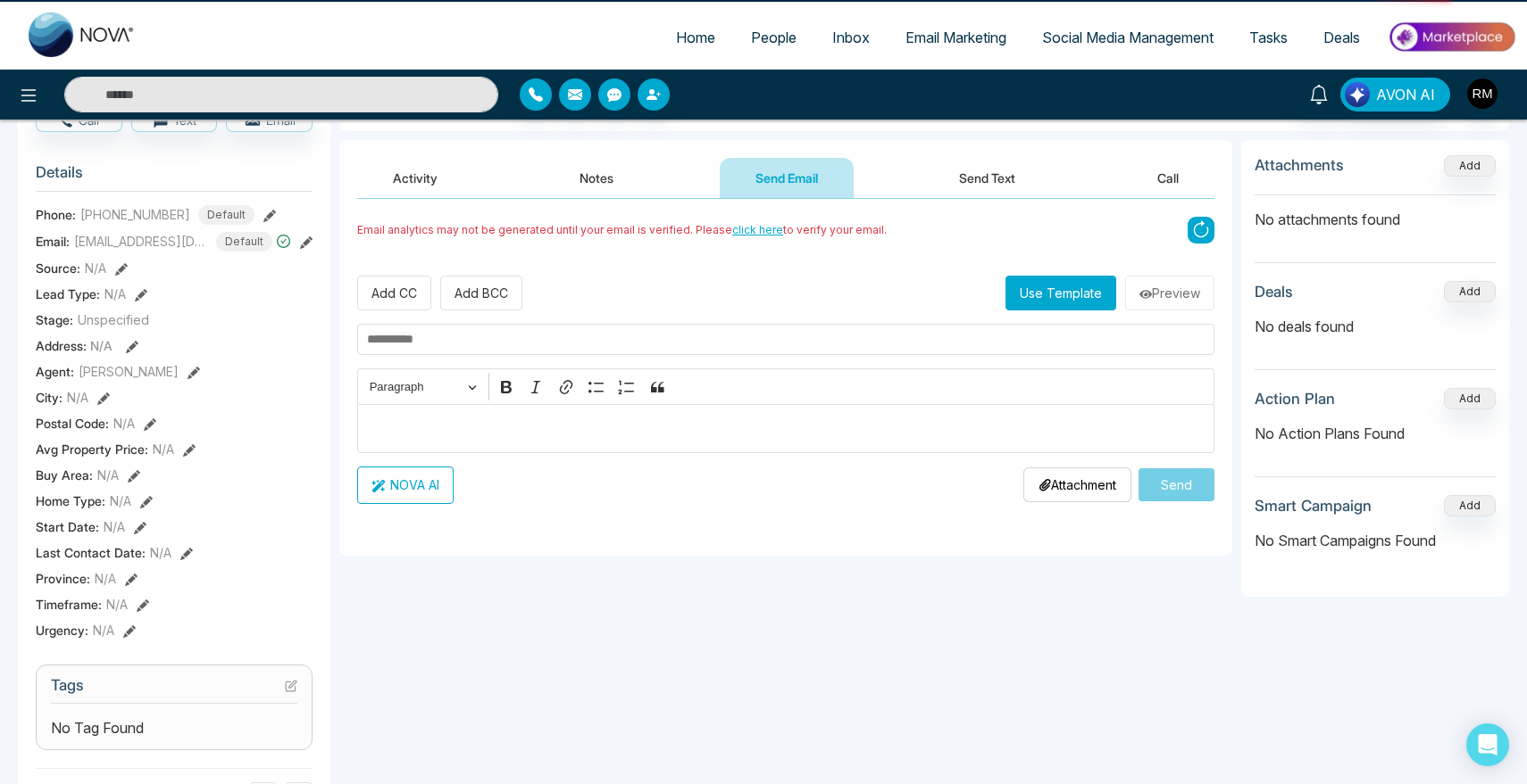
drag, startPoint x: 642, startPoint y: 169, endPoint x: 711, endPoint y: 169, distance: 69.0
click at [643, 169] on button "Notes" at bounding box center [596, 178] width 105 height 41
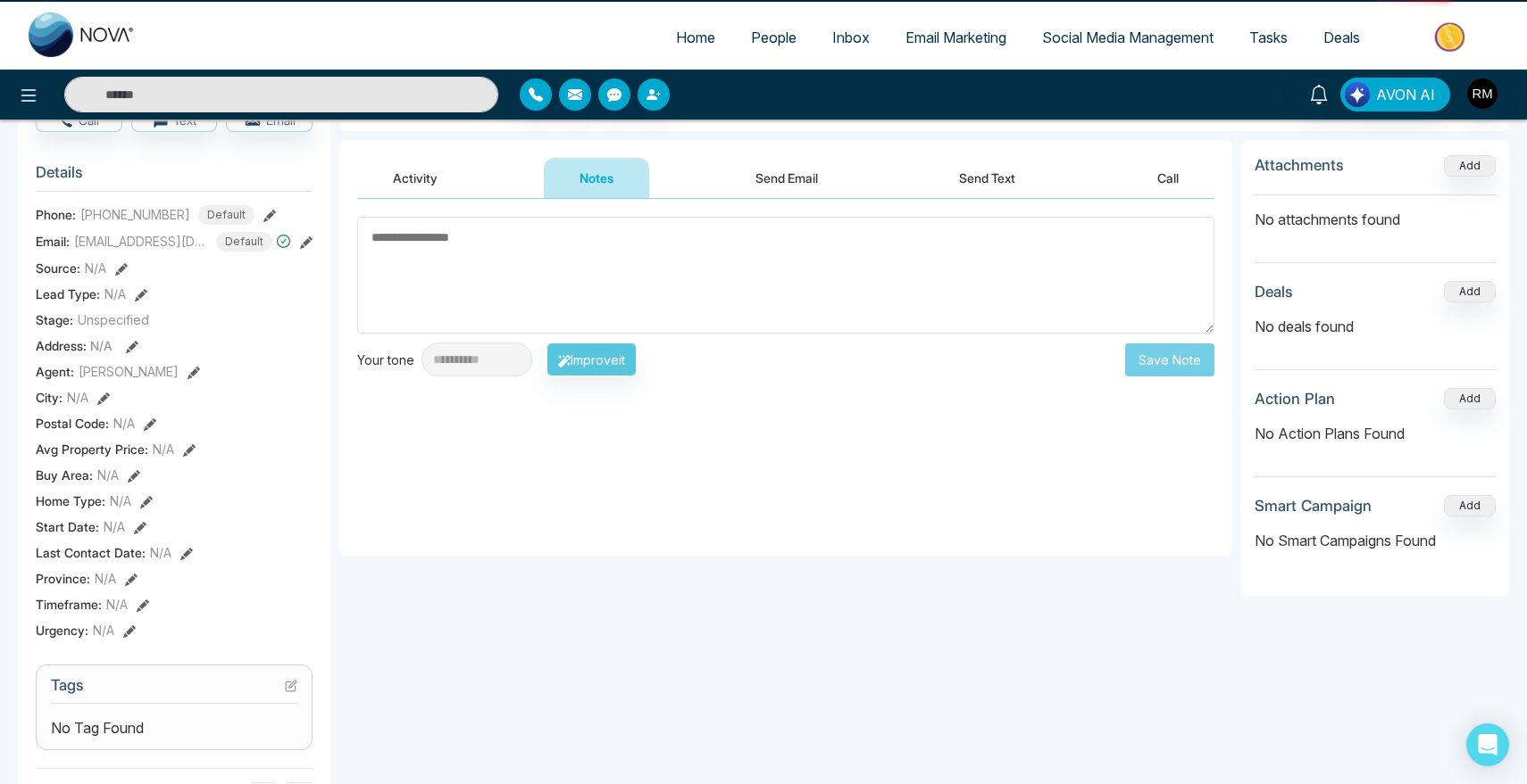
click at [730, 169] on button "Send Email" at bounding box center [786, 178] width 134 height 41
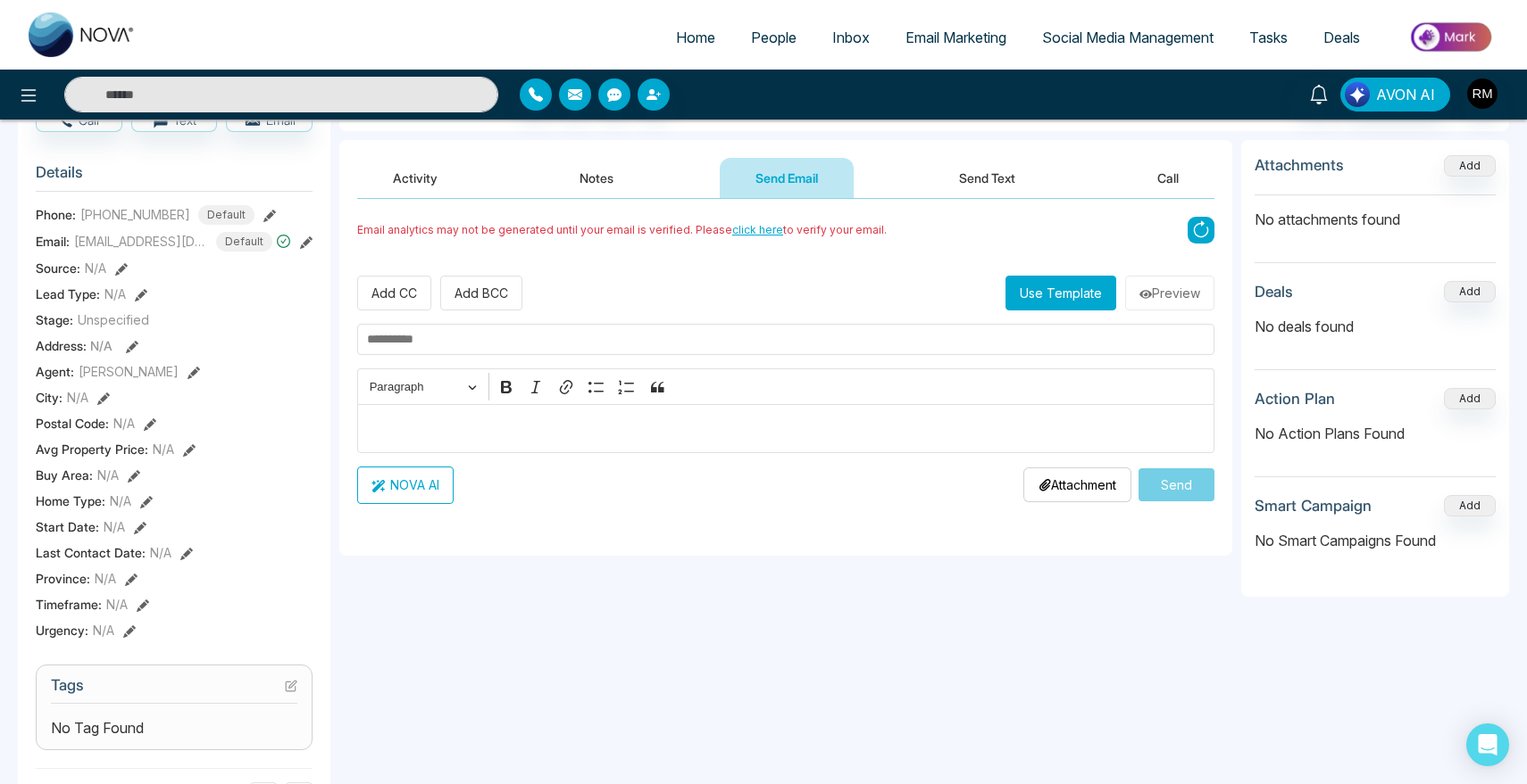
click at [422, 177] on button "Activity" at bounding box center [415, 178] width 116 height 41
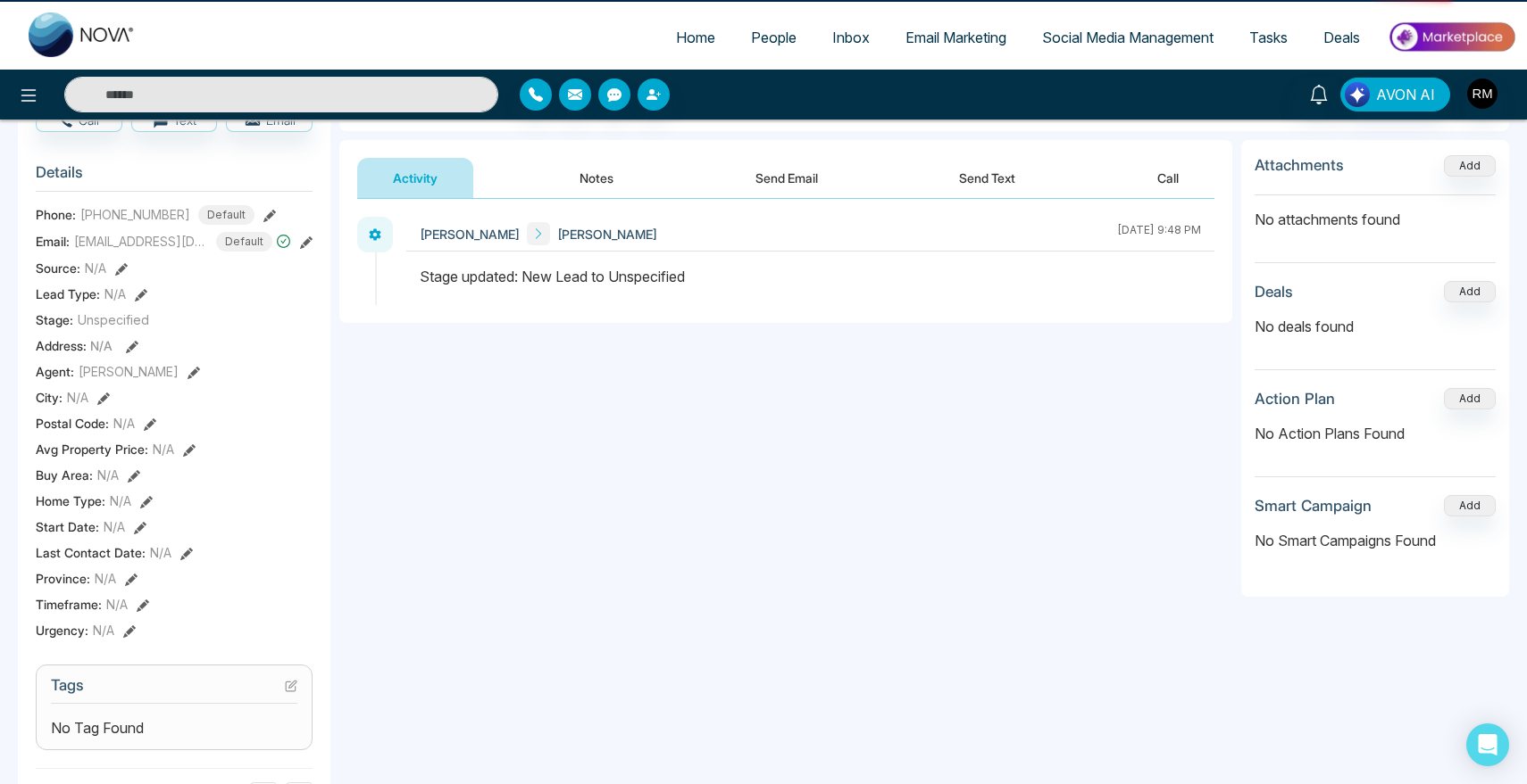
click at [625, 176] on button "Notes" at bounding box center [596, 178] width 105 height 41
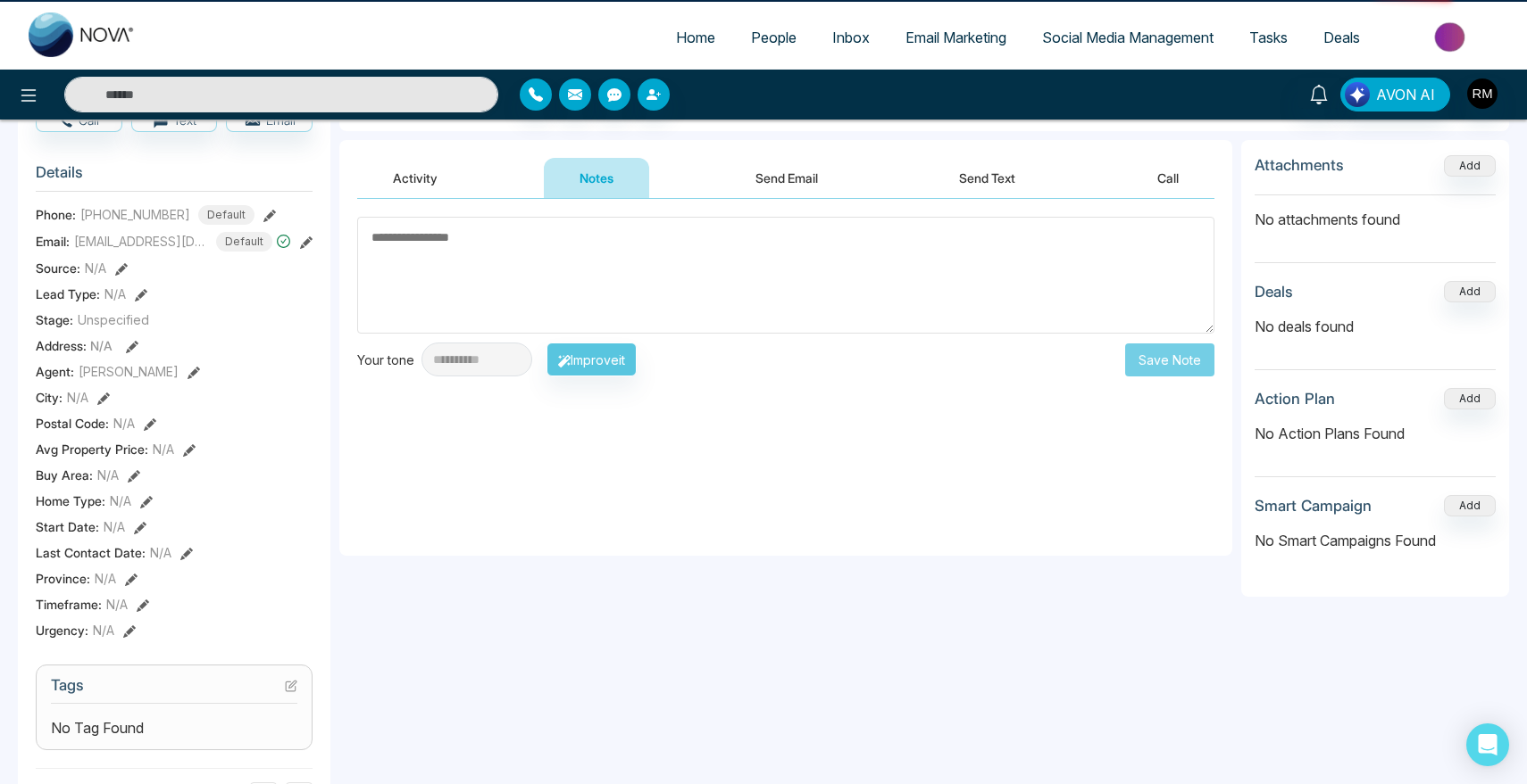
click at [721, 176] on button "Send Email" at bounding box center [786, 178] width 134 height 41
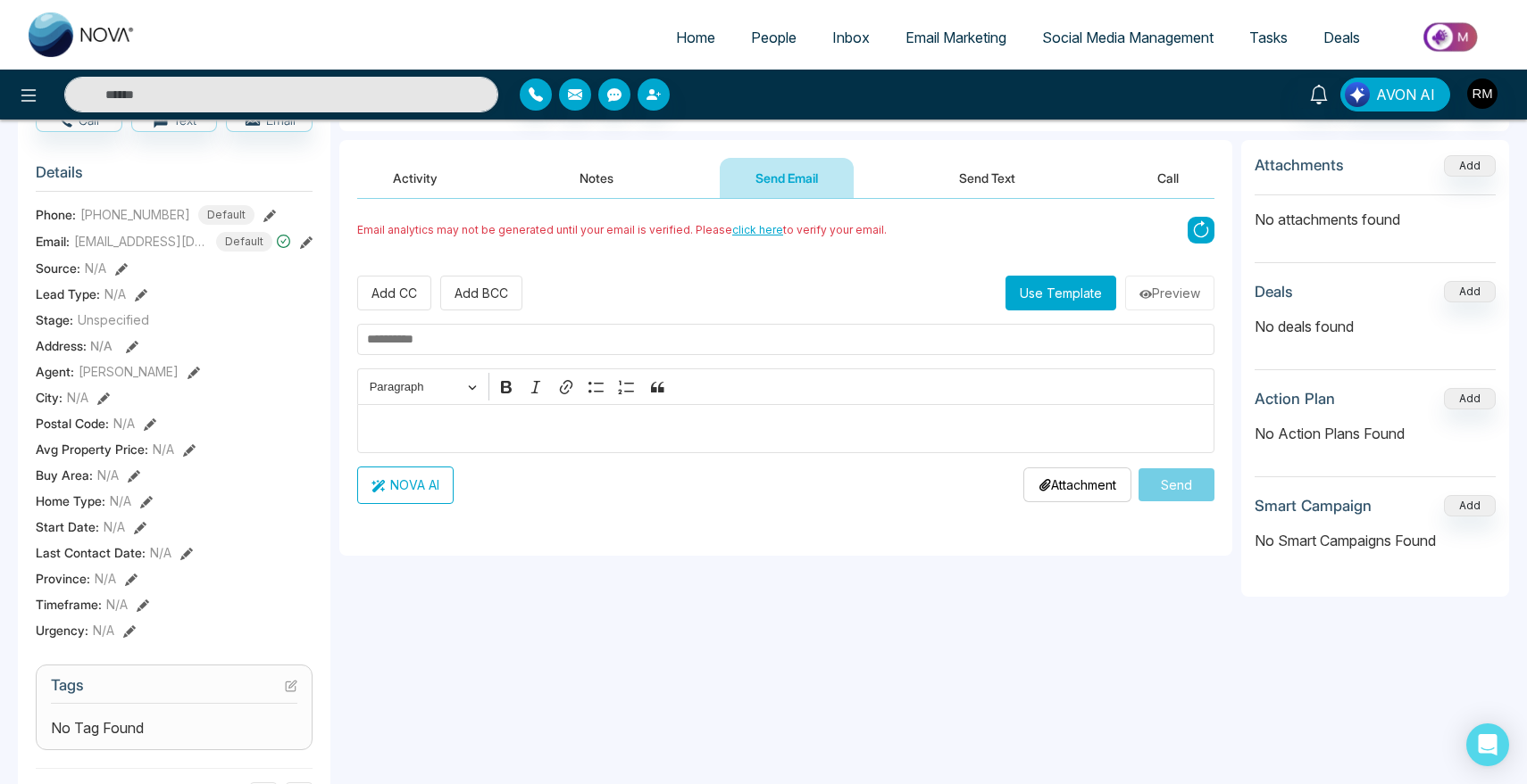
click at [591, 176] on button "Notes" at bounding box center [596, 178] width 105 height 41
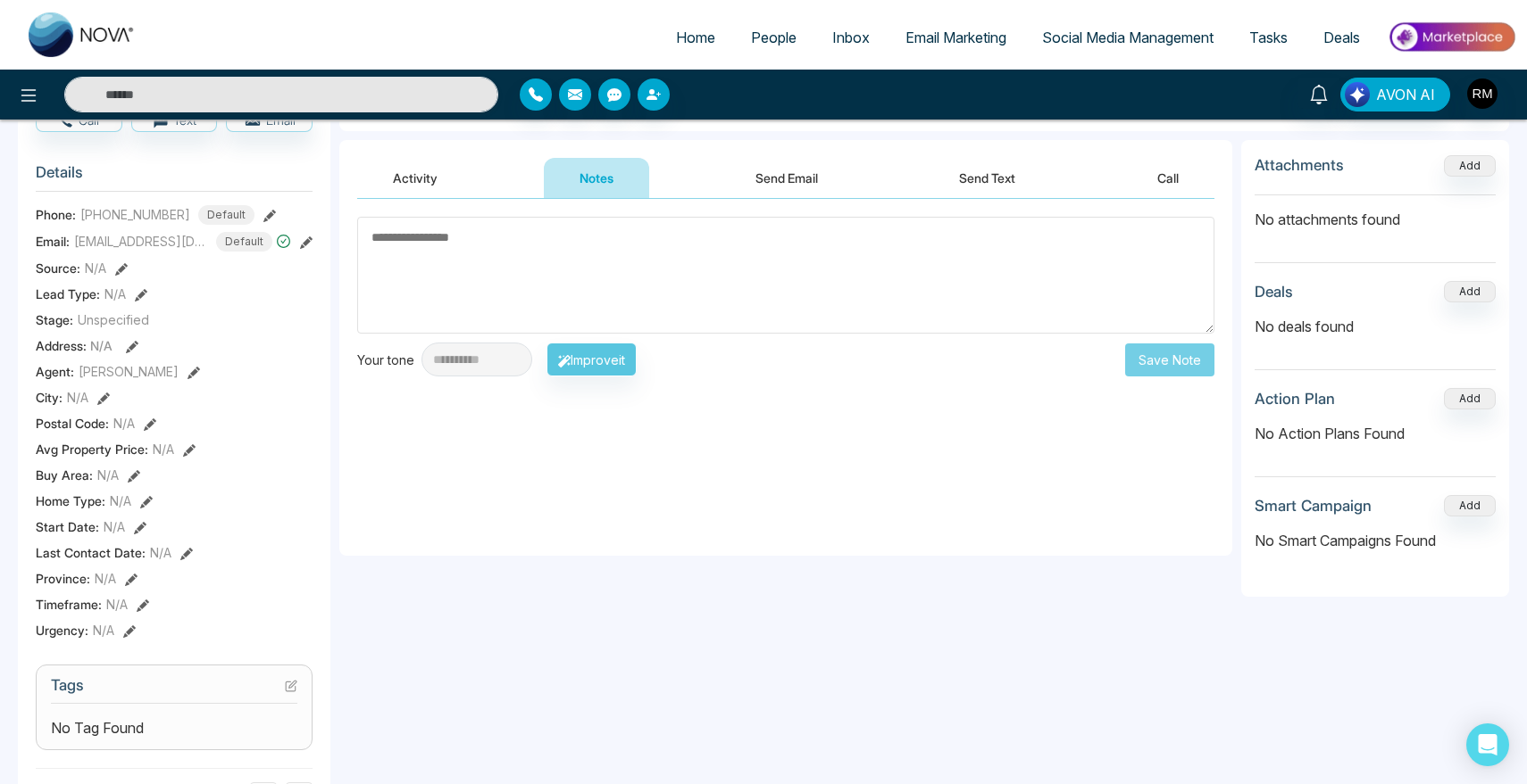
click at [460, 184] on button "Activity" at bounding box center [415, 178] width 116 height 41
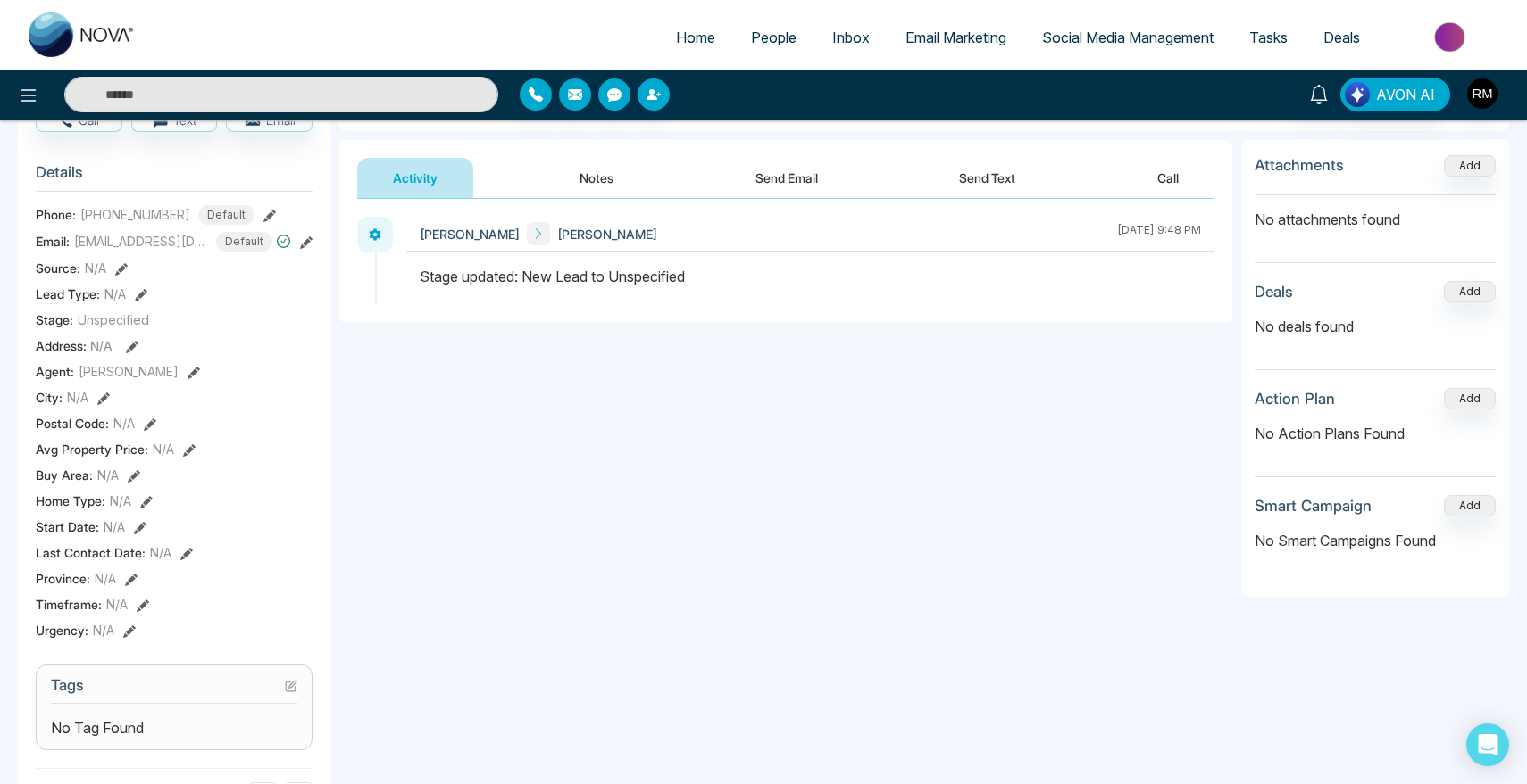
click at [626, 184] on button "Notes" at bounding box center [596, 178] width 105 height 41
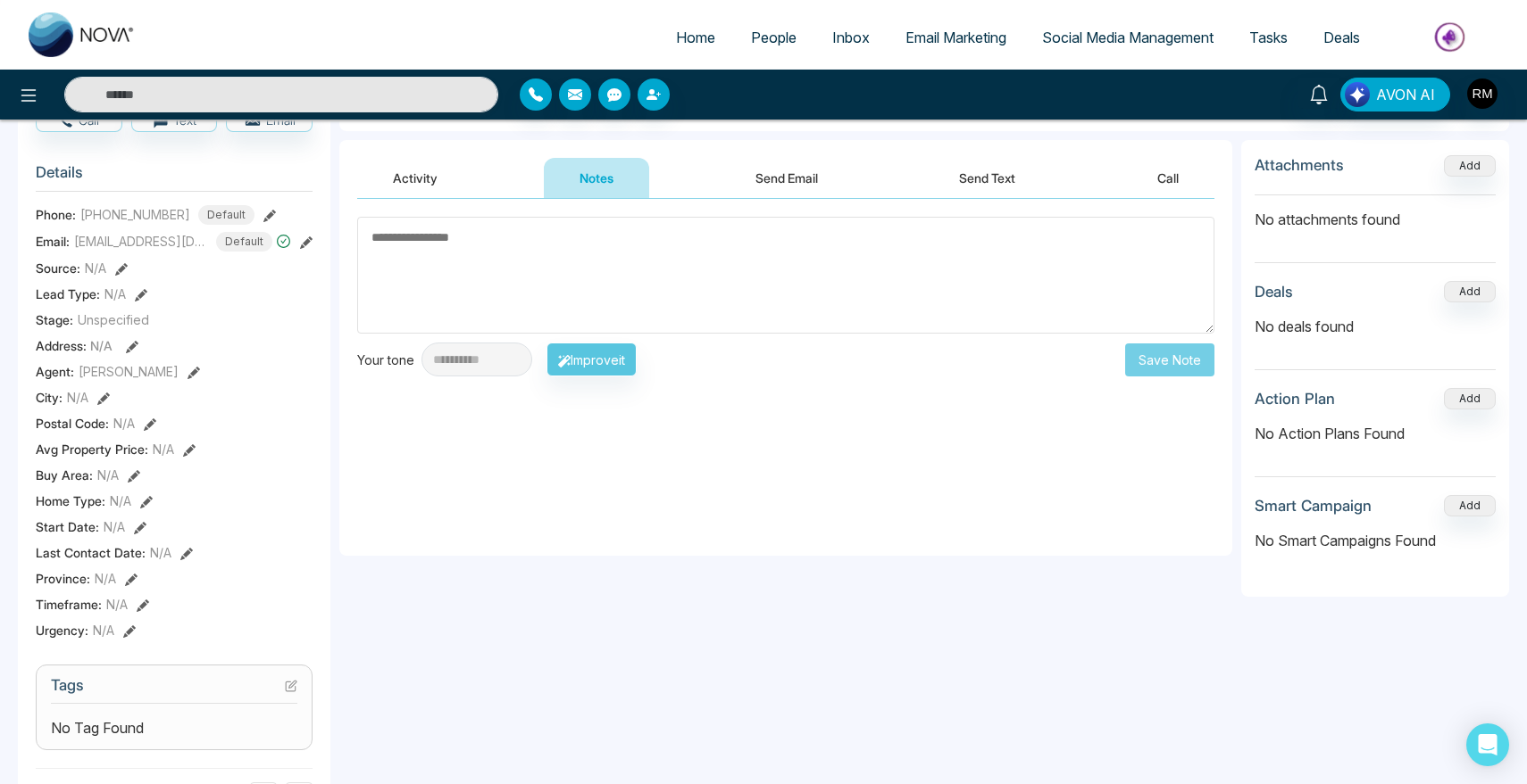
click at [739, 184] on button "Send Email" at bounding box center [786, 178] width 134 height 41
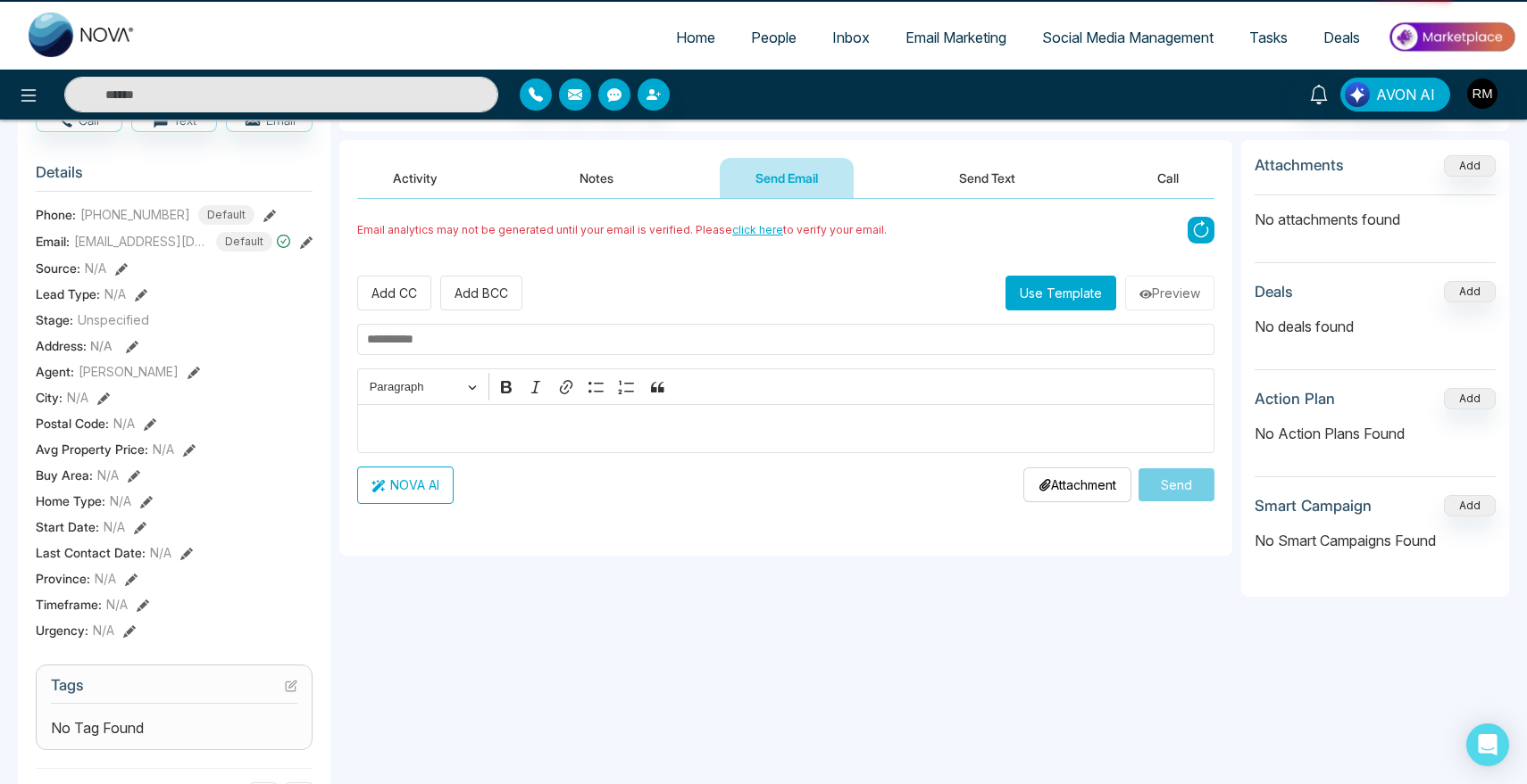
drag, startPoint x: 627, startPoint y: 184, endPoint x: 557, endPoint y: 184, distance: 70.0
click at [627, 184] on button "Notes" at bounding box center [596, 178] width 105 height 41
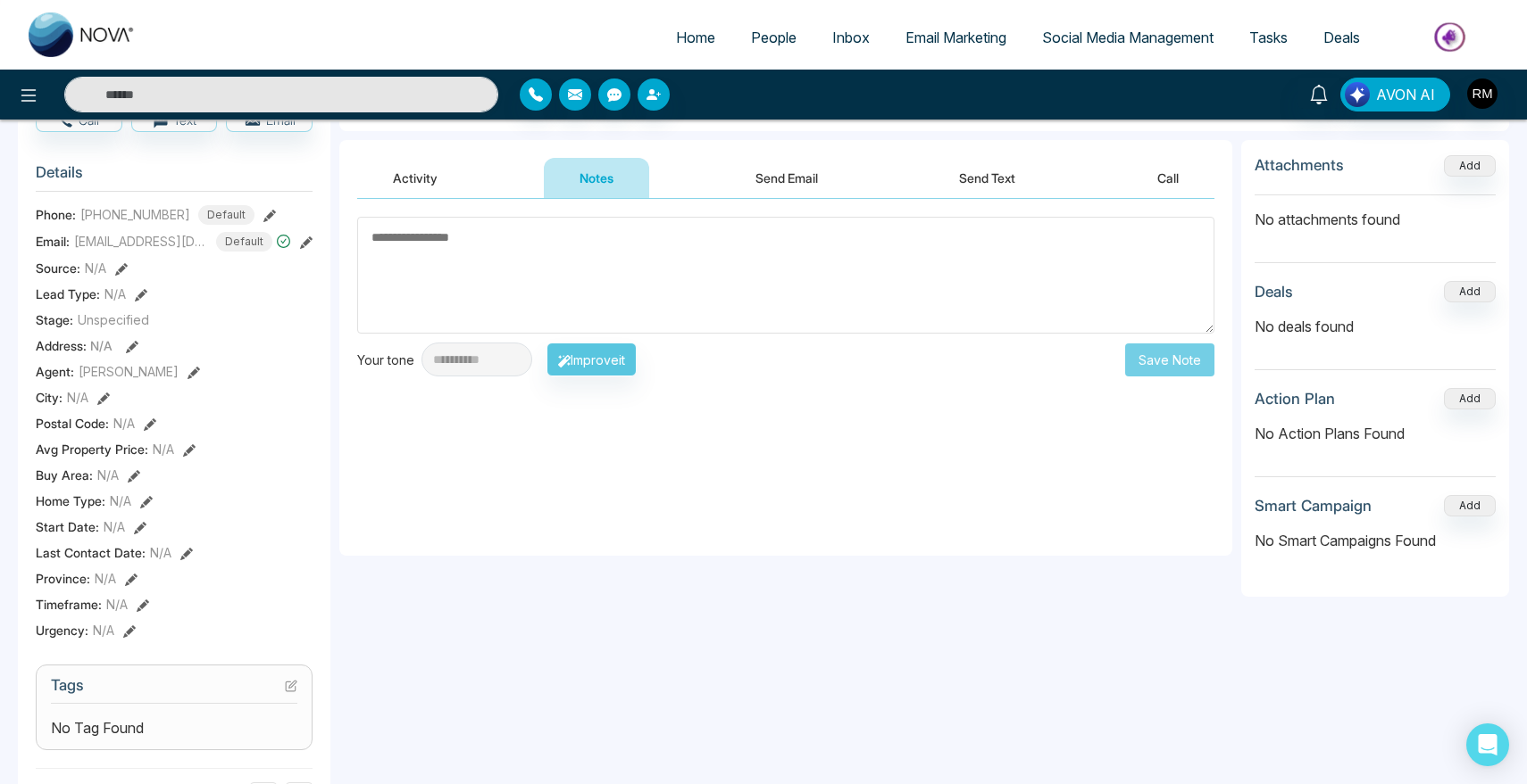
drag, startPoint x: 557, startPoint y: 184, endPoint x: 326, endPoint y: 410, distance: 323.2
click at [326, 410] on div "**********" at bounding box center [763, 625] width 1490 height 1277
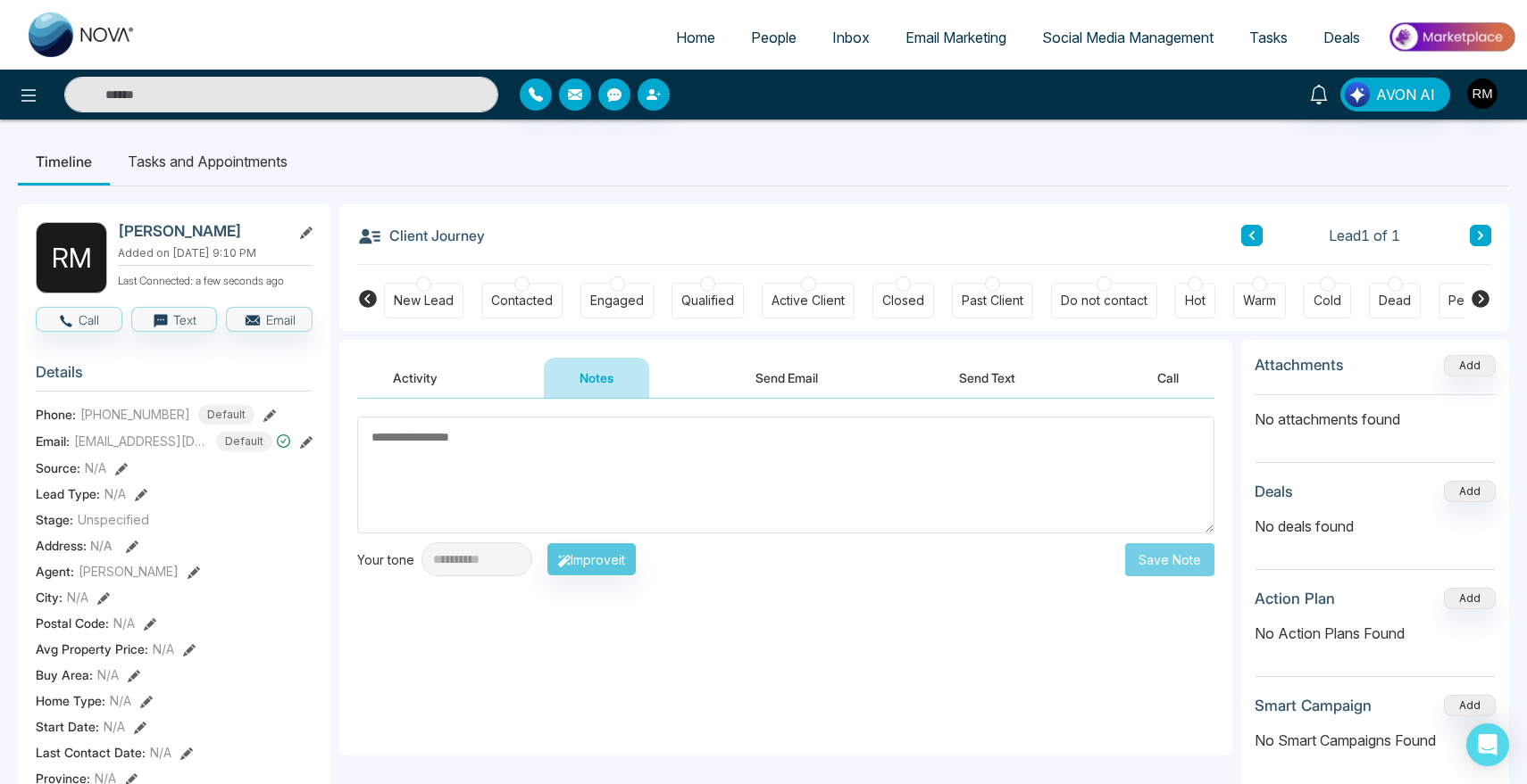
click at [775, 36] on span "People" at bounding box center [773, 38] width 46 height 18
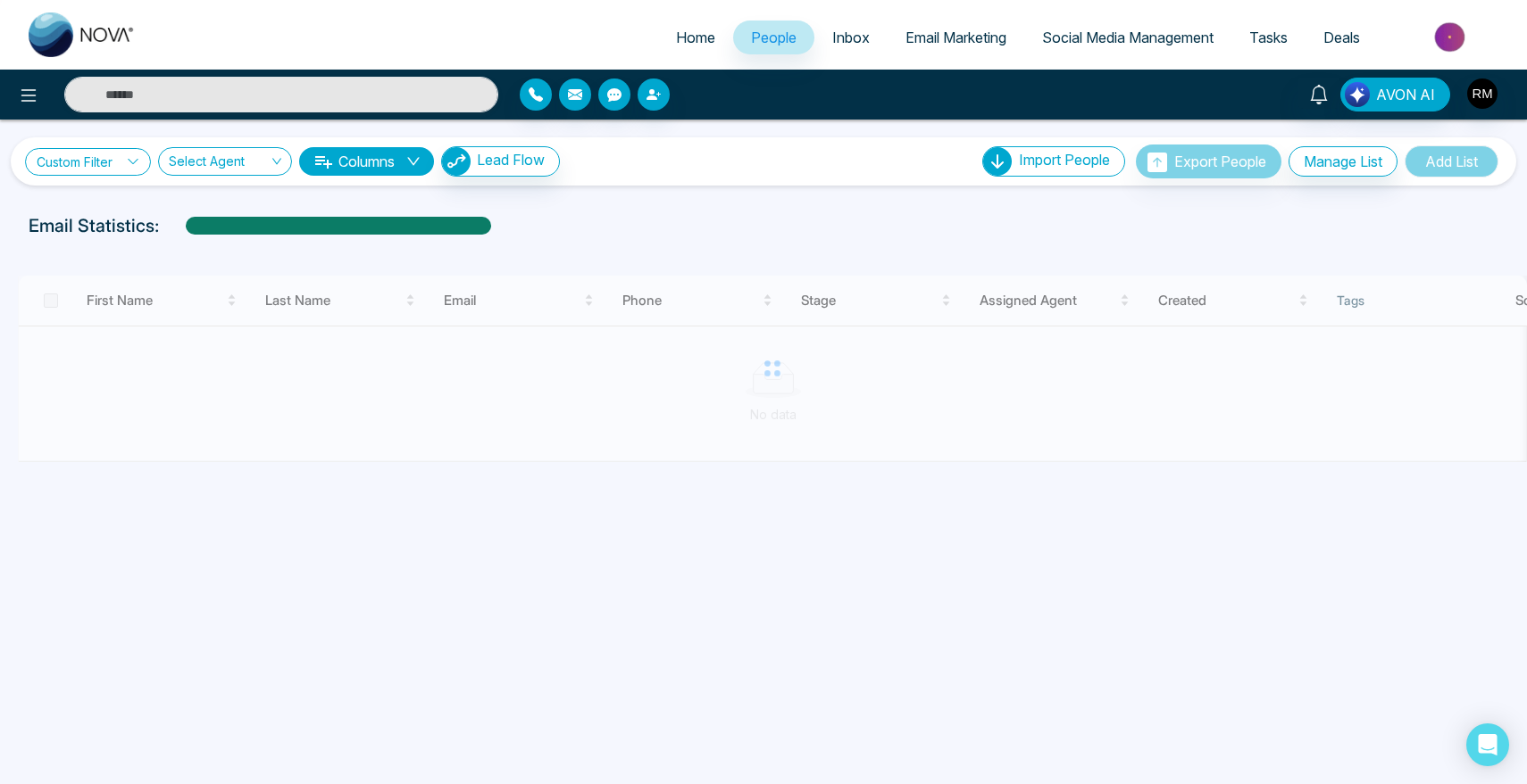
click at [73, 156] on link "Custom Filter" at bounding box center [87, 162] width 126 height 28
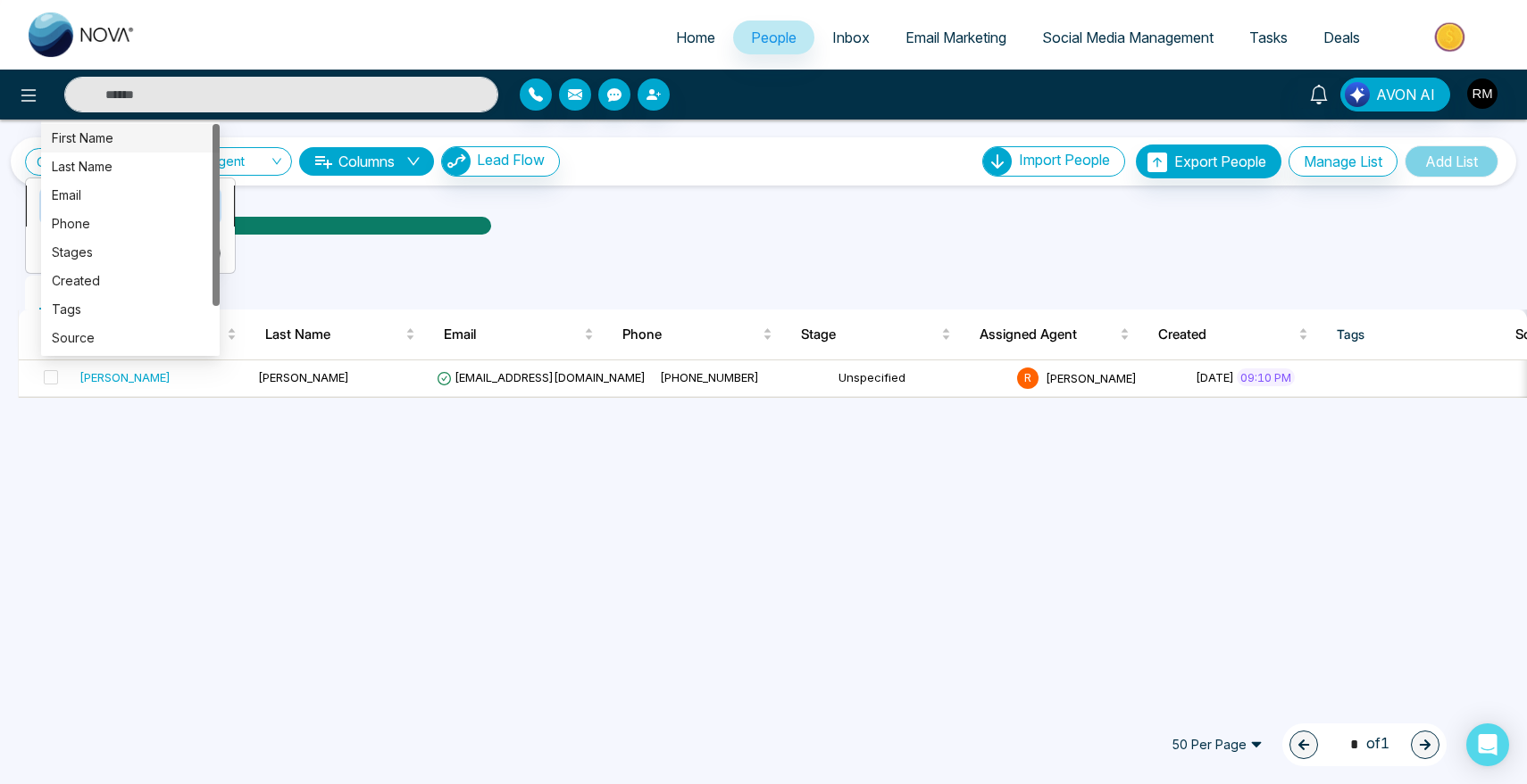
click at [95, 198] on div "Choose a filter first_name last_name First Name Last Name Email Phone Stages Cr…" at bounding box center [130, 206] width 178 height 34
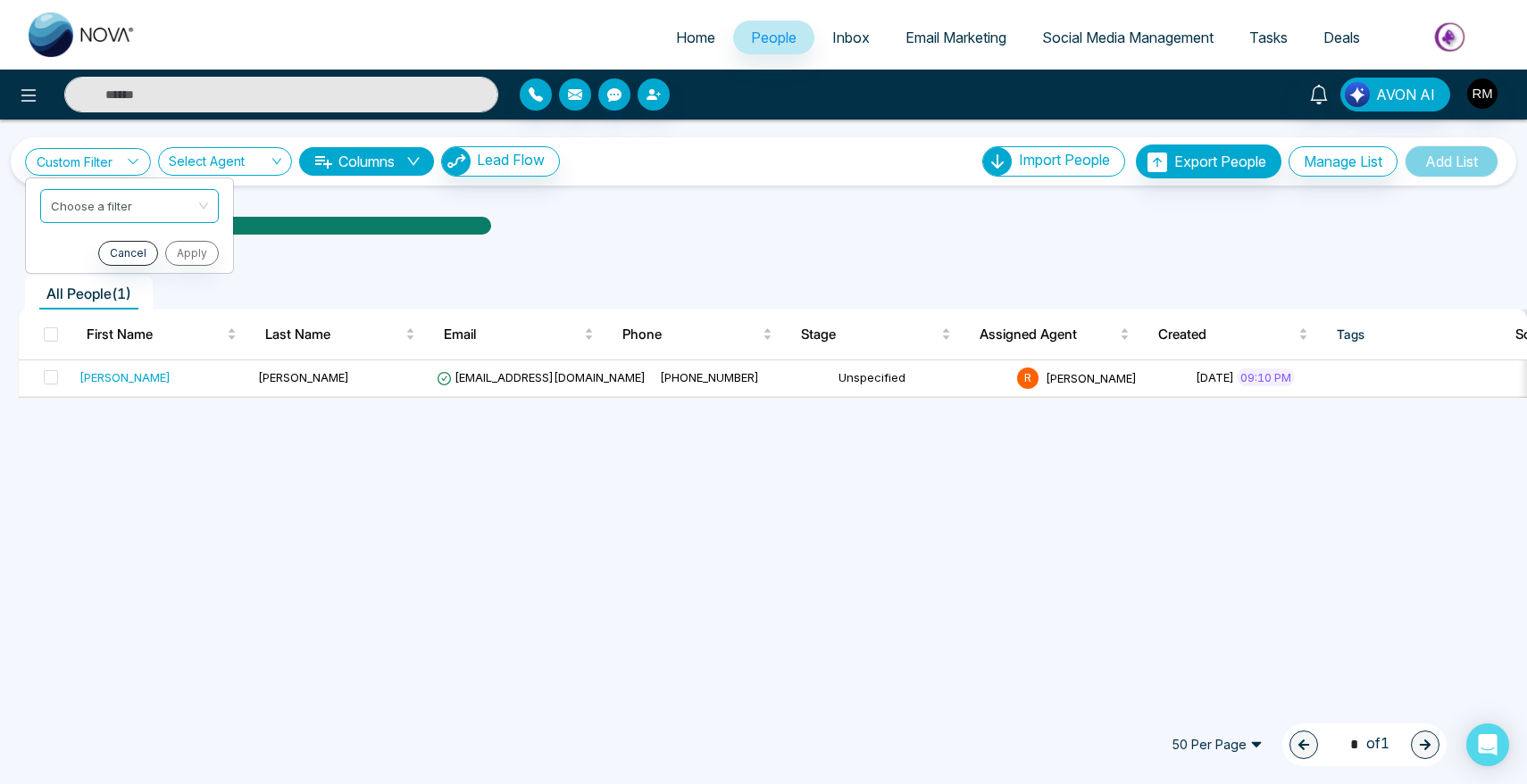
click at [356, 485] on div "Home People Inbox Email Marketing Social Media Management Tasks Deals AVON AI C…" at bounding box center [764, 392] width 1527 height 784
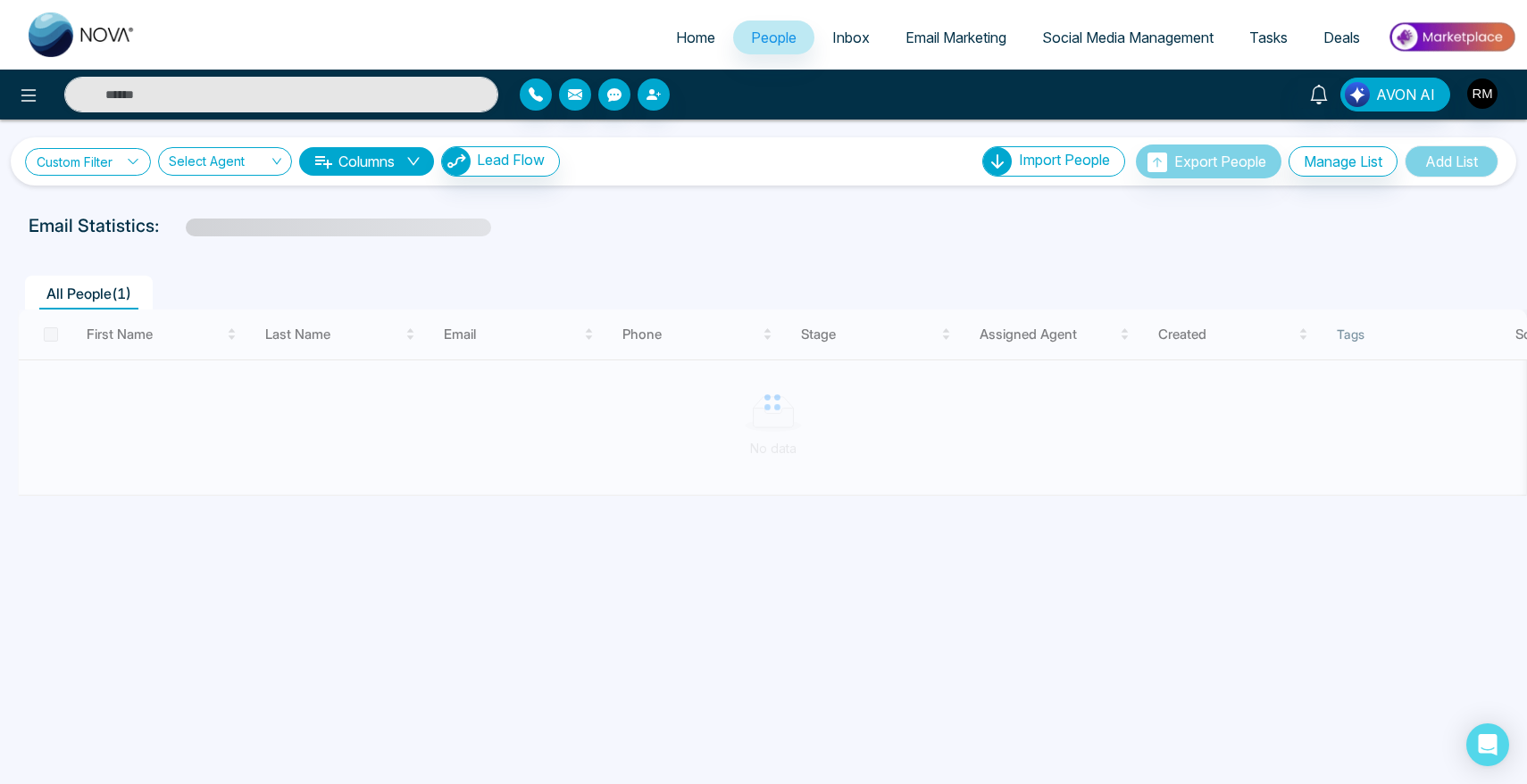
click at [121, 153] on link "Custom Filter" at bounding box center [87, 162] width 126 height 28
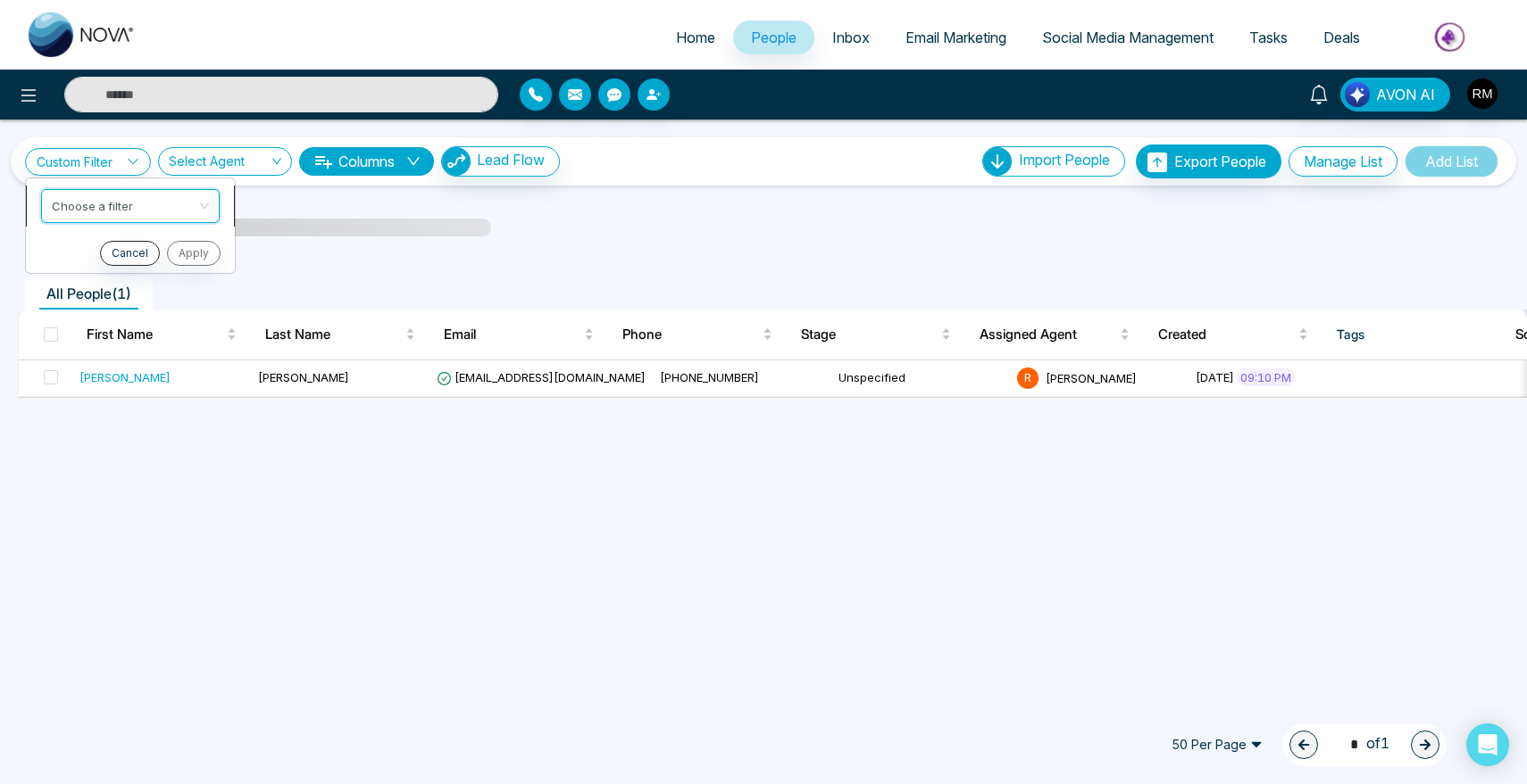
click at [114, 203] on div "Choose a filter first_name last_name First Name Last Name Email Phone Stages Cr…" at bounding box center [130, 206] width 178 height 34
